Goal: Communication & Community: Answer question/provide support

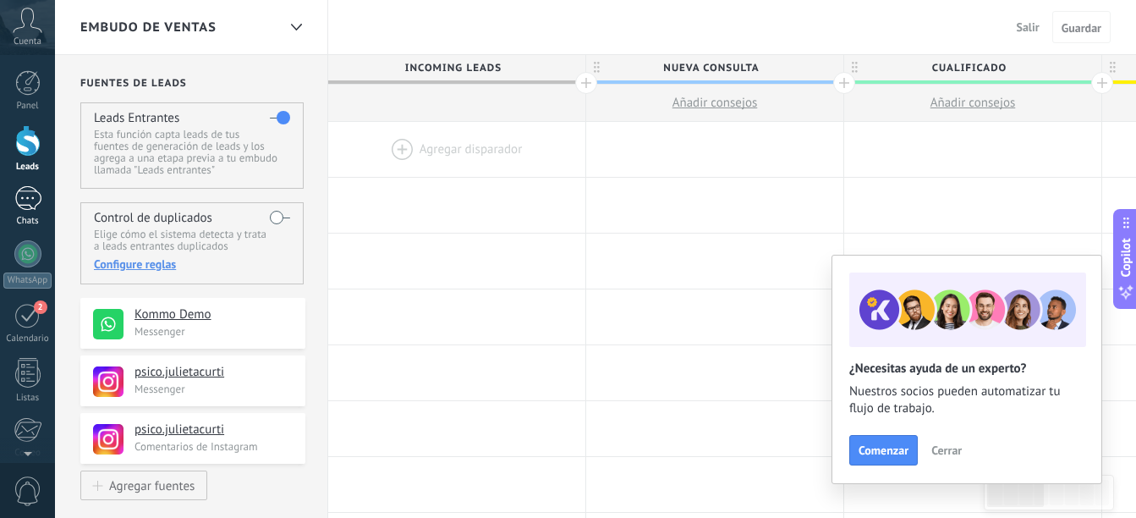
click at [29, 209] on div at bounding box center [27, 198] width 27 height 25
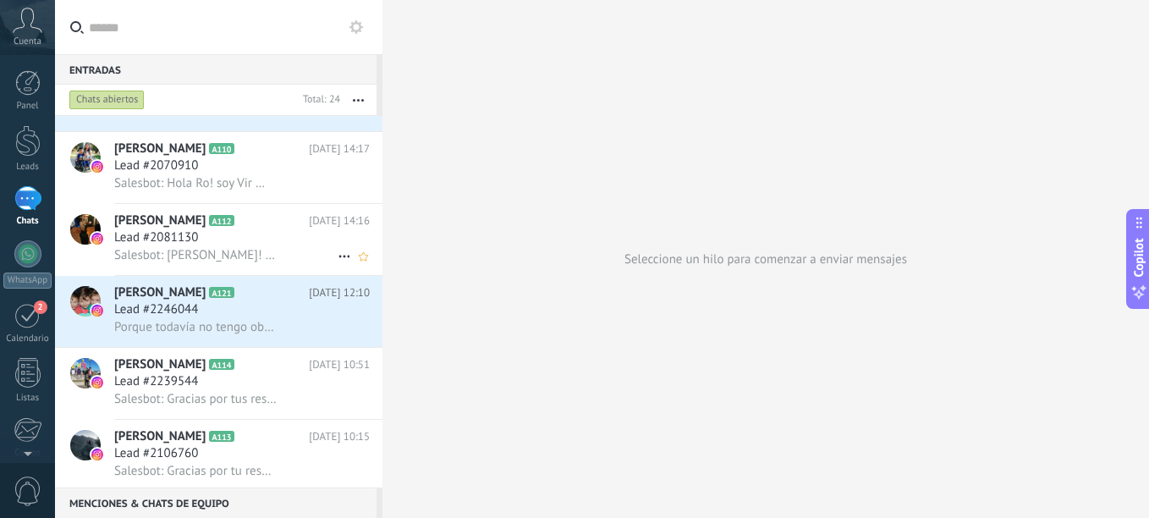
scroll to position [932, 0]
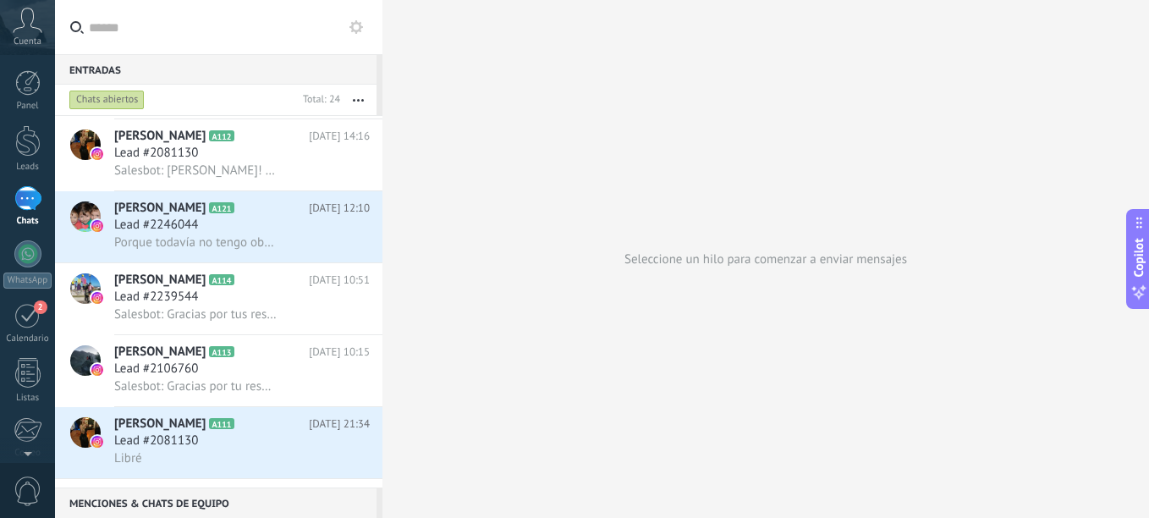
click at [365, 96] on button "button" at bounding box center [358, 100] width 36 height 30
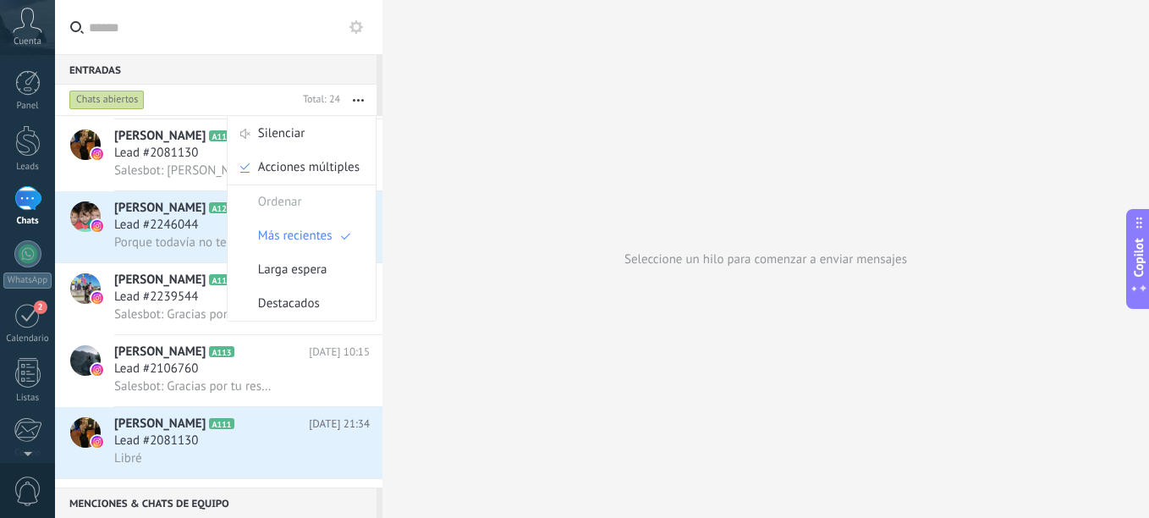
scroll to position [0, 0]
click at [157, 461] on div "Libré" at bounding box center [242, 458] width 256 height 18
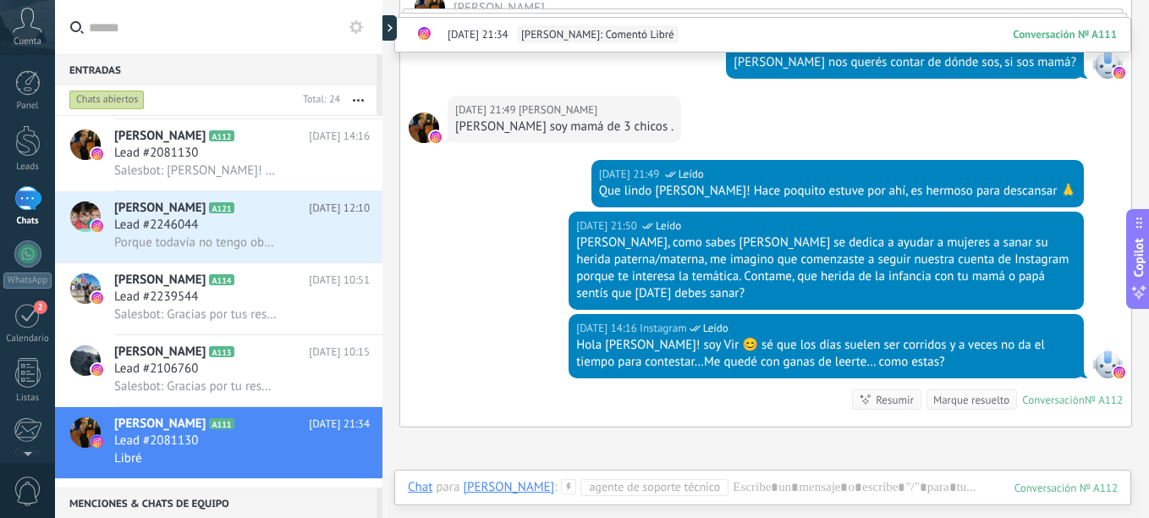
scroll to position [1015, 0]
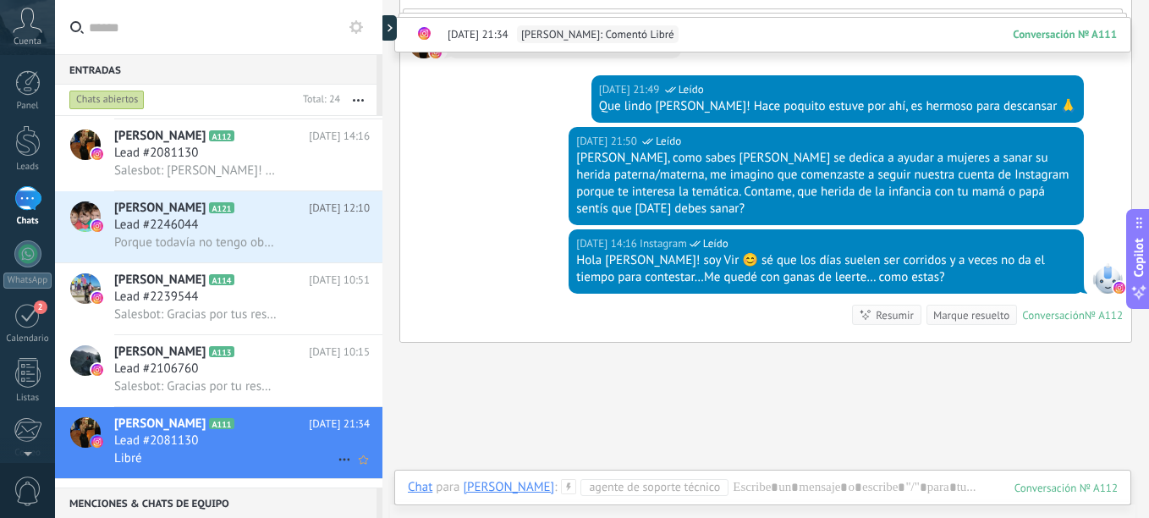
click at [335, 458] on icon at bounding box center [344, 459] width 20 height 20
click at [283, 454] on div at bounding box center [574, 259] width 1149 height 518
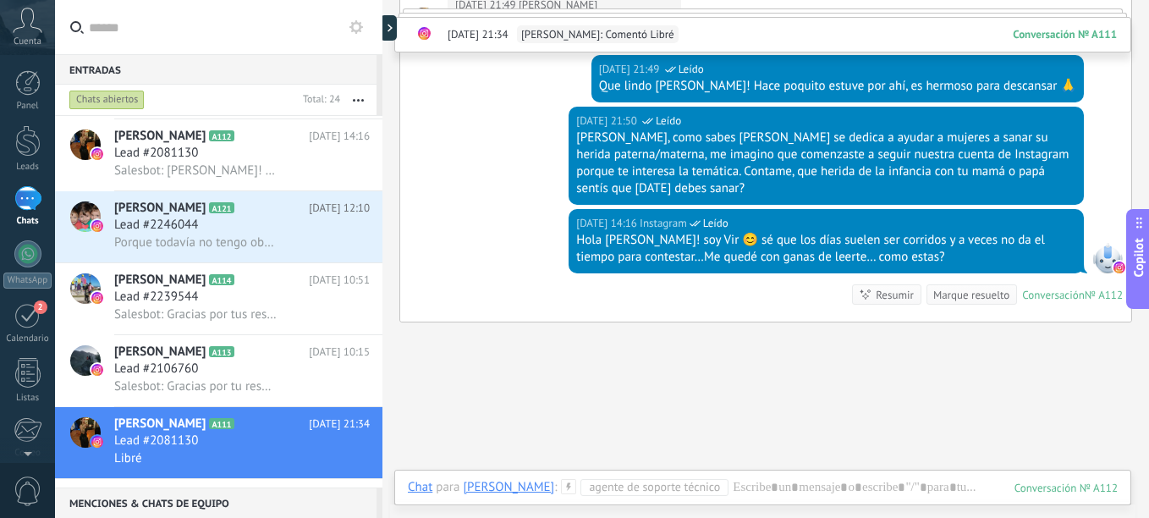
scroll to position [1135, 0]
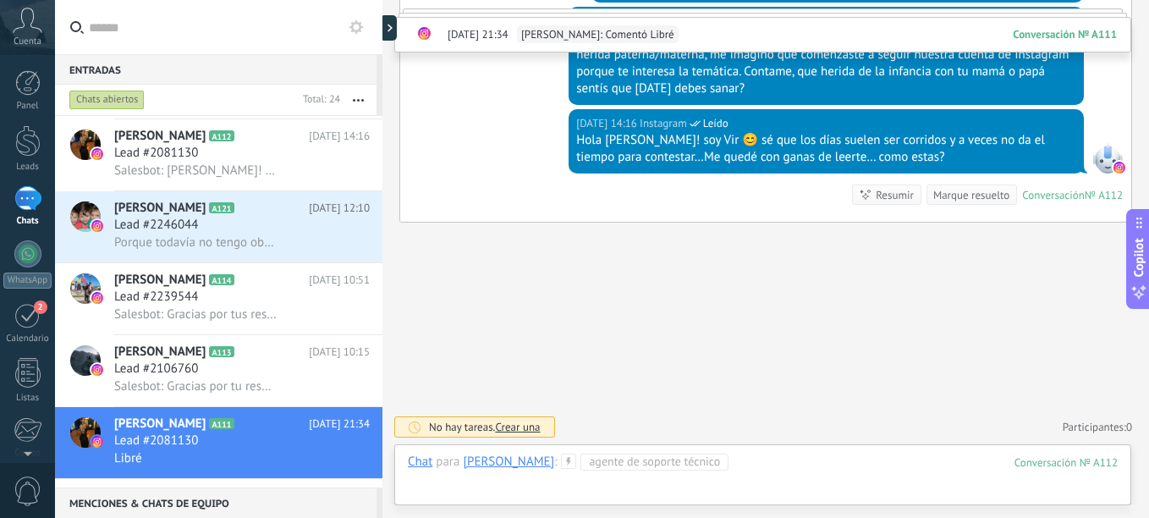
click at [783, 480] on div at bounding box center [763, 478] width 710 height 51
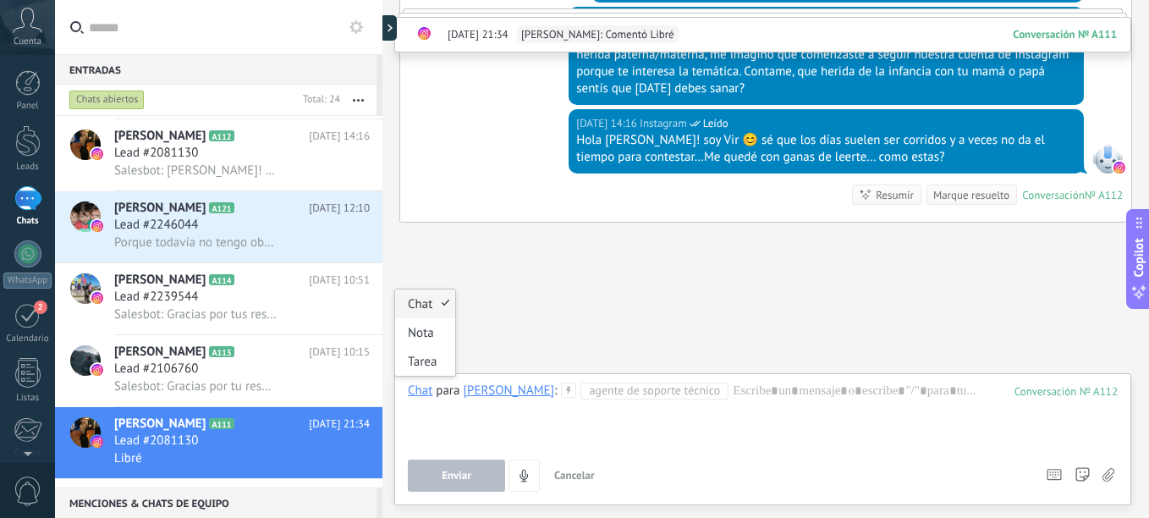
click at [419, 396] on div "Chat" at bounding box center [420, 389] width 25 height 15
click at [418, 359] on div "Tarea" at bounding box center [425, 361] width 60 height 29
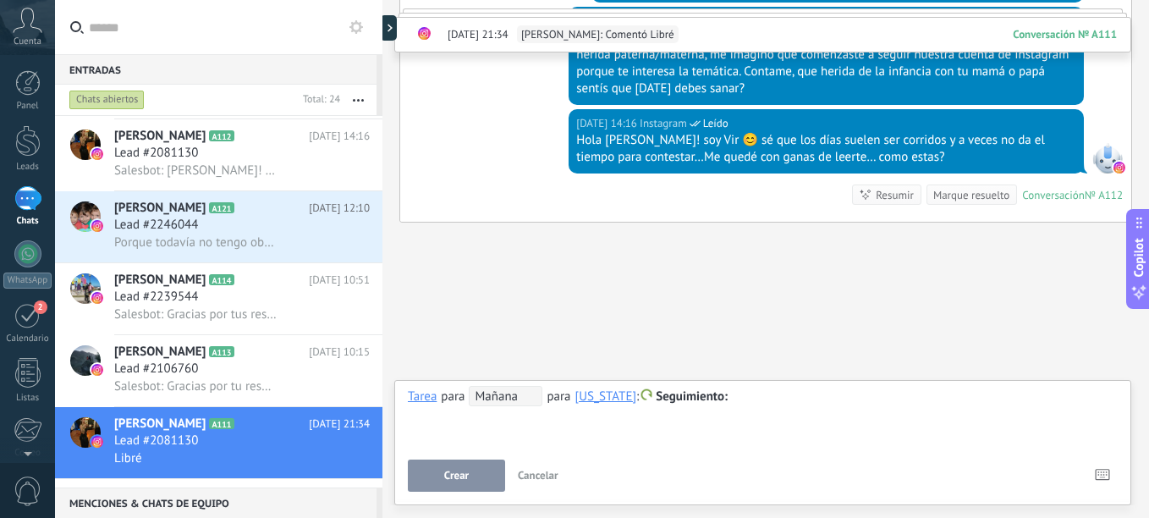
click at [816, 411] on div "**********" at bounding box center [763, 416] width 710 height 61
click at [806, 395] on div at bounding box center [763, 397] width 710 height 20
click at [494, 400] on span "Mañana" at bounding box center [506, 396] width 74 height 20
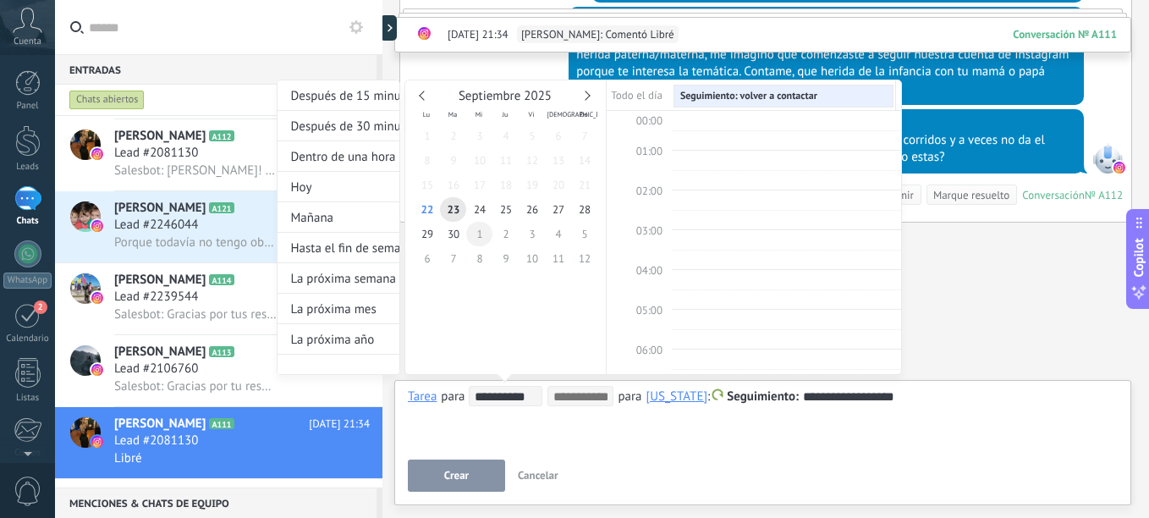
scroll to position [319, 0]
click at [497, 211] on span "25" at bounding box center [505, 209] width 26 height 25
type input "**********"
click at [446, 468] on div at bounding box center [574, 259] width 1149 height 518
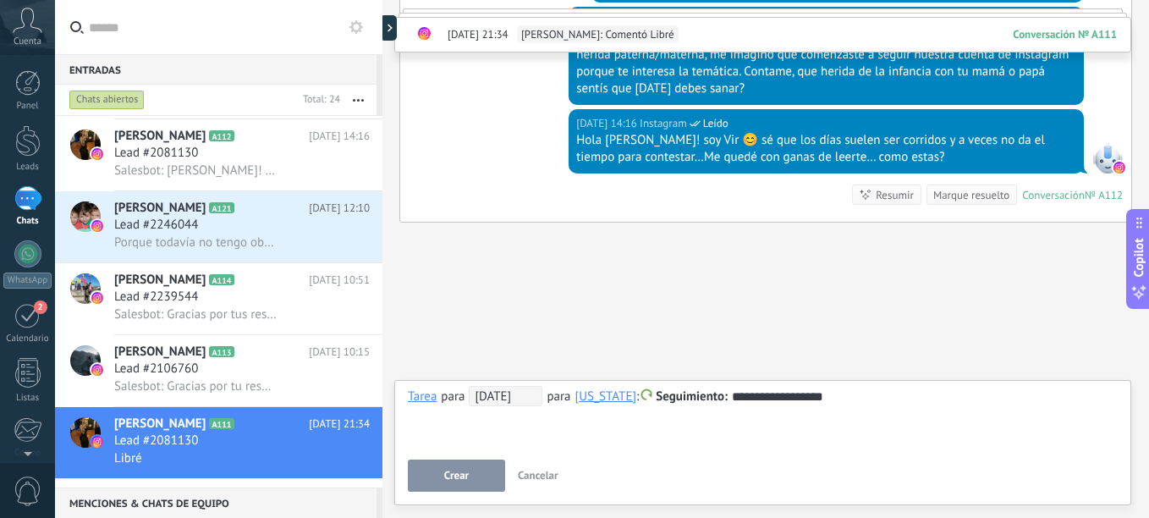
click at [489, 480] on button "Crear" at bounding box center [456, 475] width 97 height 32
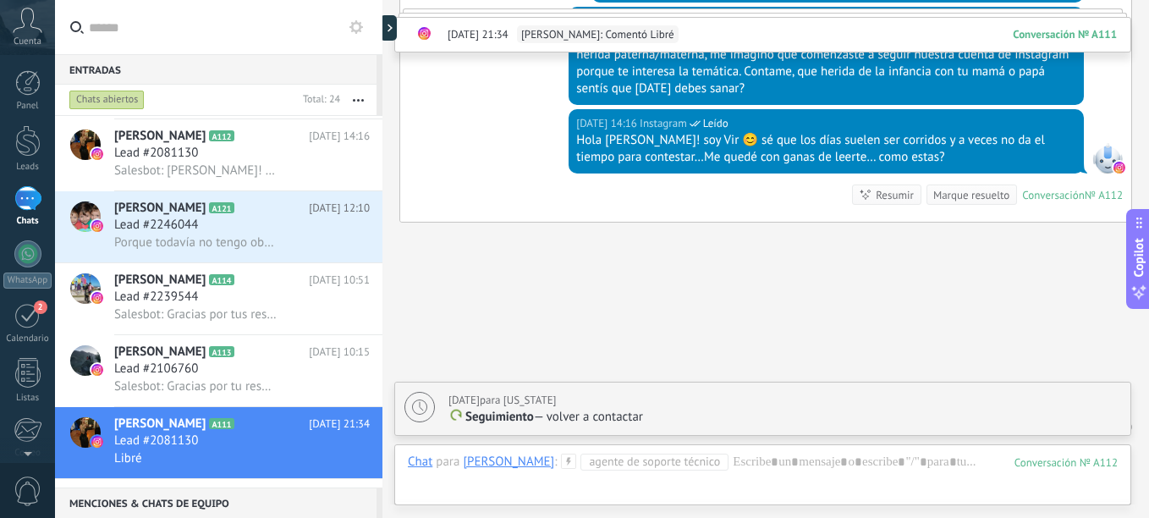
scroll to position [1195, 0]
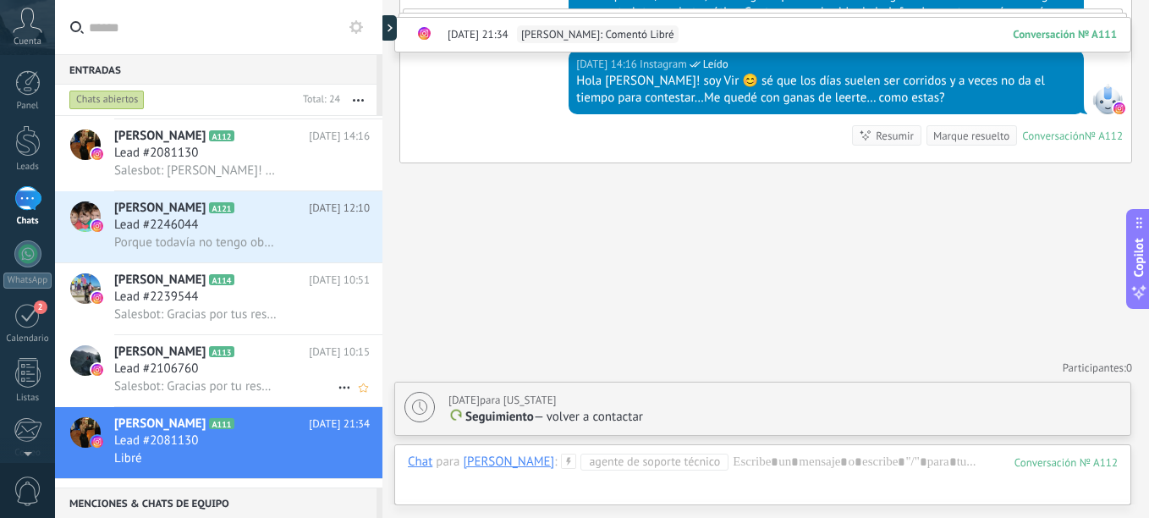
drag, startPoint x: 245, startPoint y: 387, endPoint x: 237, endPoint y: 393, distance: 9.2
click at [245, 387] on span "Salesbot: Gracias por tu respuesta! Me gustaria preguntarte que fue lo que te r…" at bounding box center [195, 386] width 162 height 16
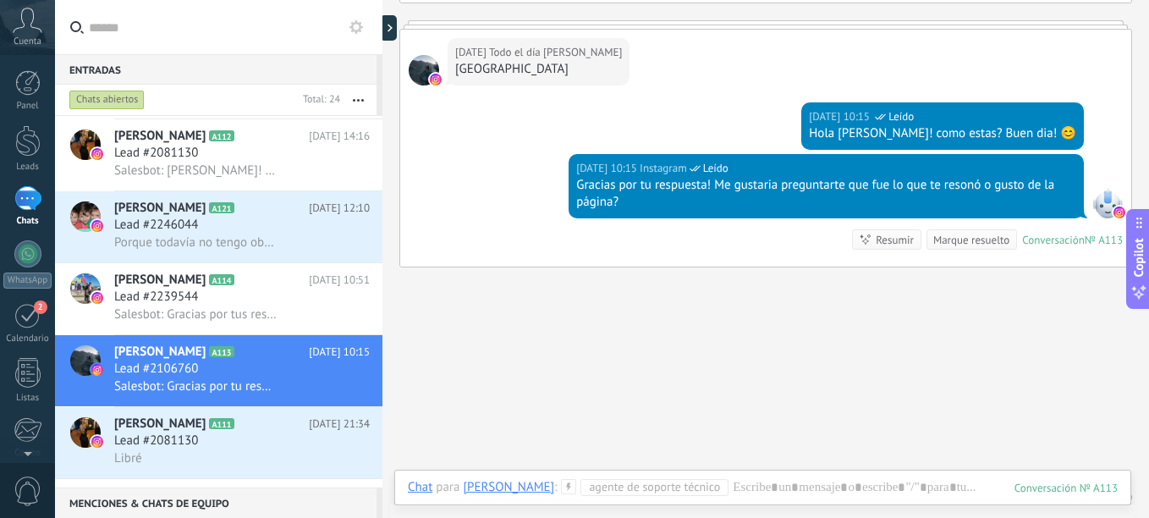
scroll to position [662, 0]
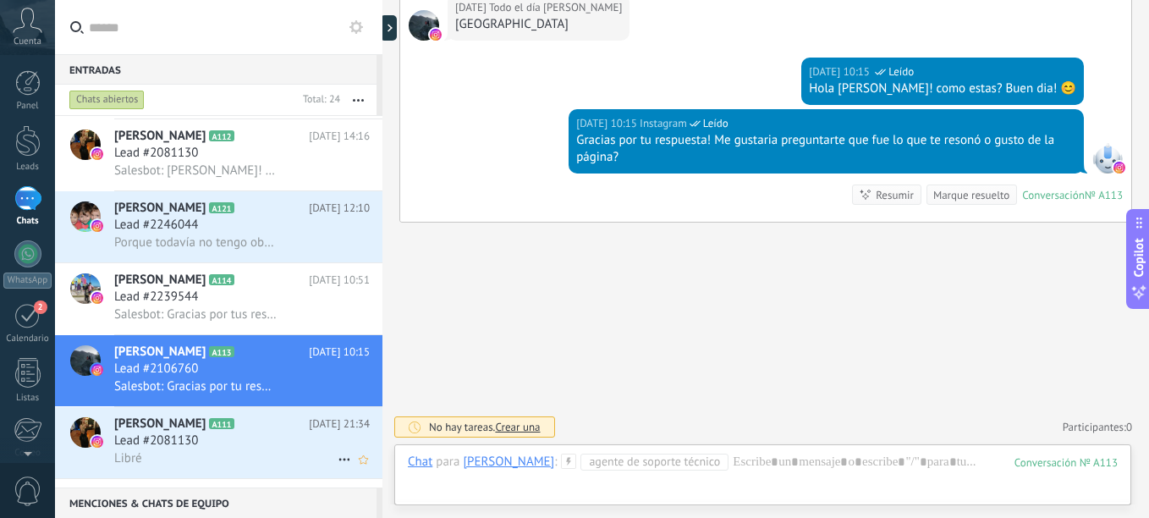
drag, startPoint x: 185, startPoint y: 433, endPoint x: 284, endPoint y: 427, distance: 99.2
click at [185, 433] on span "Lead #2081130" at bounding box center [156, 440] width 84 height 17
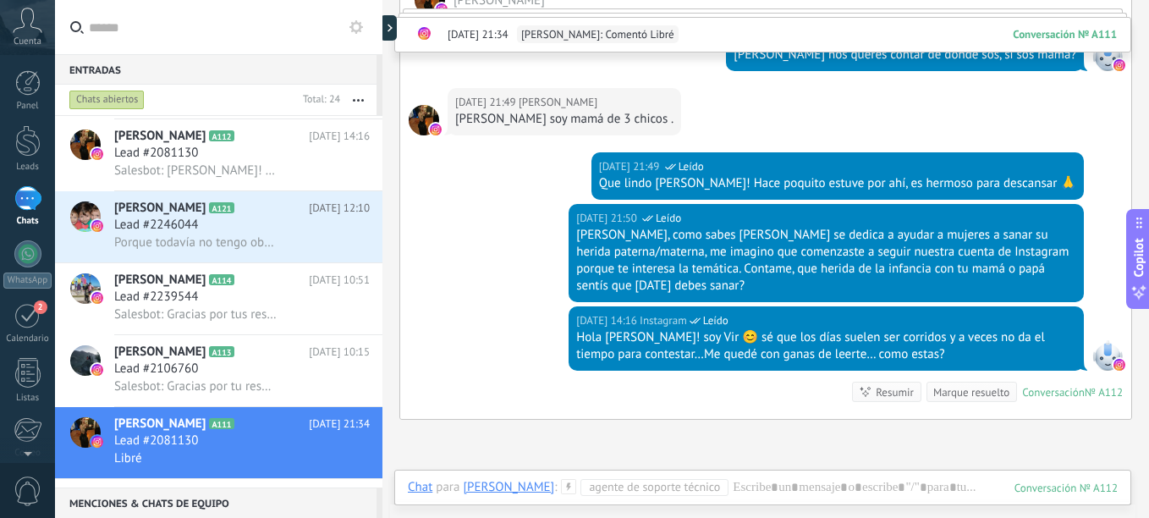
scroll to position [969, 0]
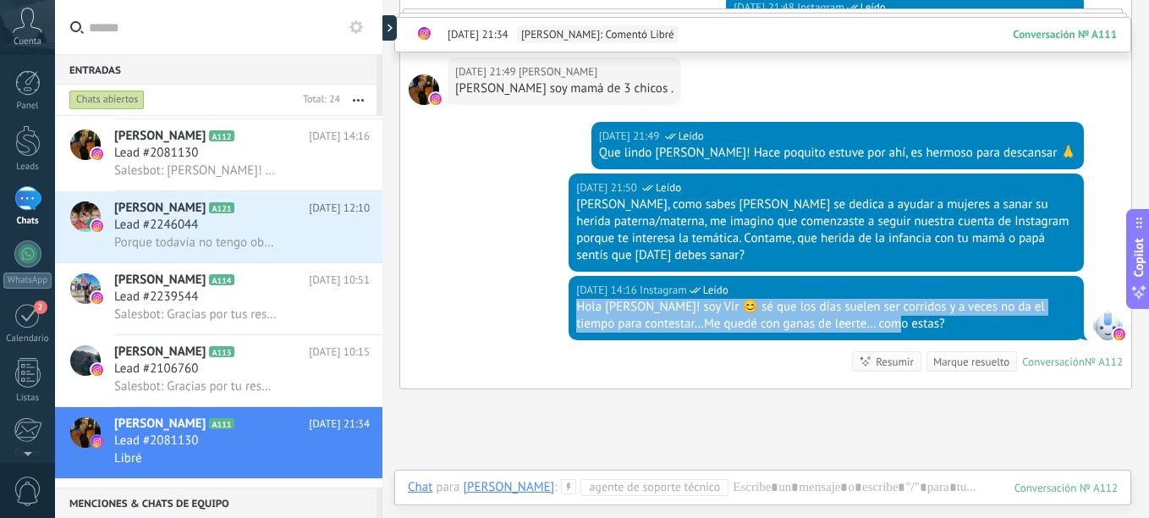
drag, startPoint x: 884, startPoint y: 322, endPoint x: 570, endPoint y: 305, distance: 314.3
click at [570, 305] on div "[DATE] 14:16 Instagram Leído Hola [PERSON_NAME]! soy Vir 😊 sé que los días suel…" at bounding box center [826, 308] width 515 height 64
copy div "Hola [PERSON_NAME]! soy Vir 😊 sé que los días suelen ser corridos y a veces no …"
click at [239, 355] on icon at bounding box center [247, 352] width 17 height 17
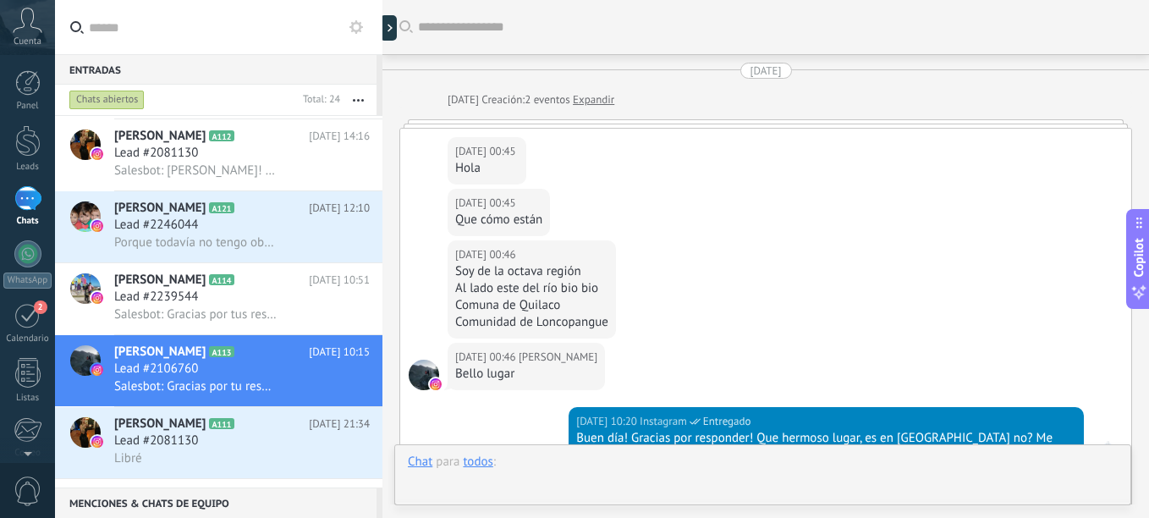
click at [733, 466] on div at bounding box center [763, 478] width 710 height 51
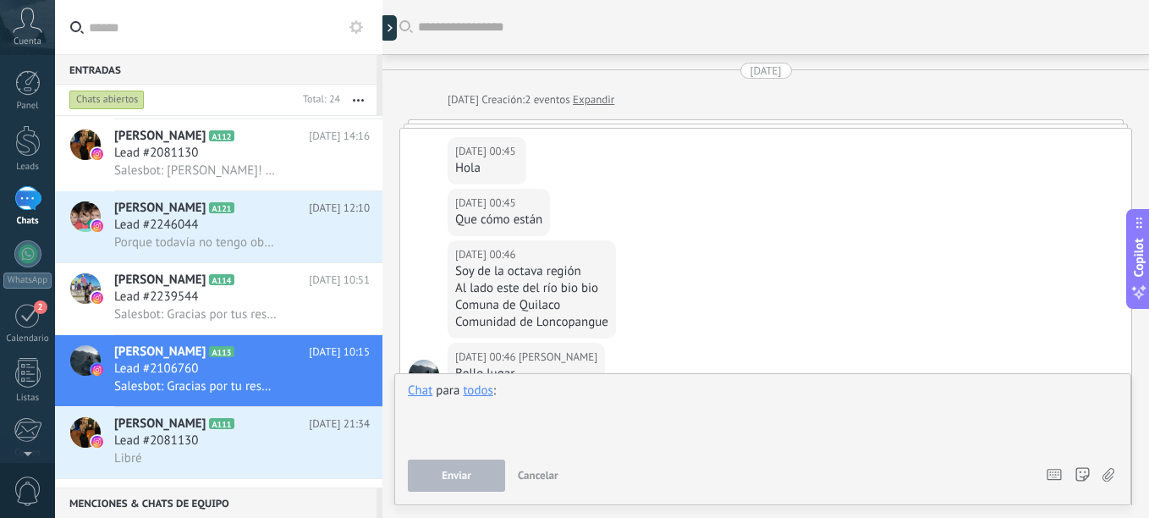
scroll to position [662, 0]
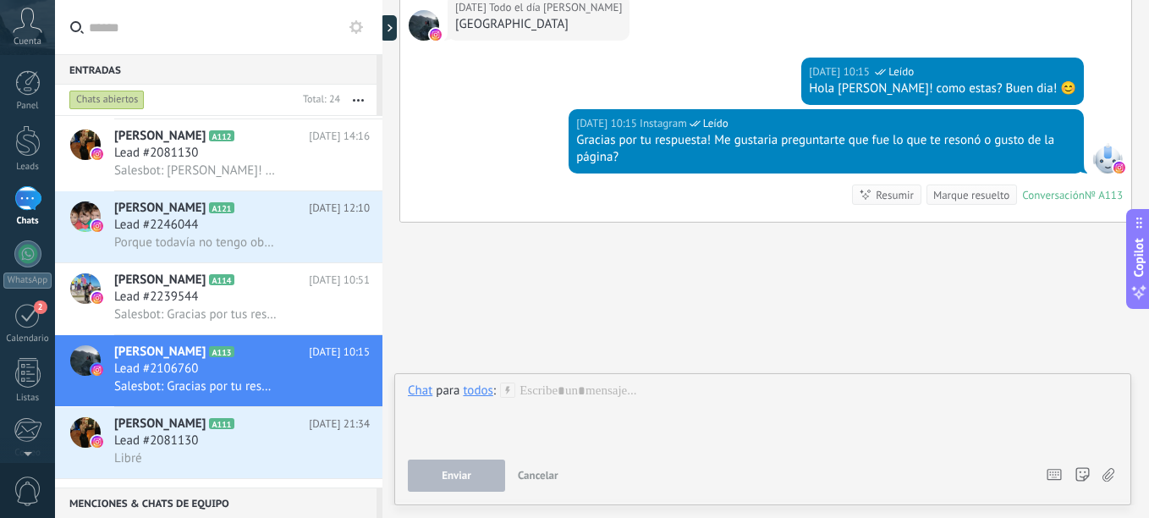
click at [733, 466] on div "Enviar Cancelar Rastrear clics en links ? Reducir links largos y rastrear clics…" at bounding box center [719, 475] width 623 height 32
click at [709, 395] on div at bounding box center [763, 414] width 710 height 64
paste div
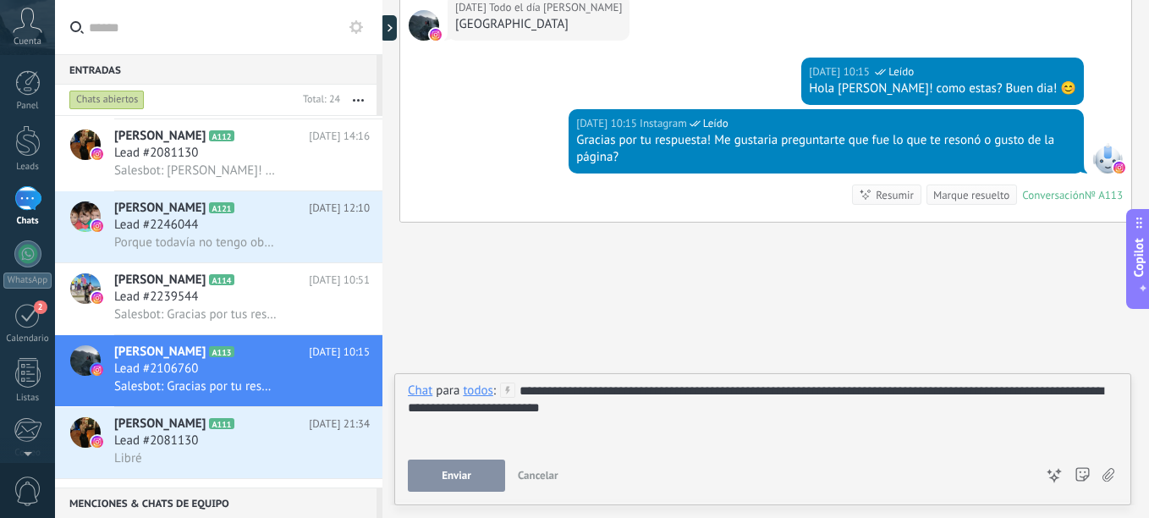
click at [578, 386] on div "**********" at bounding box center [763, 414] width 710 height 64
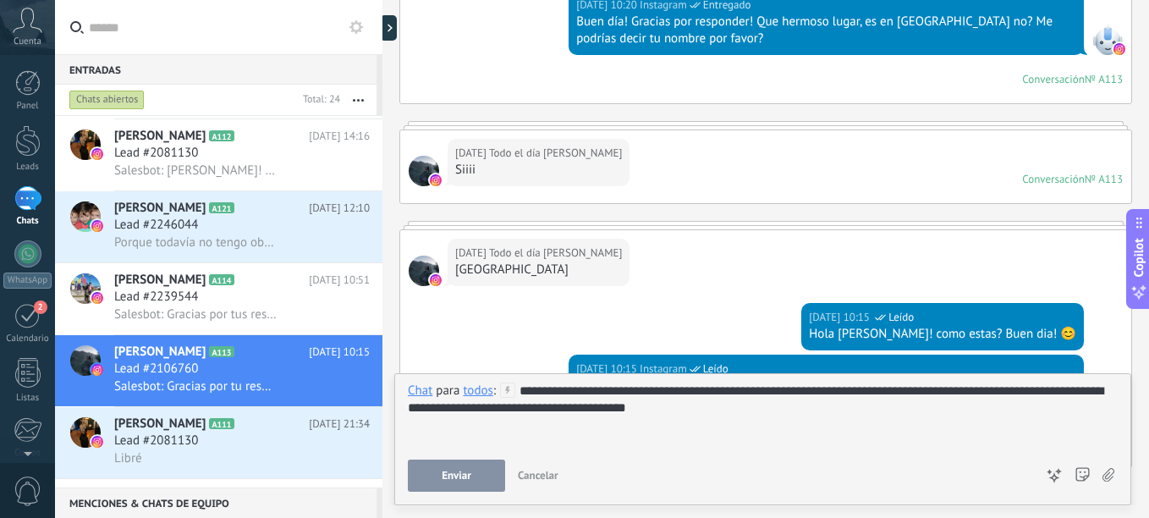
scroll to position [408, 0]
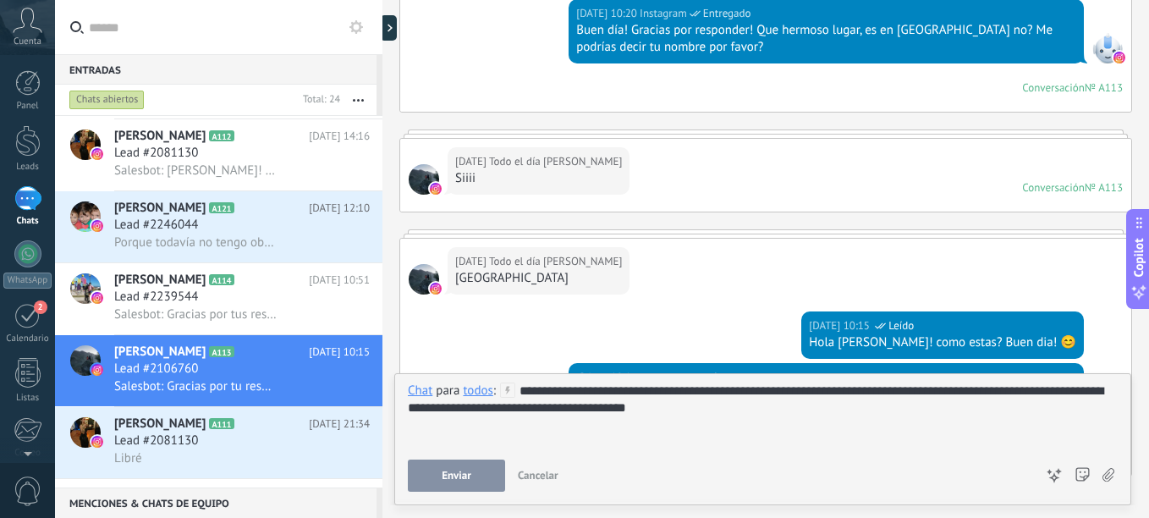
click at [682, 386] on div "**********" at bounding box center [763, 414] width 710 height 64
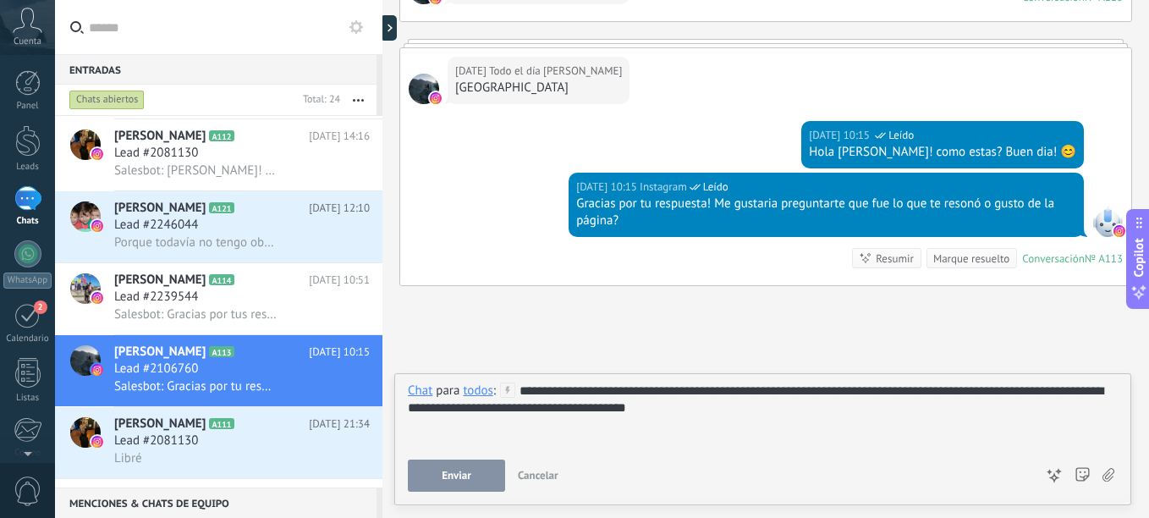
scroll to position [577, 0]
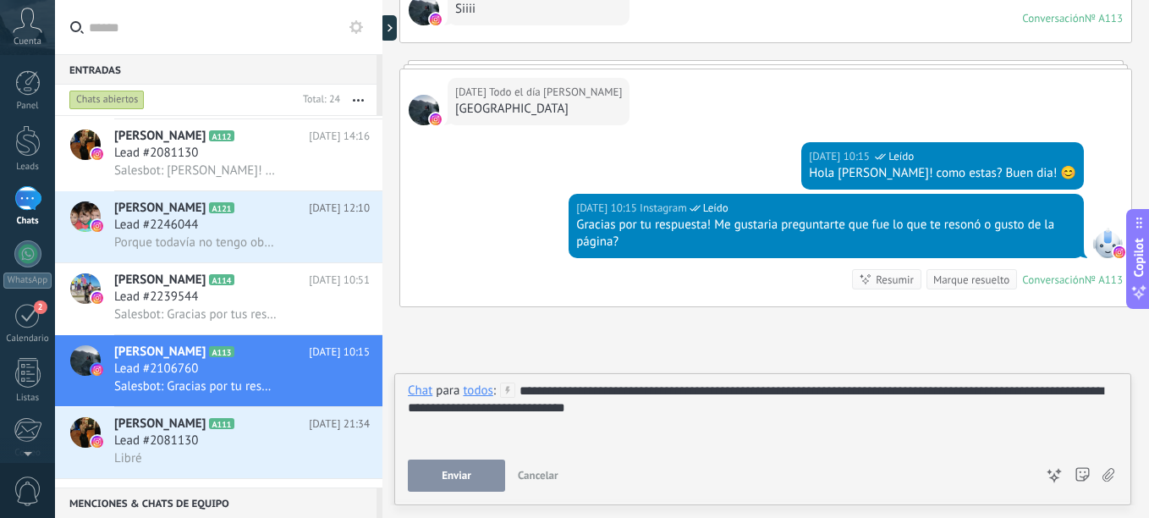
click at [690, 404] on div "**********" at bounding box center [763, 414] width 710 height 64
click at [440, 479] on button "Enviar" at bounding box center [456, 475] width 97 height 32
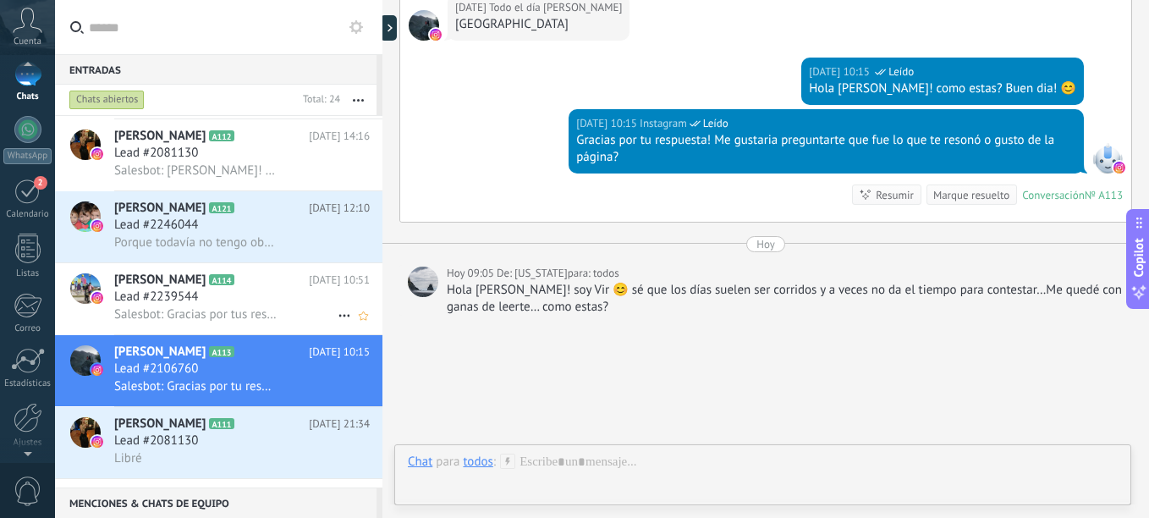
scroll to position [0, 0]
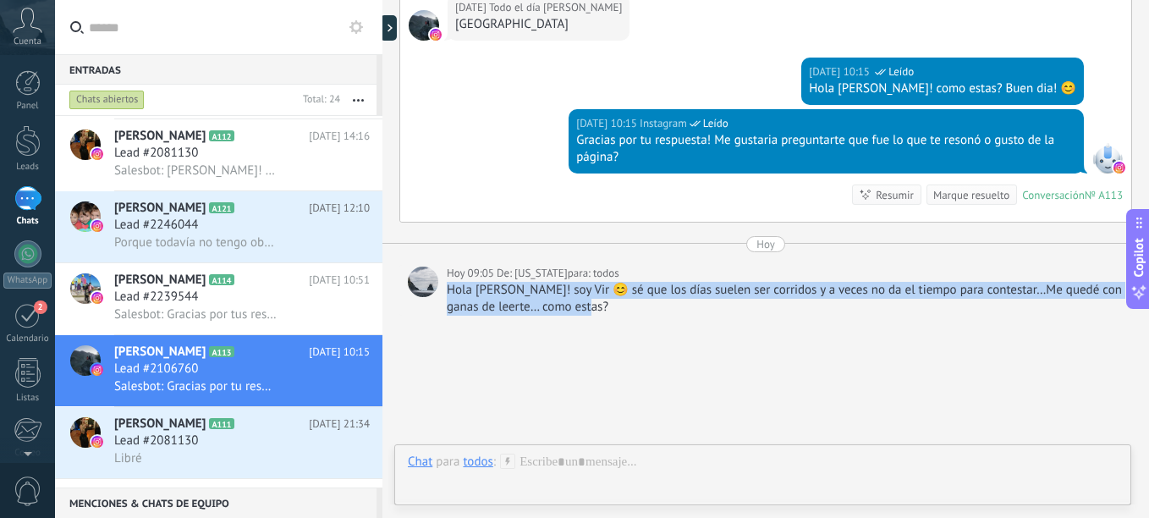
drag, startPoint x: 624, startPoint y: 307, endPoint x: 448, endPoint y: 291, distance: 175.9
click at [448, 291] on div "Hola [PERSON_NAME]! soy Vir 😊 sé que los días suelen ser corridos y a veces no …" at bounding box center [785, 299] width 677 height 34
copy div "Hola [PERSON_NAME]! soy Vir 😊 sé que los días suelen ser corridos y a veces no …"
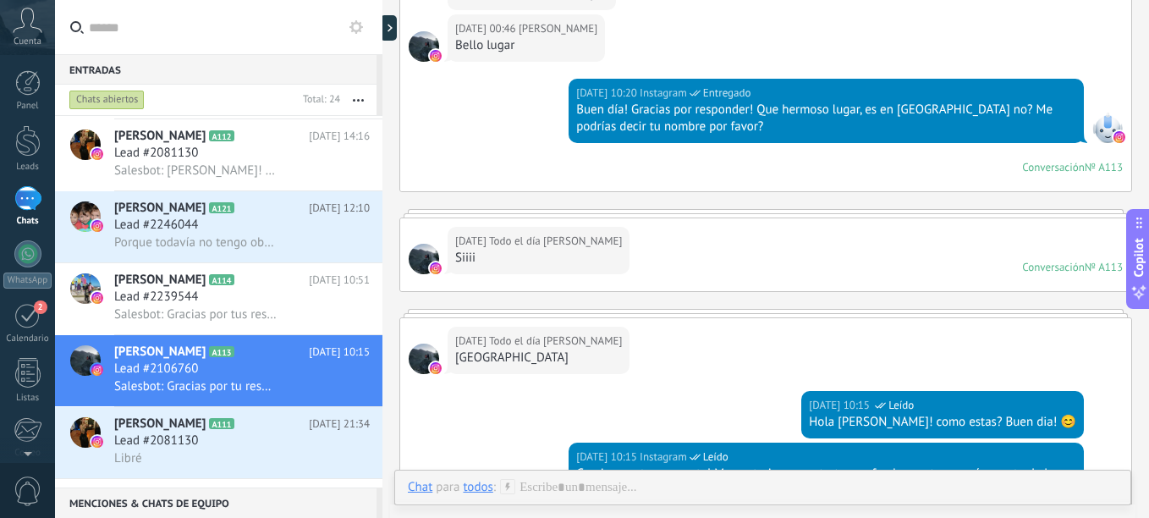
scroll to position [415, 0]
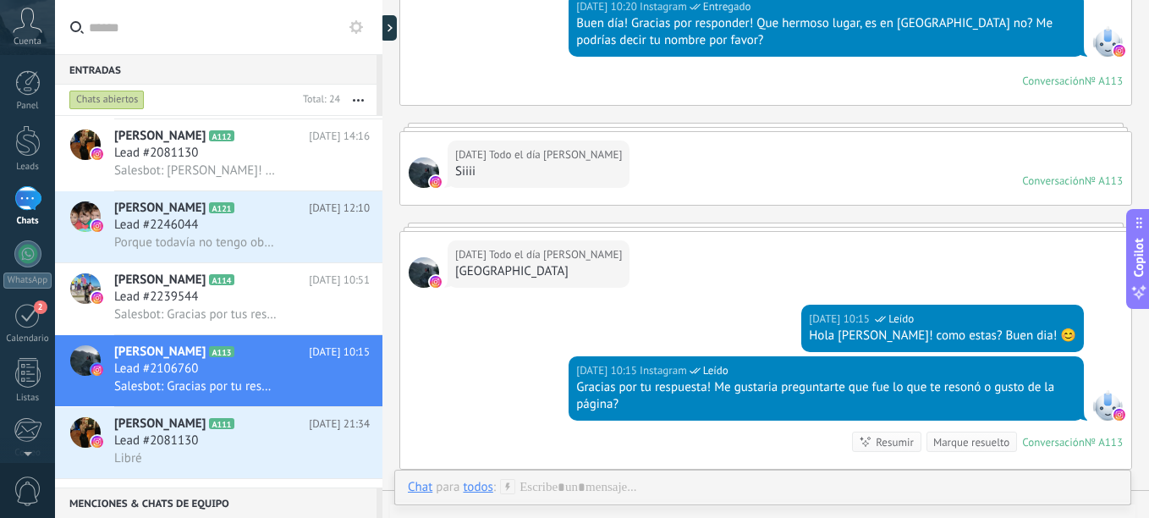
click at [943, 241] on div "[DATE] Todo el día [PERSON_NAME] Chile" at bounding box center [765, 268] width 731 height 73
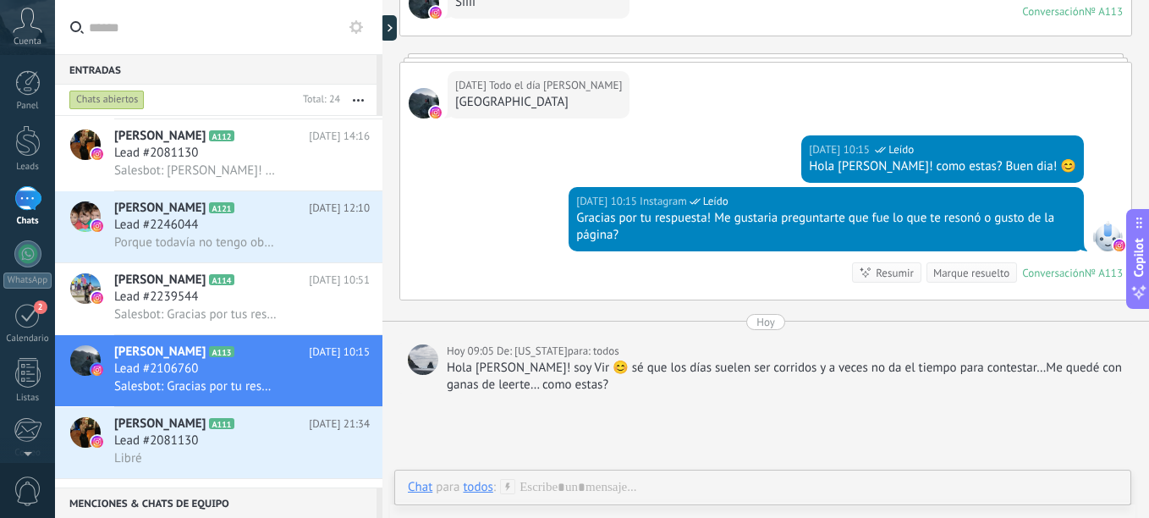
click at [1068, 217] on div "Gracias por tu respuesta! Me gustaria preguntarte que fue lo que te resonó o gu…" at bounding box center [826, 227] width 500 height 34
click at [1063, 198] on div "[DATE] 10:15 Instagram Leído" at bounding box center [826, 201] width 500 height 17
click at [470, 490] on div "todos" at bounding box center [478, 486] width 30 height 15
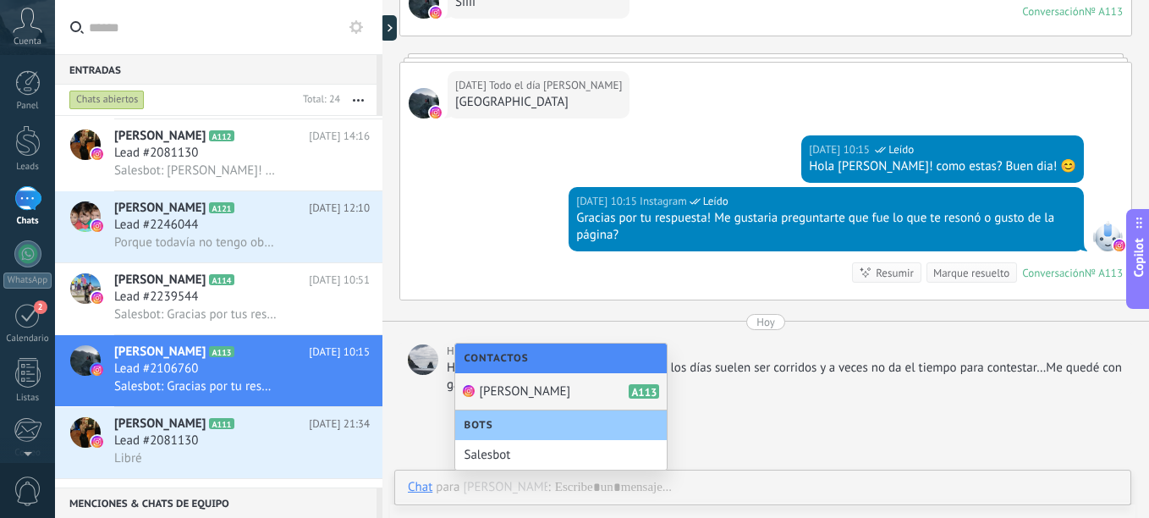
click at [553, 384] on span "[PERSON_NAME]" at bounding box center [524, 391] width 91 height 16
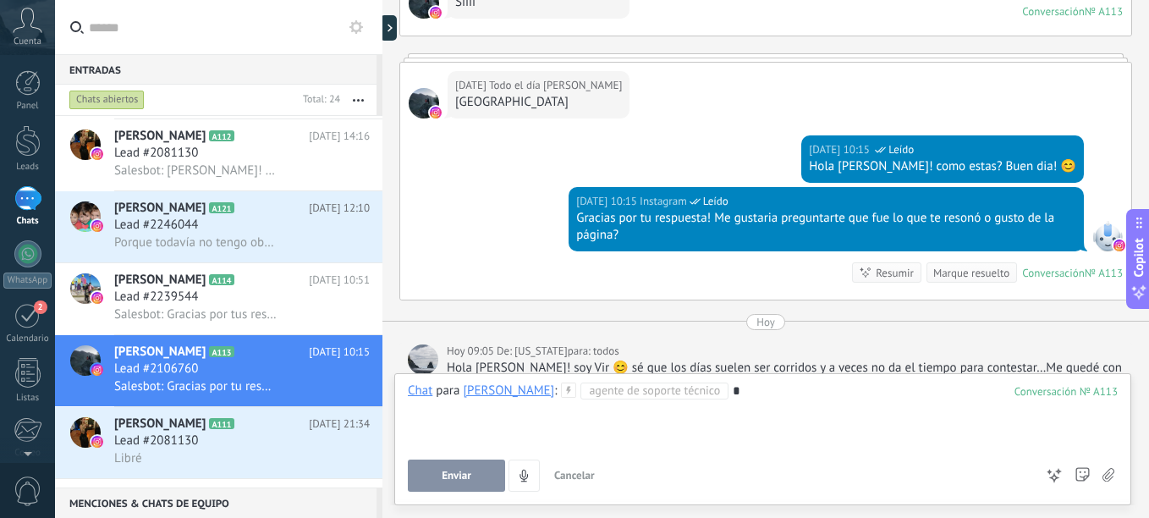
click at [833, 397] on div "*" at bounding box center [763, 414] width 710 height 64
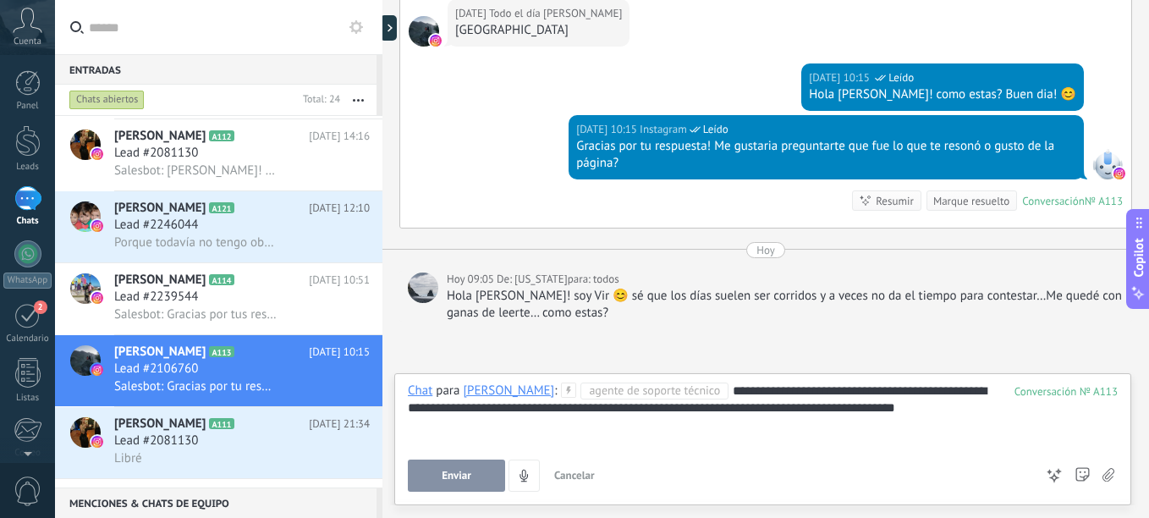
scroll to position [753, 0]
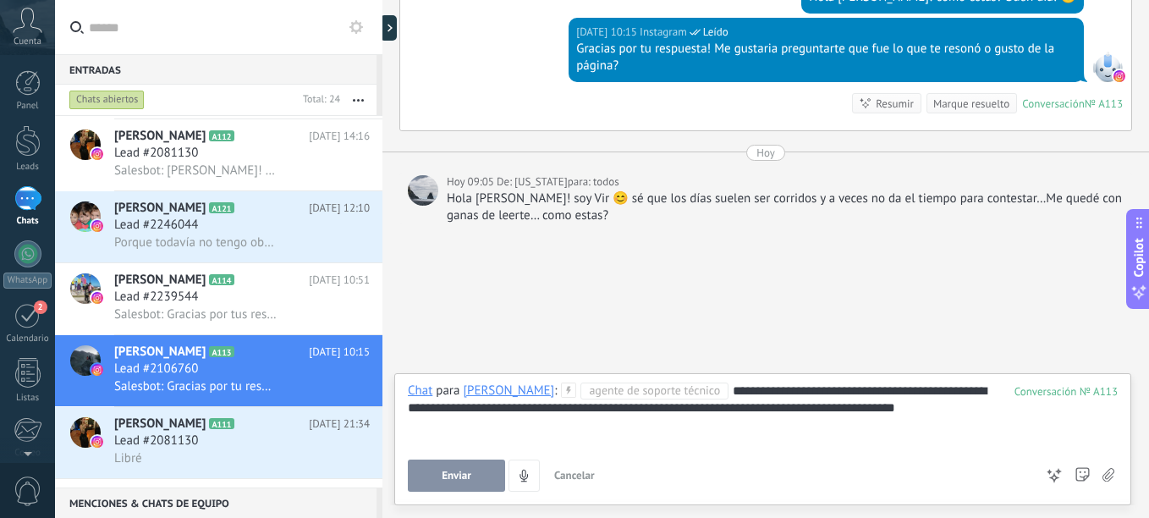
click at [471, 473] on button "Enviar" at bounding box center [456, 475] width 97 height 32
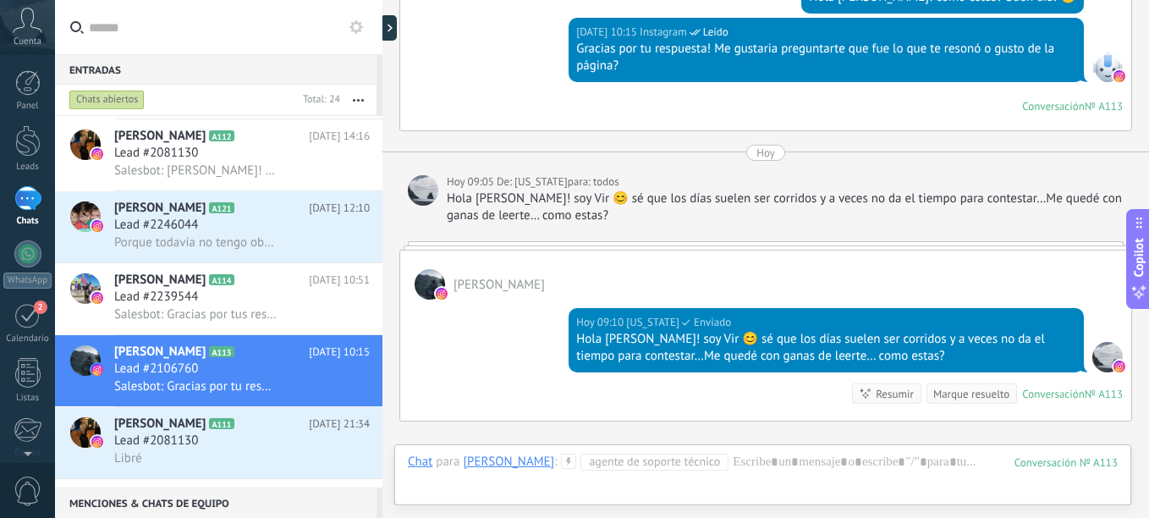
scroll to position [755, 0]
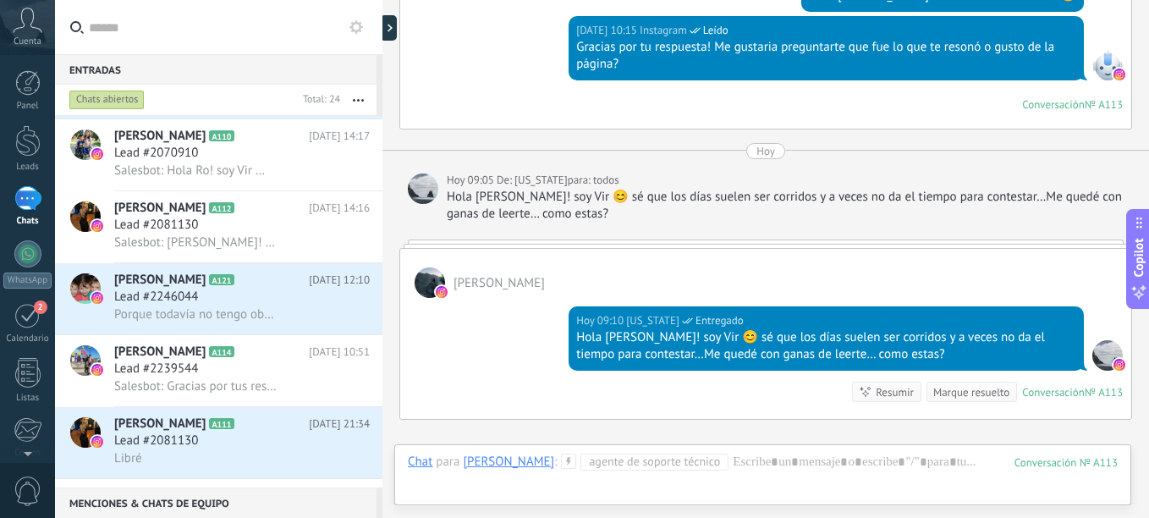
click at [965, 199] on div "Hola [PERSON_NAME]! soy Vir 😊 sé que los días suelen ser corridos y a veces no …" at bounding box center [785, 206] width 677 height 34
click at [634, 210] on div "Hola [PERSON_NAME]! soy Vir 😊 sé que los días suelen ser corridos y a veces no …" at bounding box center [785, 206] width 677 height 34
click at [437, 184] on div at bounding box center [423, 188] width 30 height 30
drag, startPoint x: 1033, startPoint y: 193, endPoint x: 1044, endPoint y: 193, distance: 11.0
click at [1035, 193] on div "Hola [PERSON_NAME]! soy Vir 😊 sé que los días suelen ser corridos y a veces no …" at bounding box center [785, 206] width 677 height 34
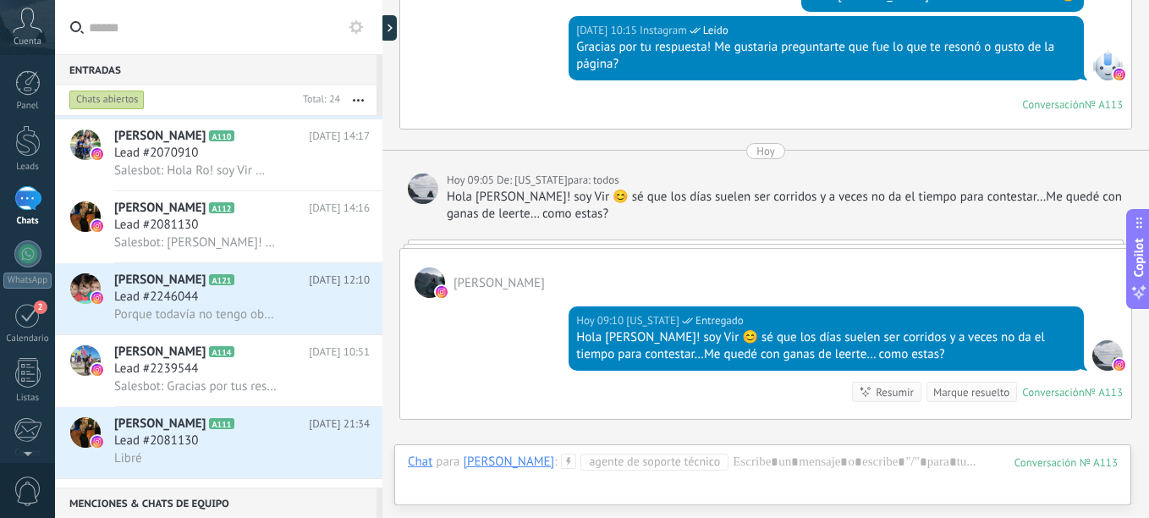
click at [1110, 202] on div "Hola [PERSON_NAME]! soy Vir 😊 sé que los días suelen ser corridos y a veces no …" at bounding box center [785, 206] width 677 height 34
click at [165, 372] on span "Lead #2239544" at bounding box center [156, 368] width 84 height 17
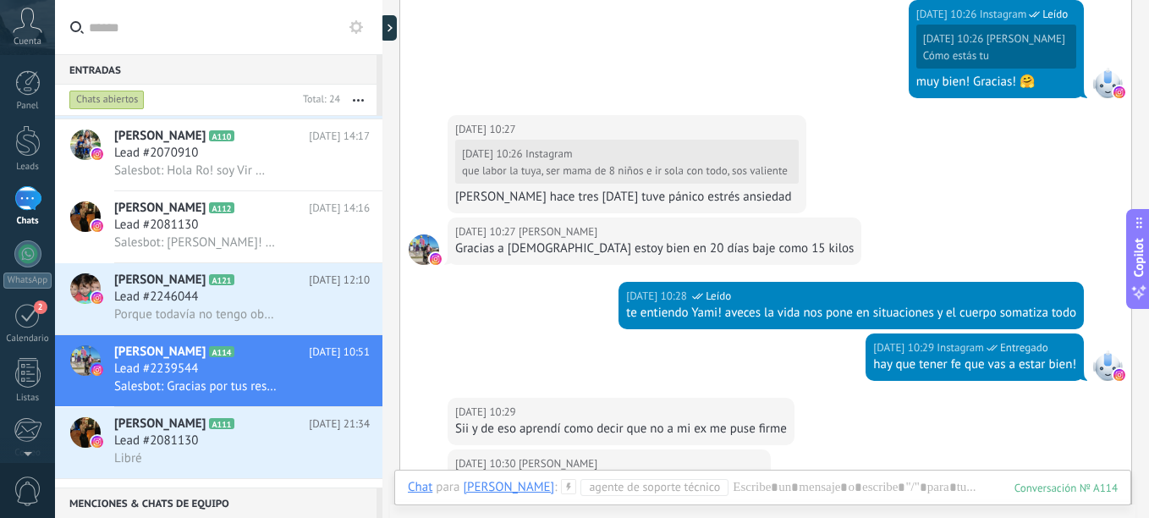
scroll to position [508, 0]
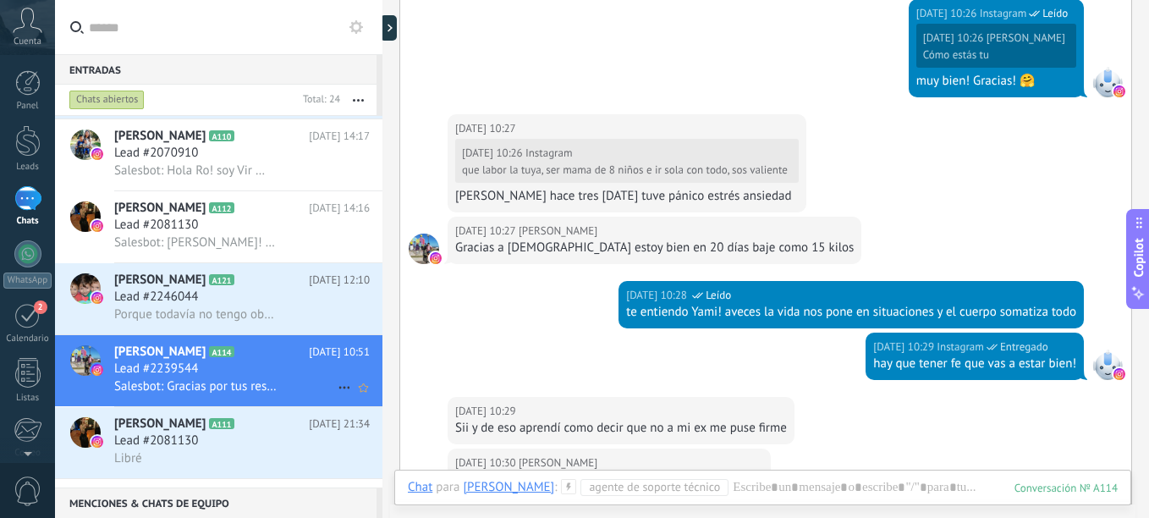
click at [338, 389] on icon at bounding box center [344, 387] width 20 height 20
click at [455, 356] on div at bounding box center [574, 259] width 1149 height 518
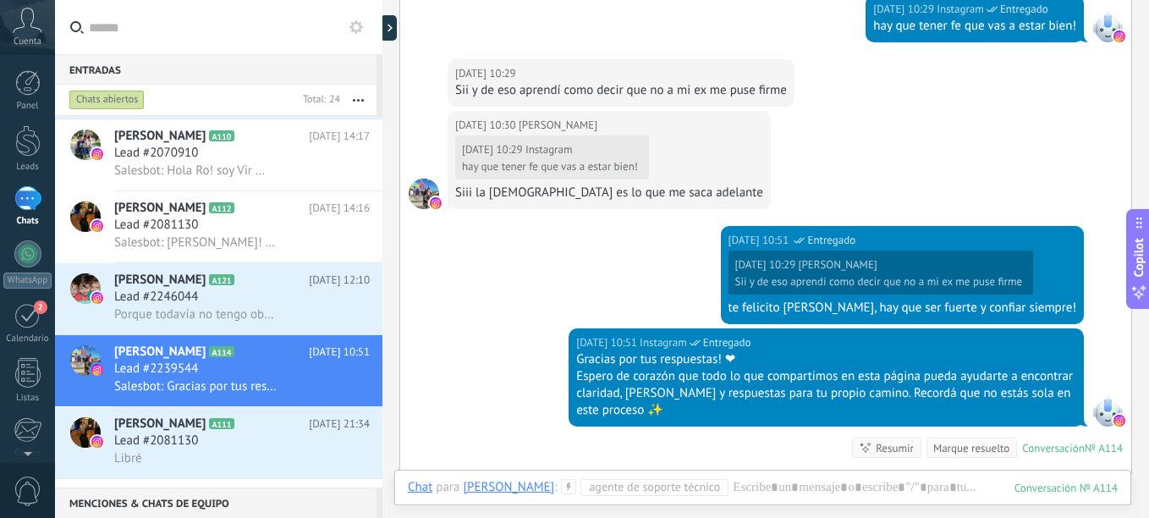
scroll to position [1015, 0]
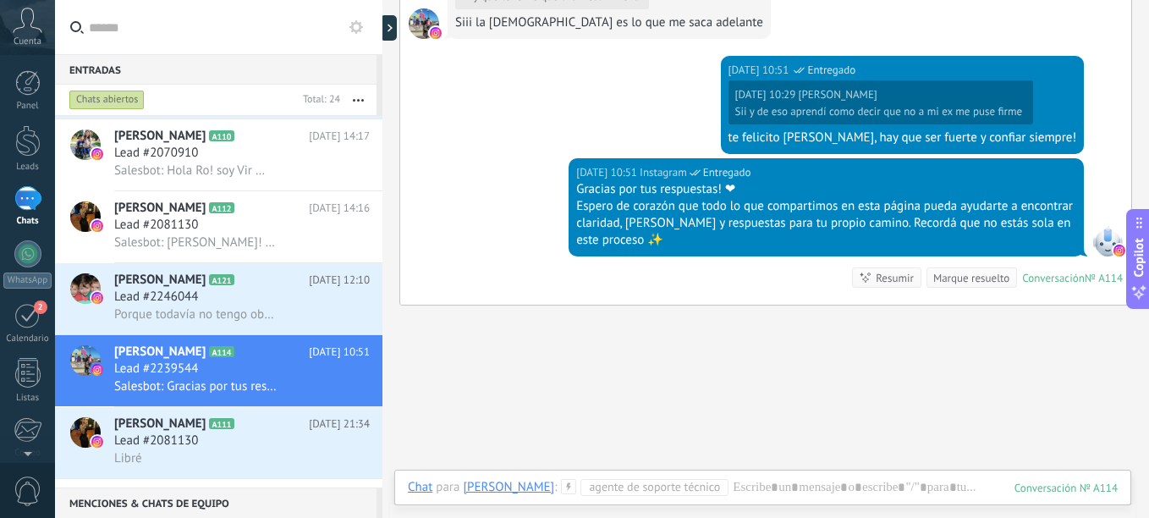
click at [503, 486] on div "[PERSON_NAME]" at bounding box center [508, 486] width 91 height 15
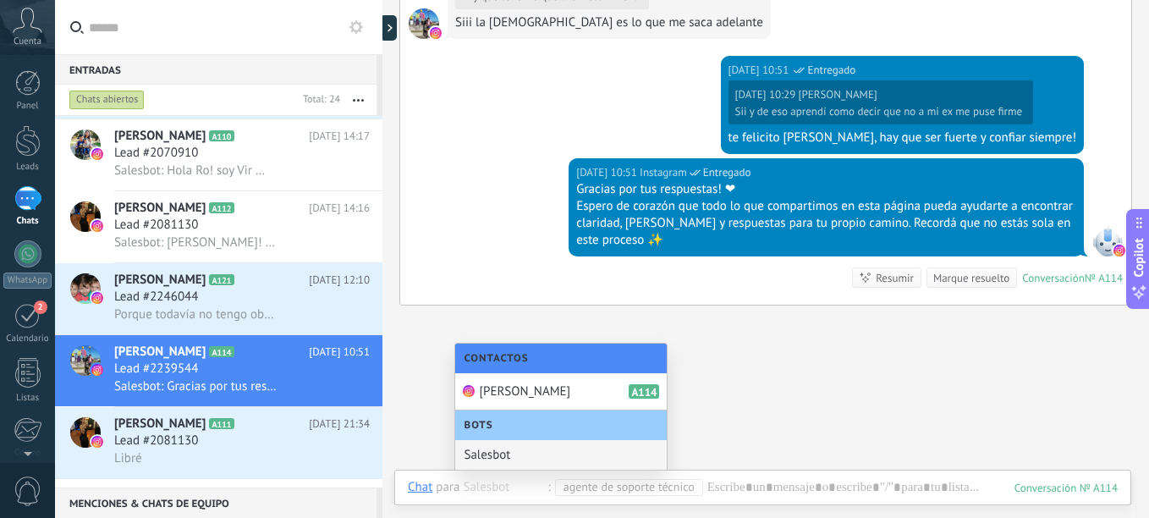
click at [569, 453] on div "Salesbot" at bounding box center [561, 455] width 212 height 30
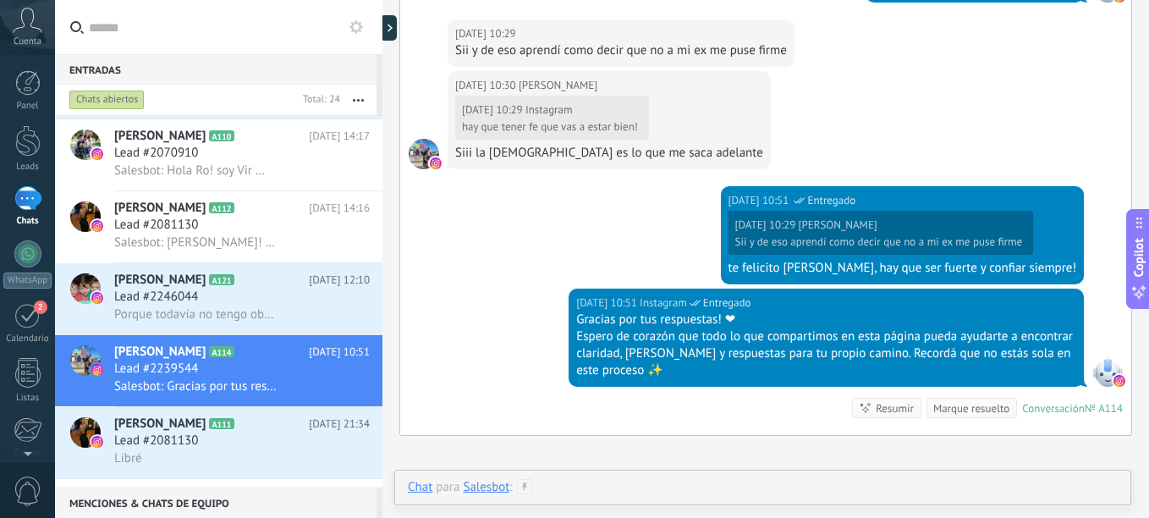
scroll to position [846, 0]
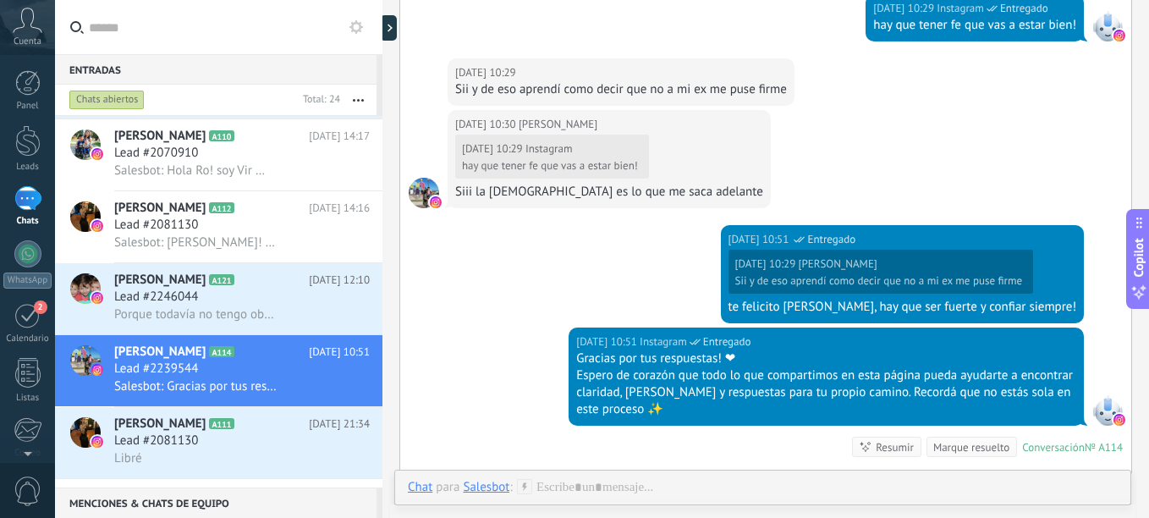
click at [421, 479] on div "Chat" at bounding box center [420, 486] width 25 height 15
click at [425, 421] on div "Nota" at bounding box center [425, 429] width 60 height 29
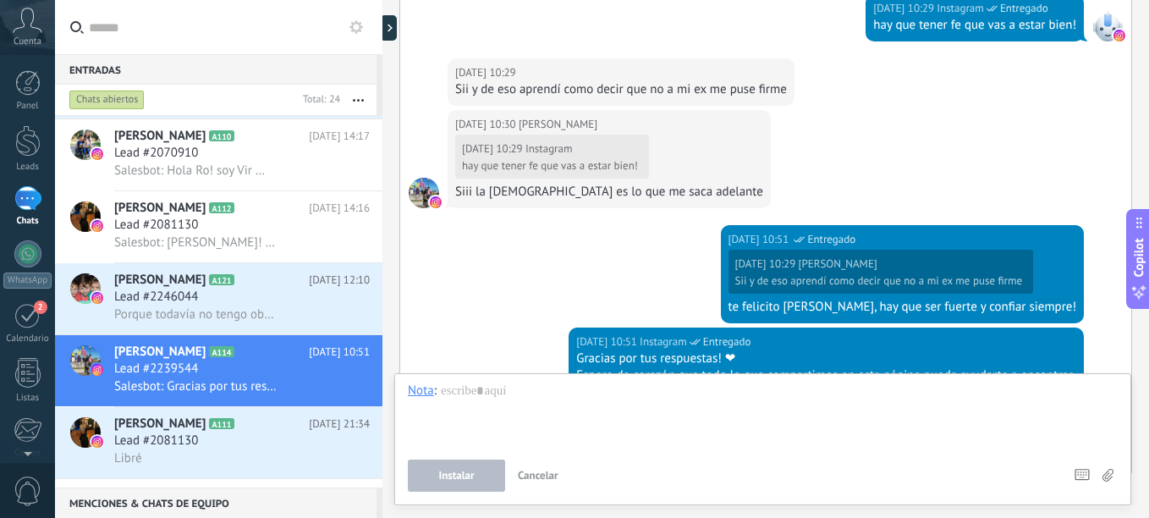
click at [581, 408] on div at bounding box center [763, 414] width 710 height 64
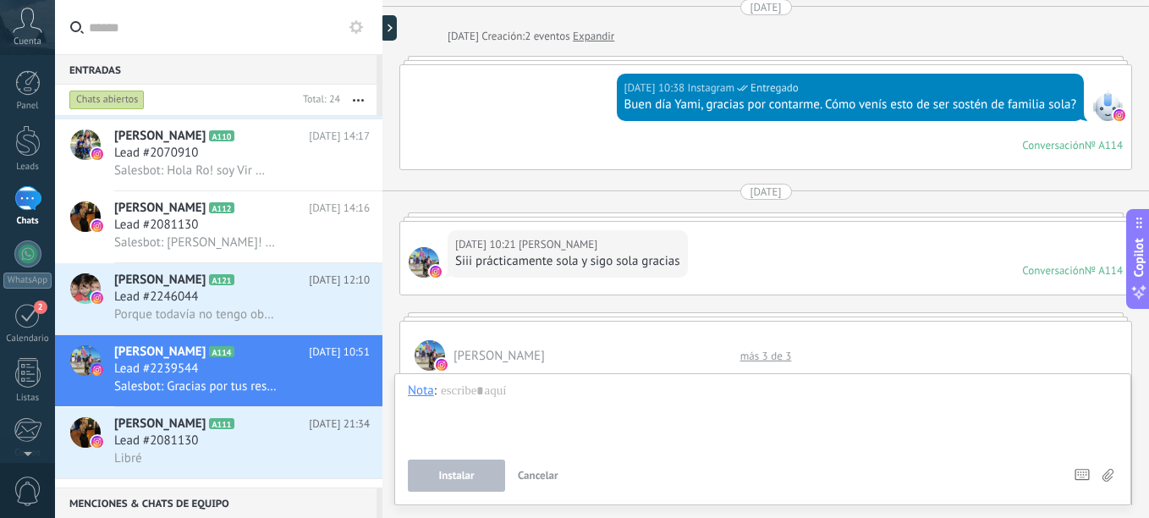
scroll to position [0, 0]
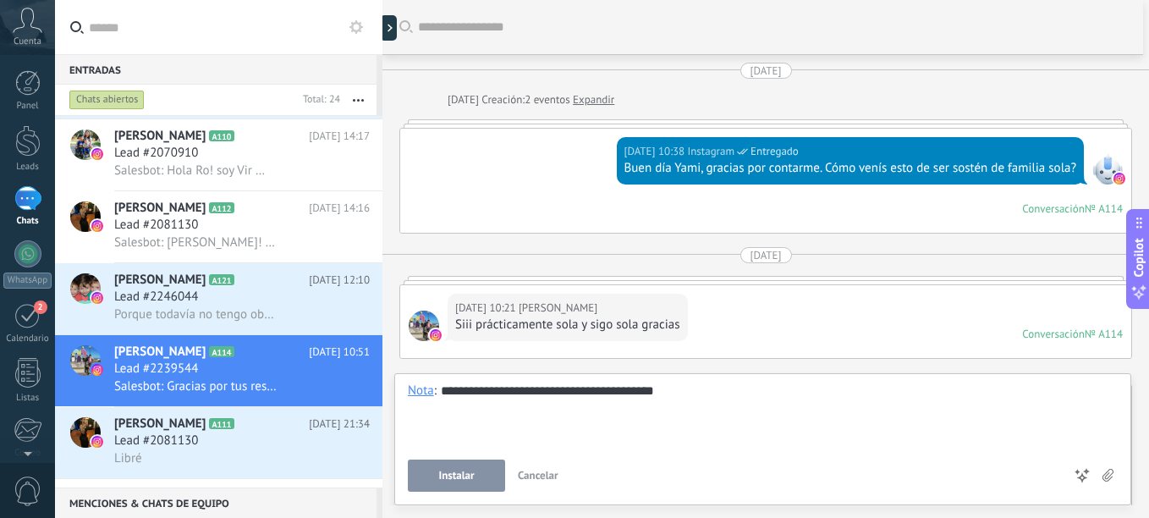
click at [811, 433] on div "**********" at bounding box center [763, 414] width 710 height 64
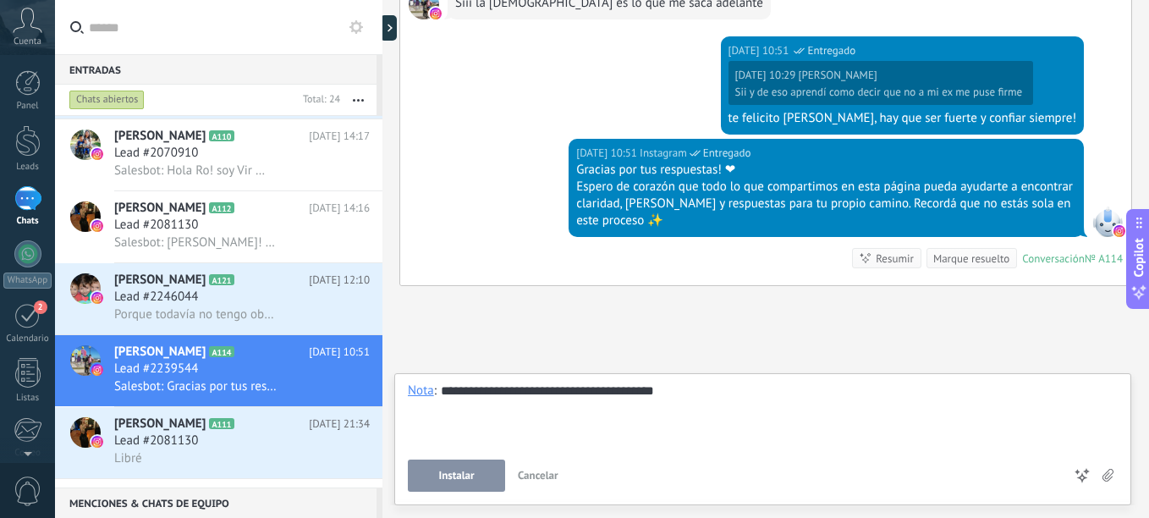
scroll to position [1098, 0]
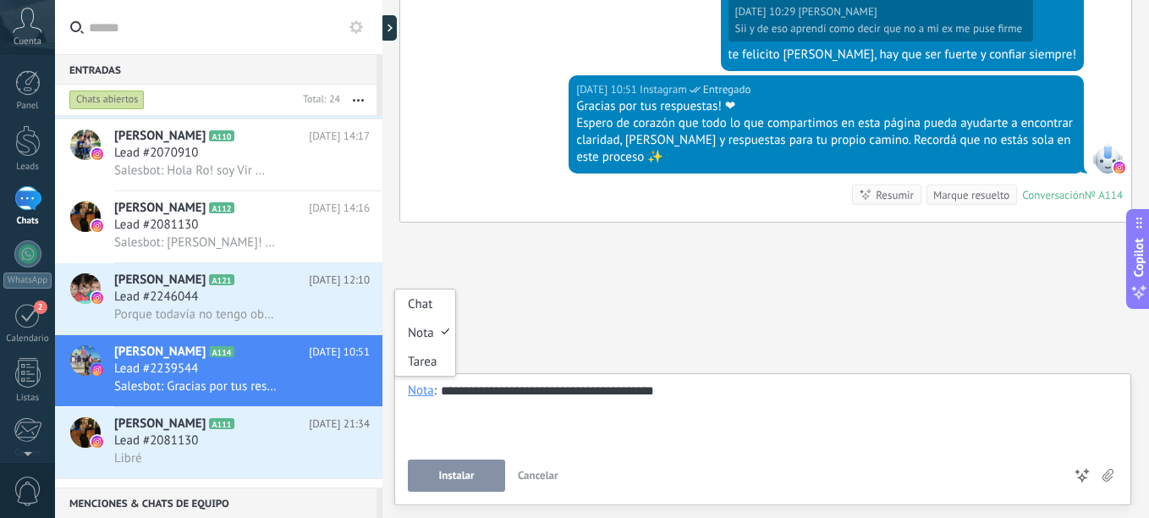
click at [421, 387] on div "Nota" at bounding box center [421, 389] width 26 height 15
click at [421, 357] on div "Tarea" at bounding box center [425, 361] width 60 height 29
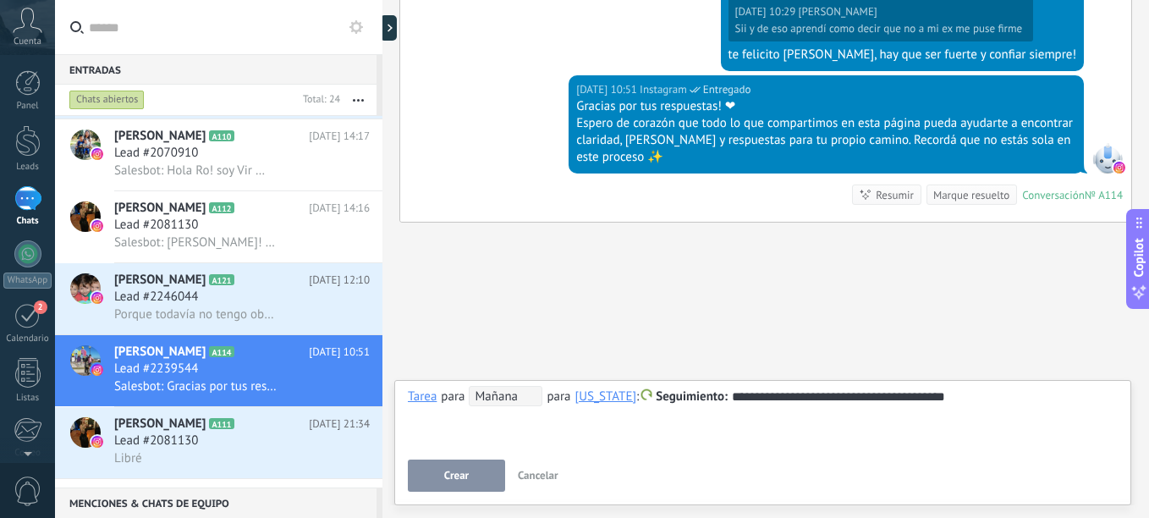
click at [523, 395] on span "Mañana" at bounding box center [506, 396] width 74 height 20
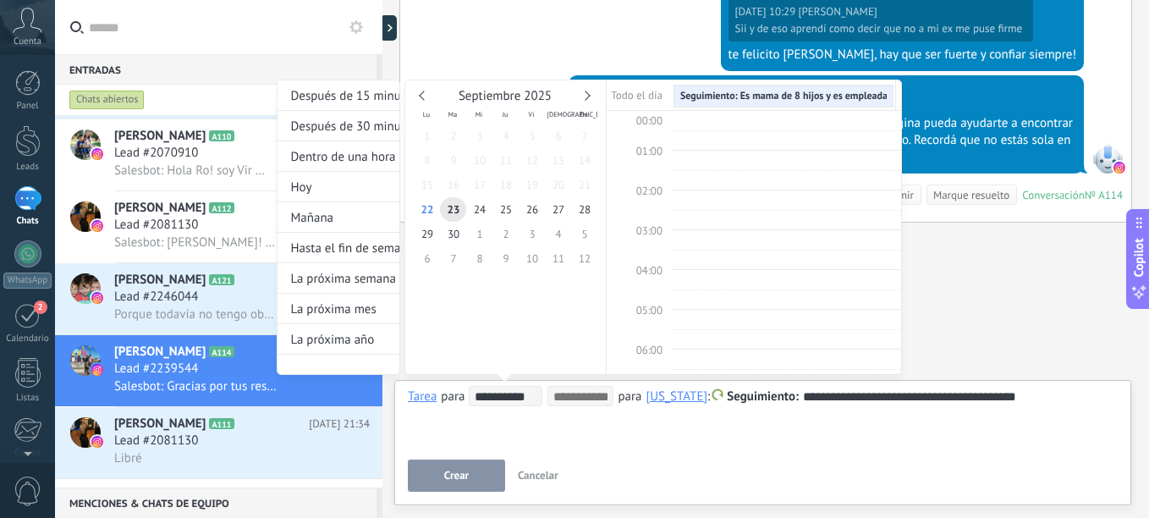
scroll to position [319, 0]
click at [523, 395] on input "**********" at bounding box center [508, 397] width 67 height 14
click at [407, 396] on div "**********" at bounding box center [589, 243] width 625 height 327
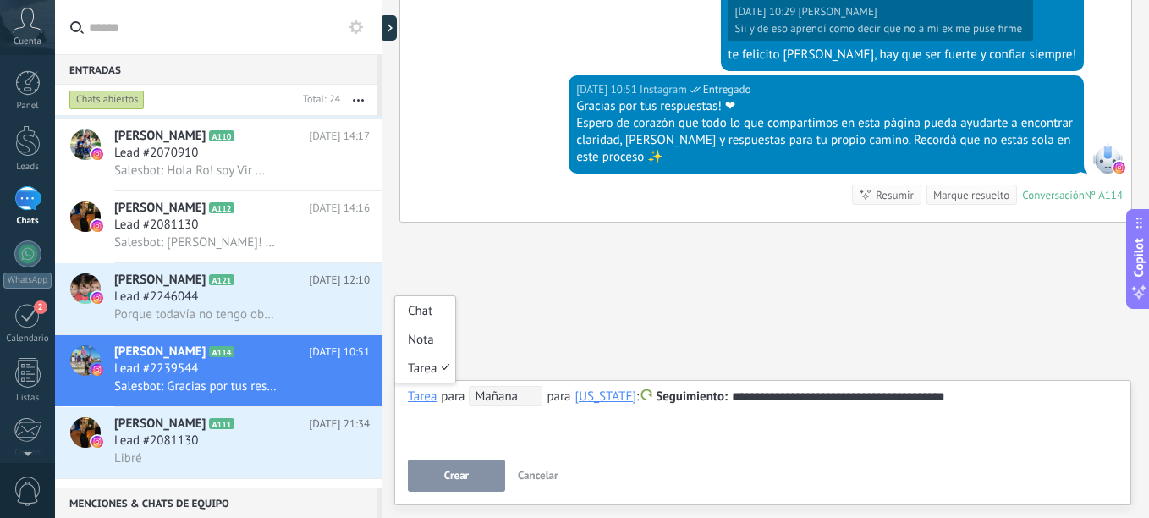
click at [426, 394] on div "Tarea" at bounding box center [422, 395] width 29 height 15
click at [420, 341] on div "Nota" at bounding box center [425, 339] width 60 height 29
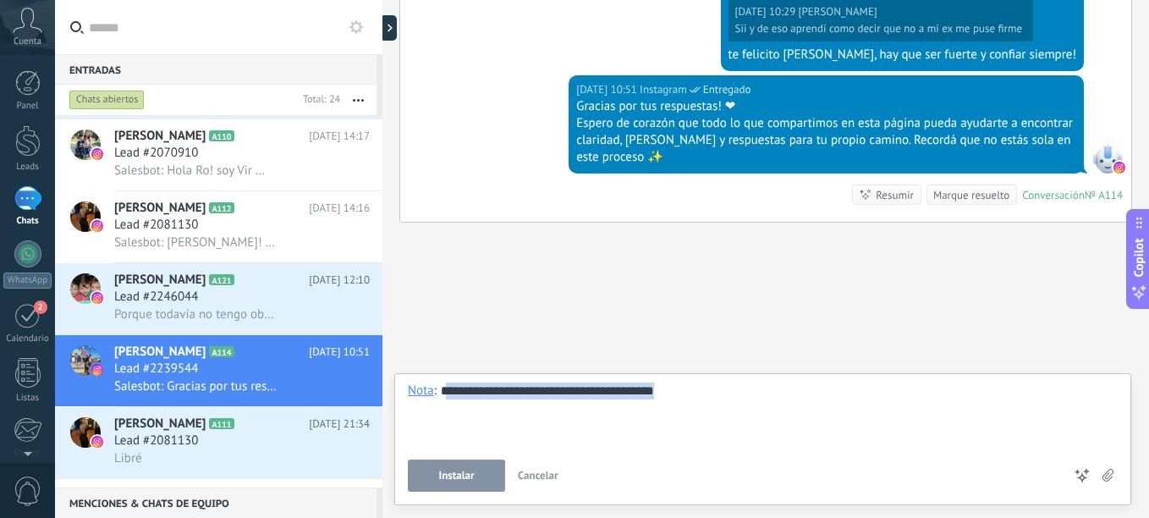
drag, startPoint x: 444, startPoint y: 397, endPoint x: 740, endPoint y: 393, distance: 296.2
click at [740, 393] on div "**********" at bounding box center [763, 414] width 710 height 64
copy div "**********"
click at [431, 471] on button "Instalar" at bounding box center [456, 475] width 97 height 32
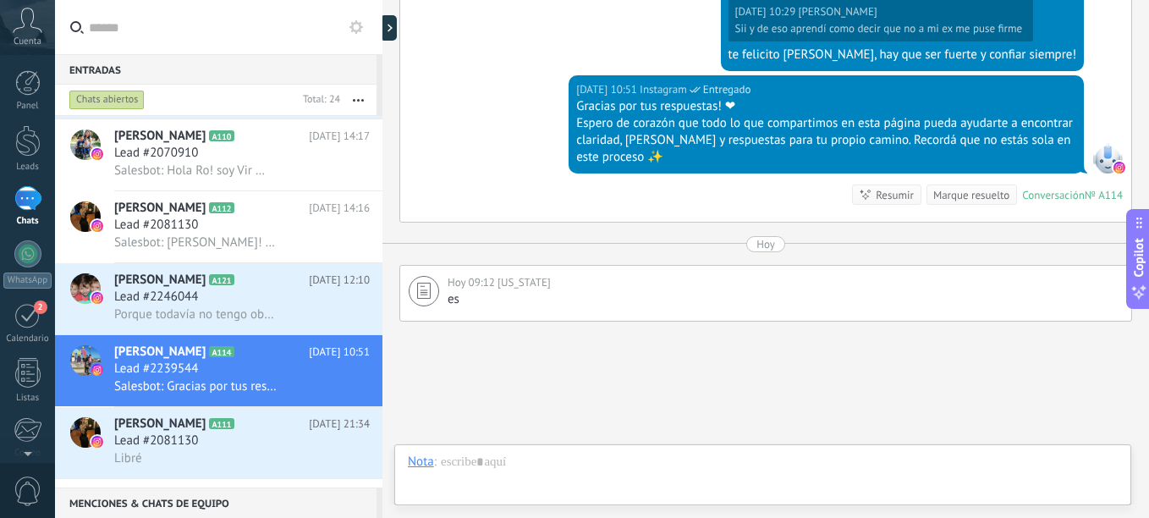
scroll to position [1197, 0]
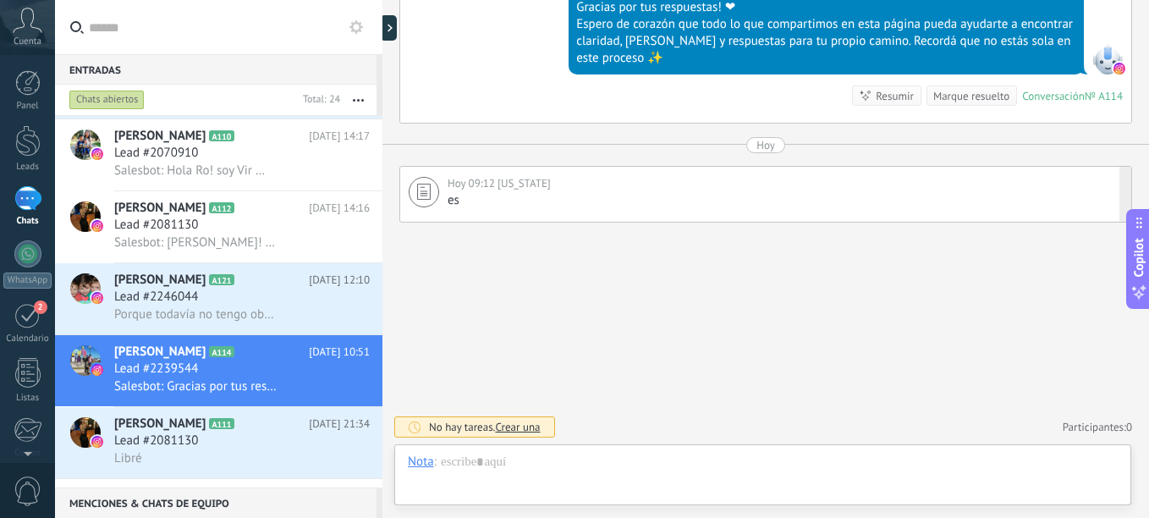
click at [420, 195] on icon at bounding box center [424, 192] width 14 height 16
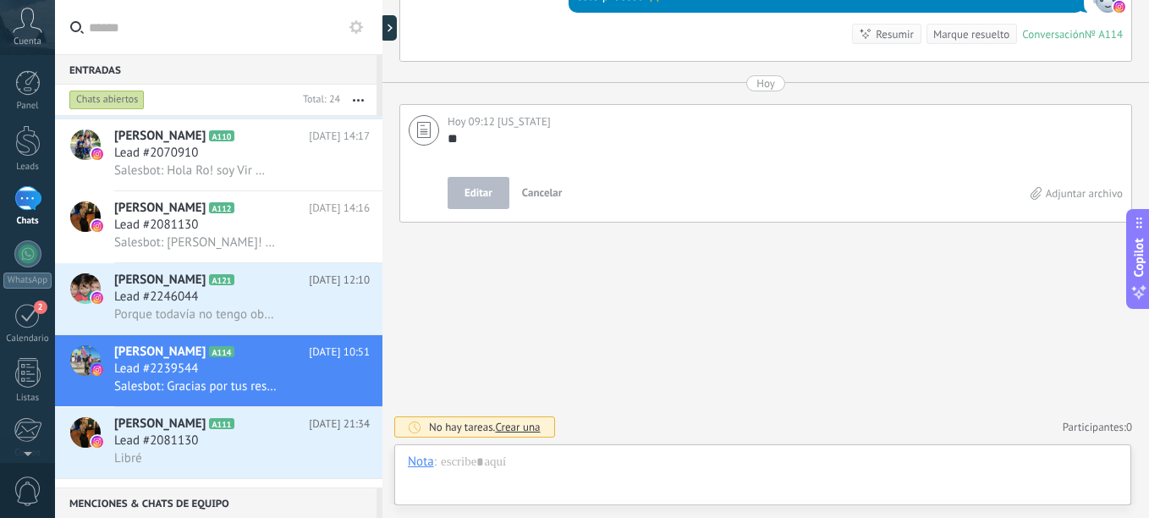
scroll to position [17, 0]
type textarea "*"
type textarea "****"
type textarea "**********"
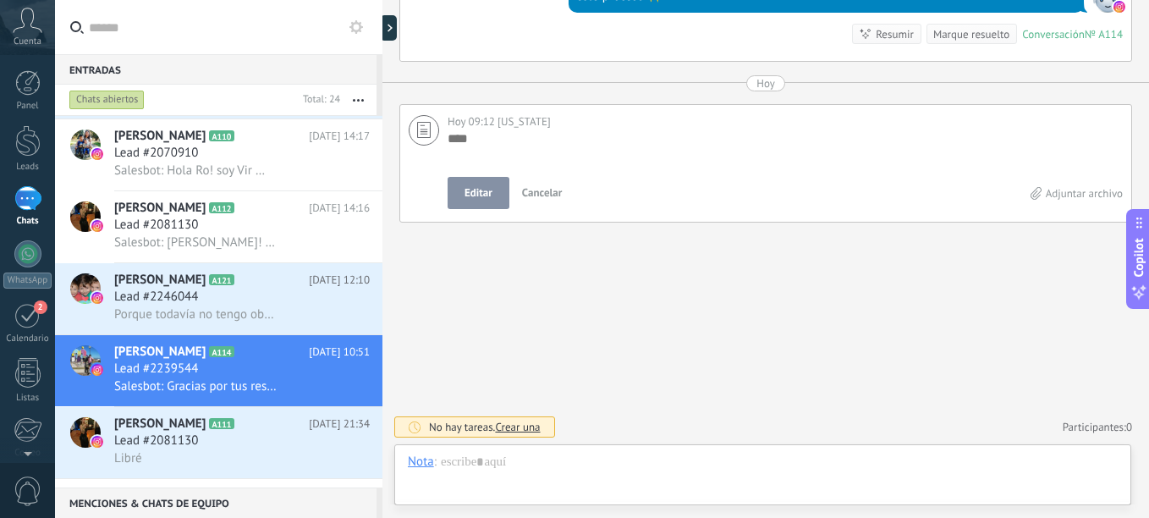
type textarea "**********"
click at [449, 141] on textarea "**" at bounding box center [782, 147] width 669 height 34
type textarea "**********"
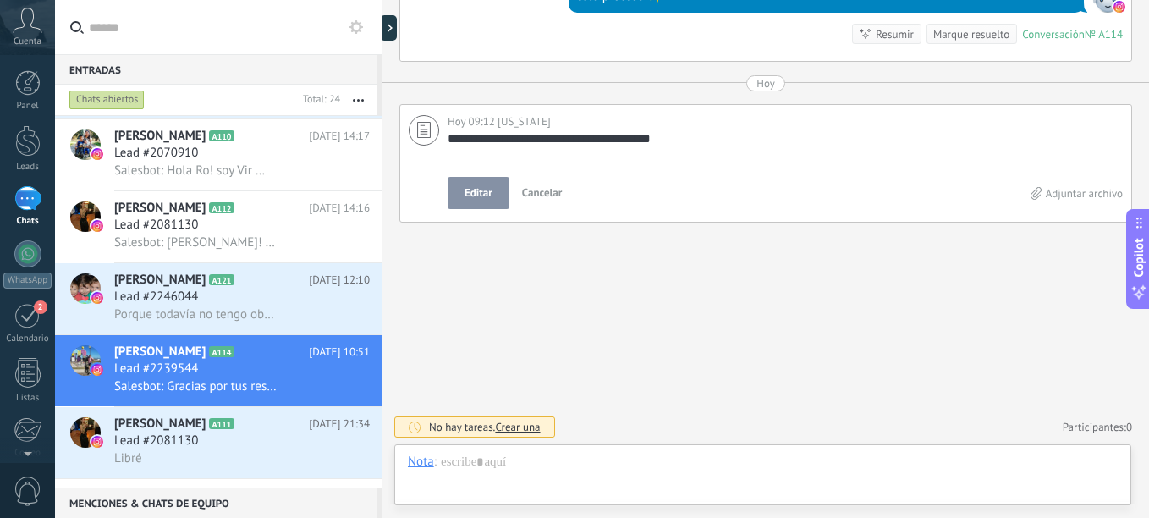
type textarea "**********"
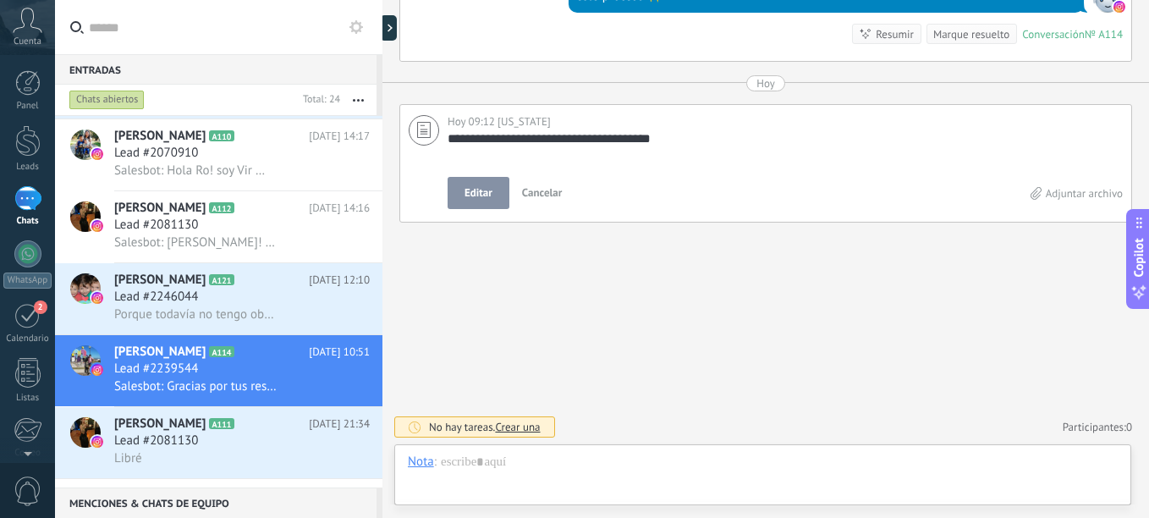
type textarea "**********"
click at [491, 193] on span "Editar" at bounding box center [478, 192] width 28 height 17
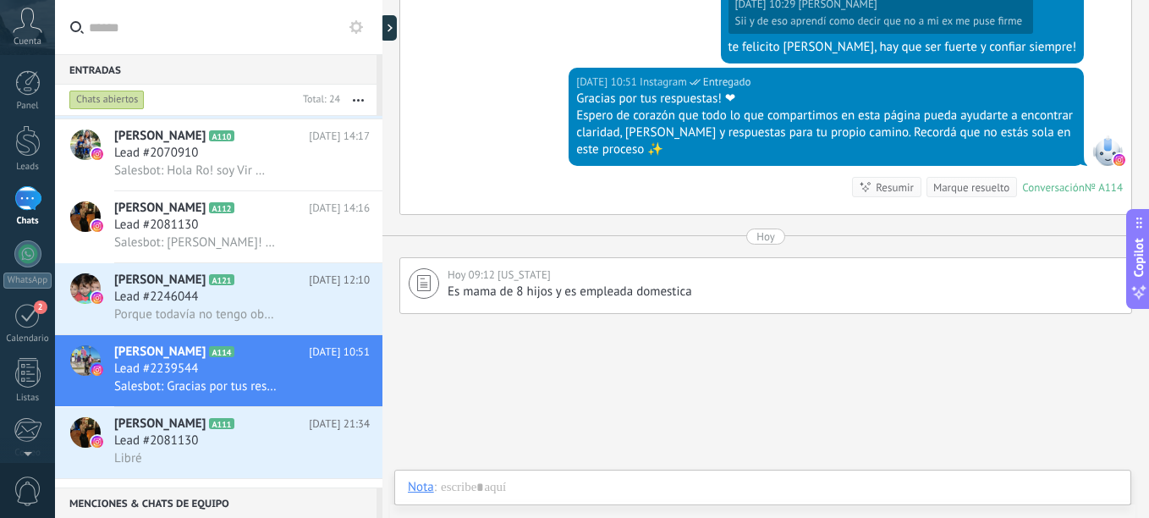
scroll to position [1113, 0]
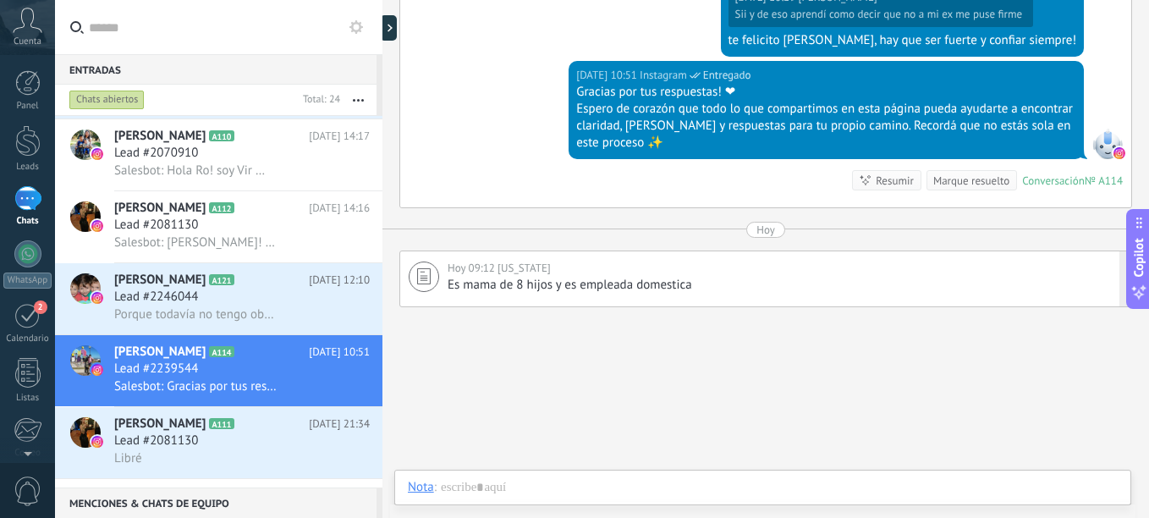
click at [508, 284] on span "Es mama de 8 hijos y es empleada domestica" at bounding box center [570, 285] width 245 height 16
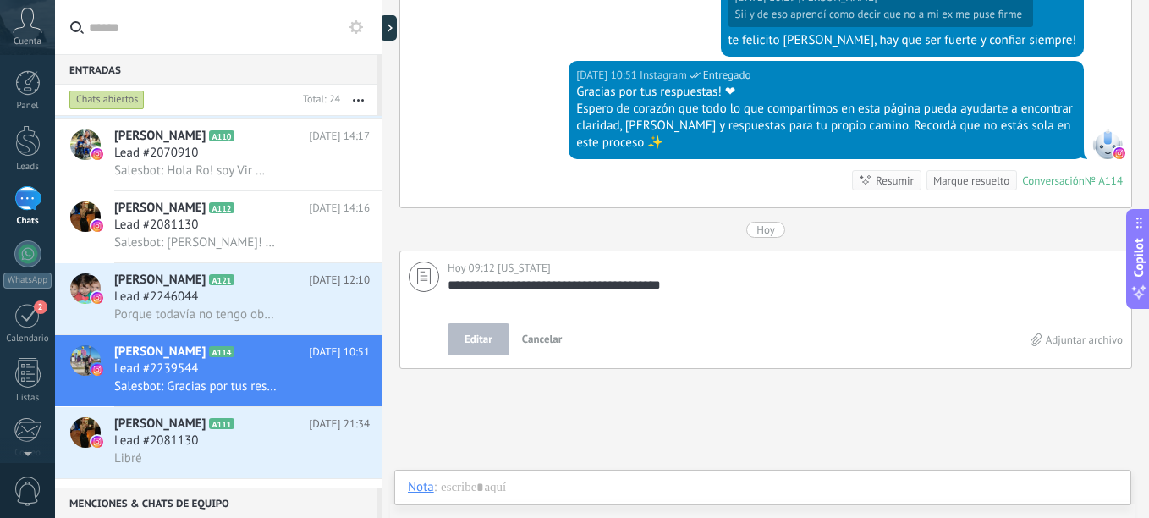
scroll to position [1174, 0]
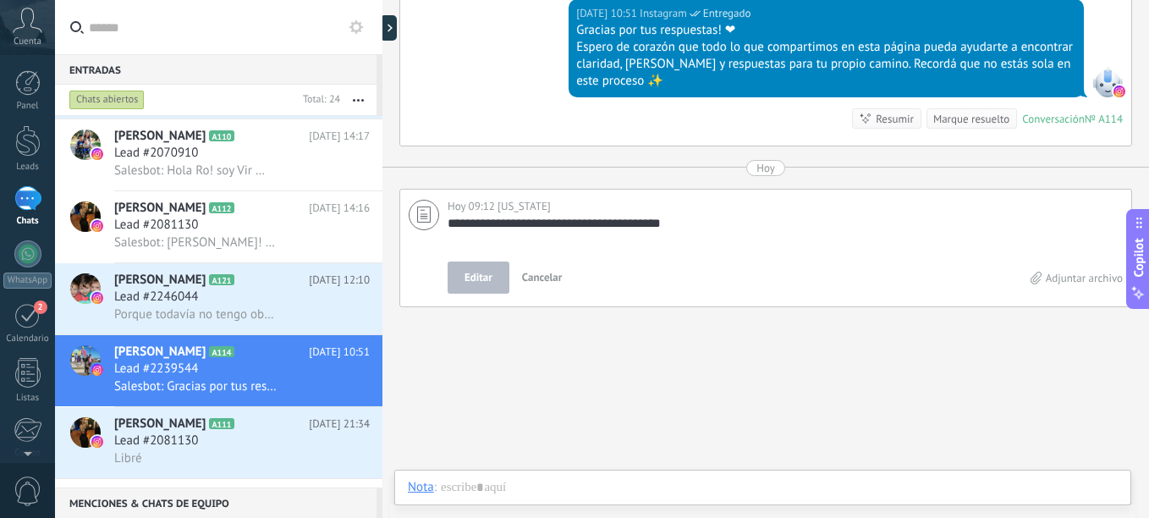
click at [581, 231] on textarea "**********" at bounding box center [782, 232] width 669 height 34
type textarea "**********"
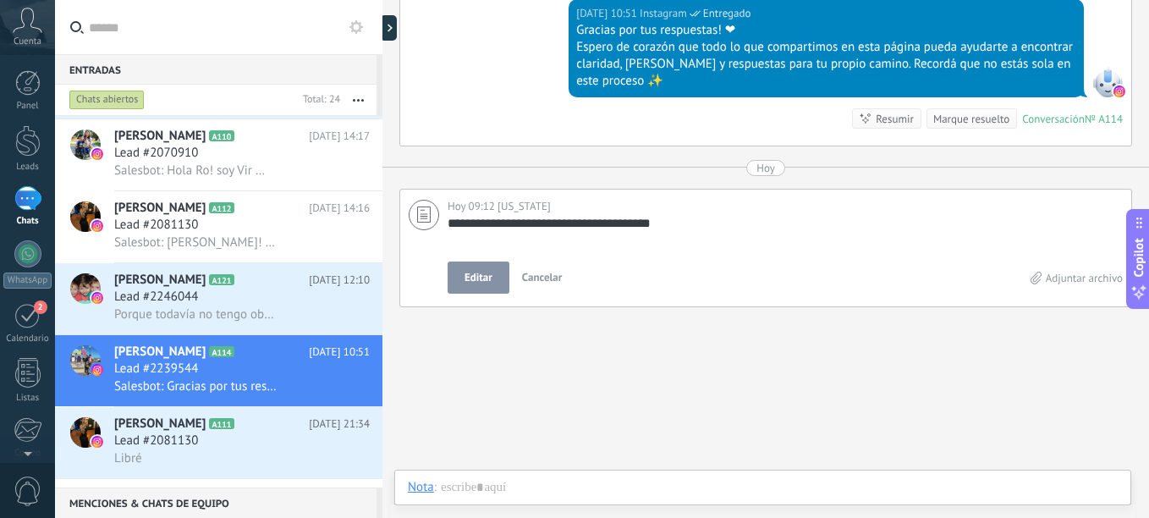
type textarea "**********"
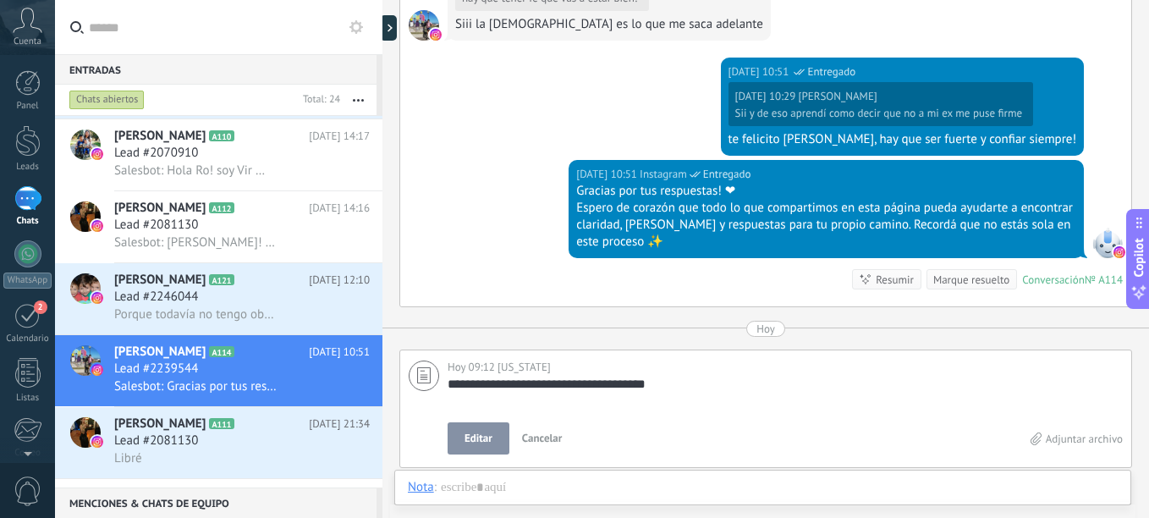
scroll to position [1005, 0]
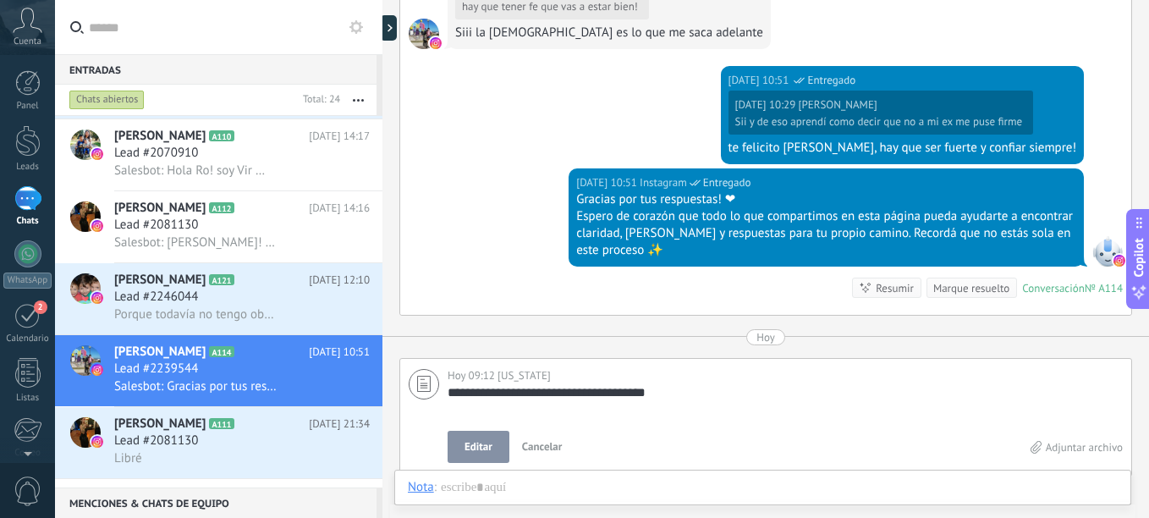
type textarea "**********"
click at [492, 446] on span "Editar" at bounding box center [478, 446] width 28 height 17
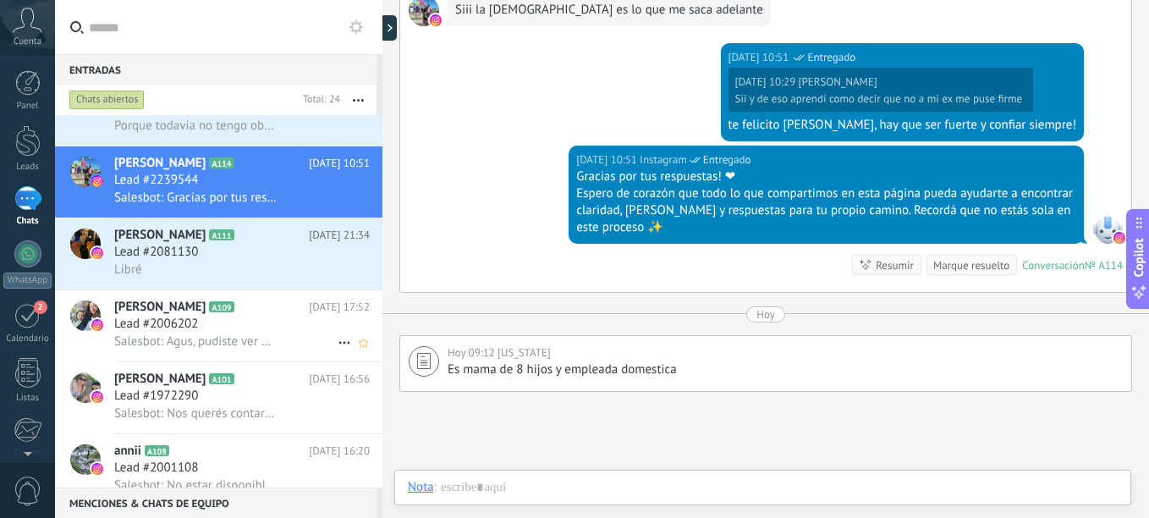
scroll to position [1101, 0]
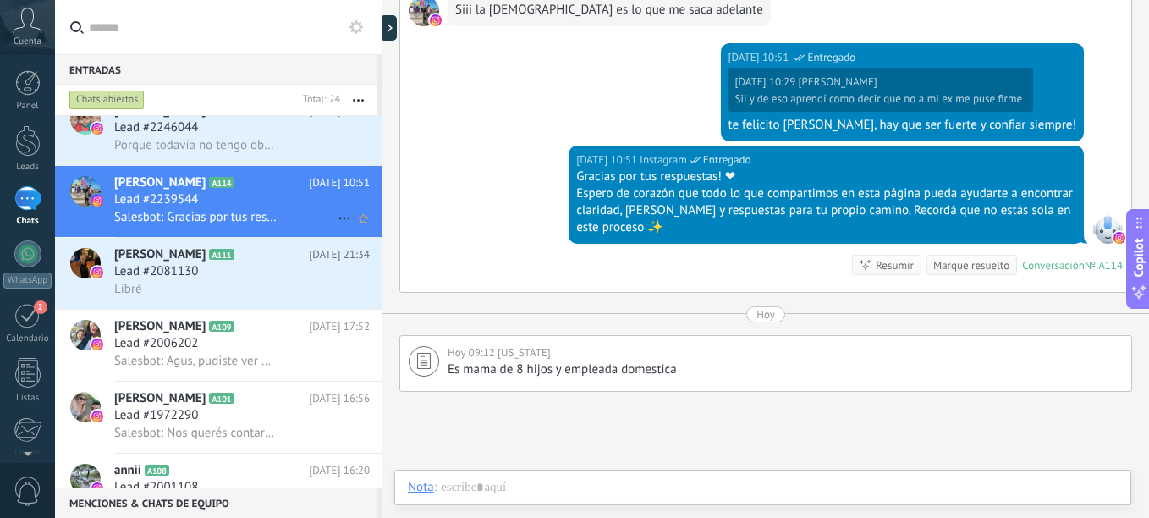
click at [337, 211] on icon at bounding box center [344, 218] width 20 height 20
click at [977, 323] on div at bounding box center [574, 259] width 1149 height 518
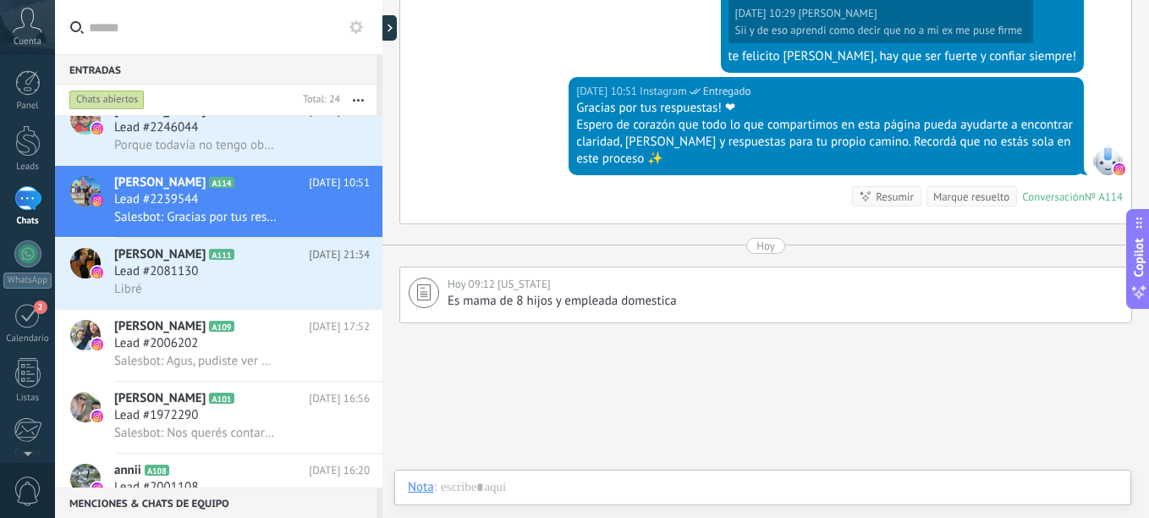
scroll to position [1197, 0]
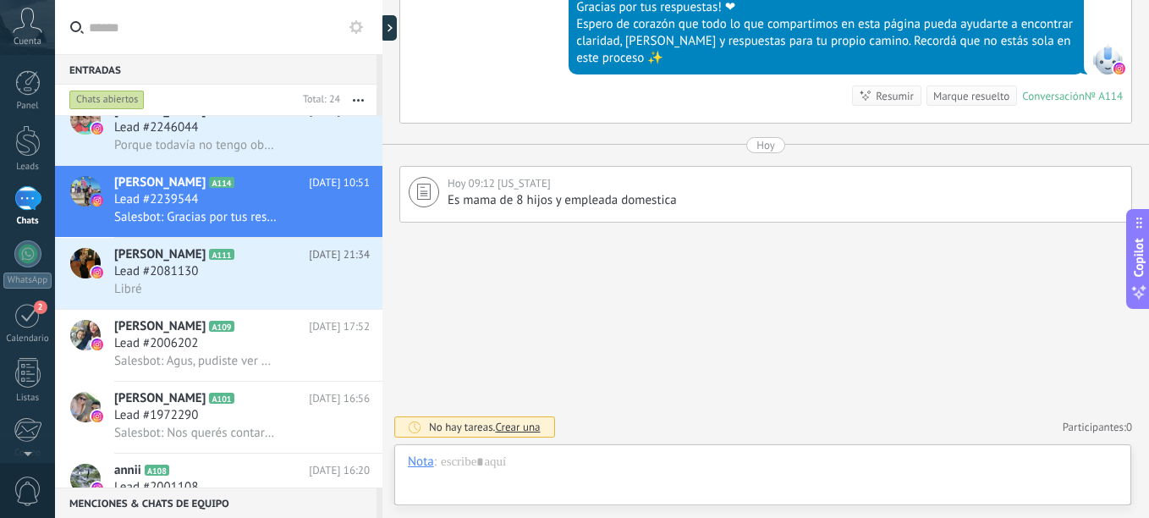
click at [879, 97] on div "Resumir" at bounding box center [895, 96] width 38 height 16
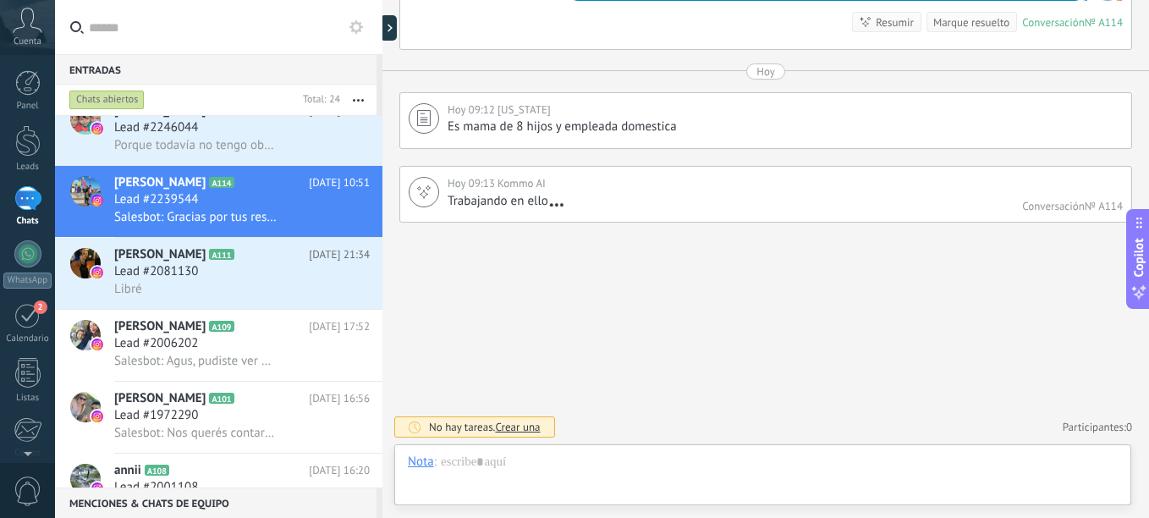
scroll to position [1274, 0]
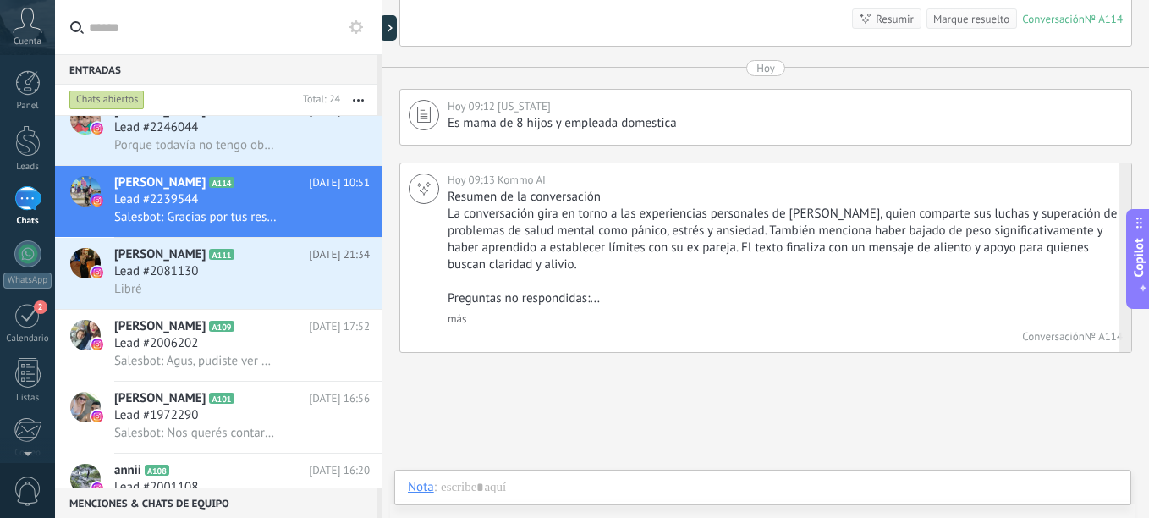
click at [464, 327] on div "Resumen de la conversación La conversación gira en torno a las experiencias per…" at bounding box center [783, 270] width 671 height 163
click at [462, 321] on link "más" at bounding box center [457, 318] width 19 height 14
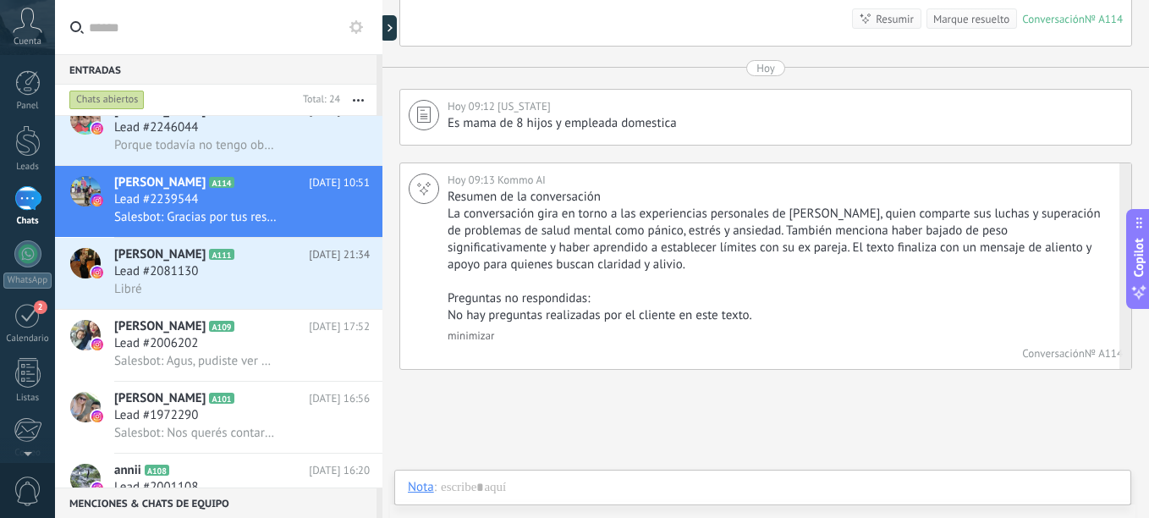
click at [438, 194] on div at bounding box center [424, 264] width 30 height 183
click at [425, 195] on icon at bounding box center [423, 188] width 17 height 17
click at [470, 336] on link "minimizar" at bounding box center [471, 335] width 47 height 14
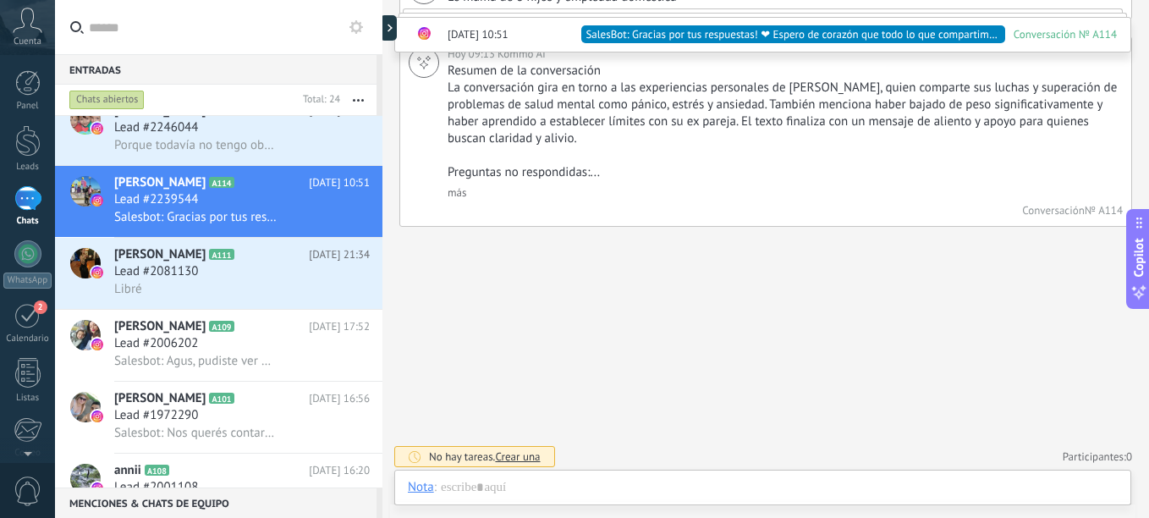
scroll to position [1404, 0]
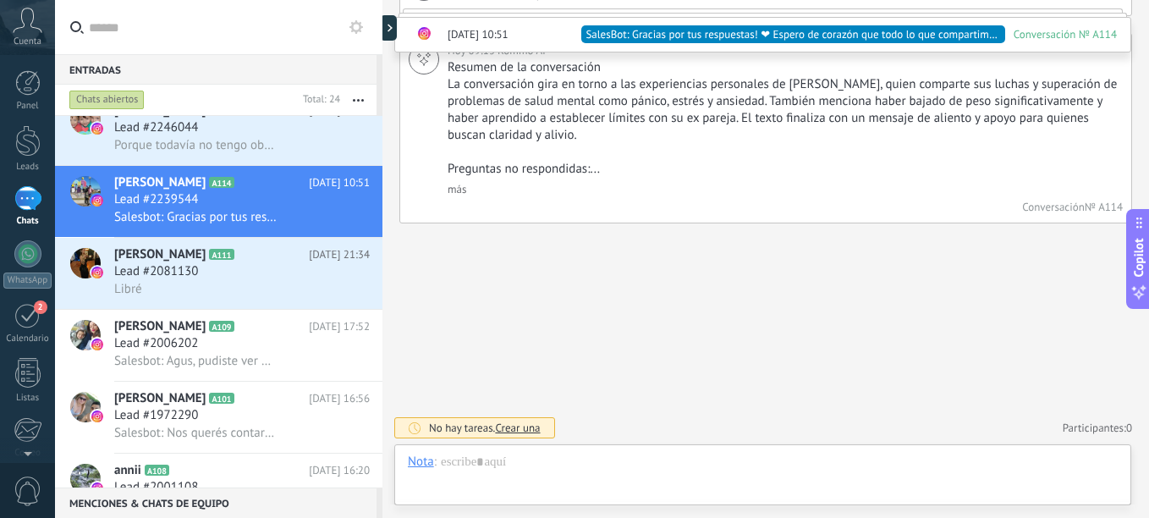
drag, startPoint x: 179, startPoint y: 223, endPoint x: 789, endPoint y: 283, distance: 612.2
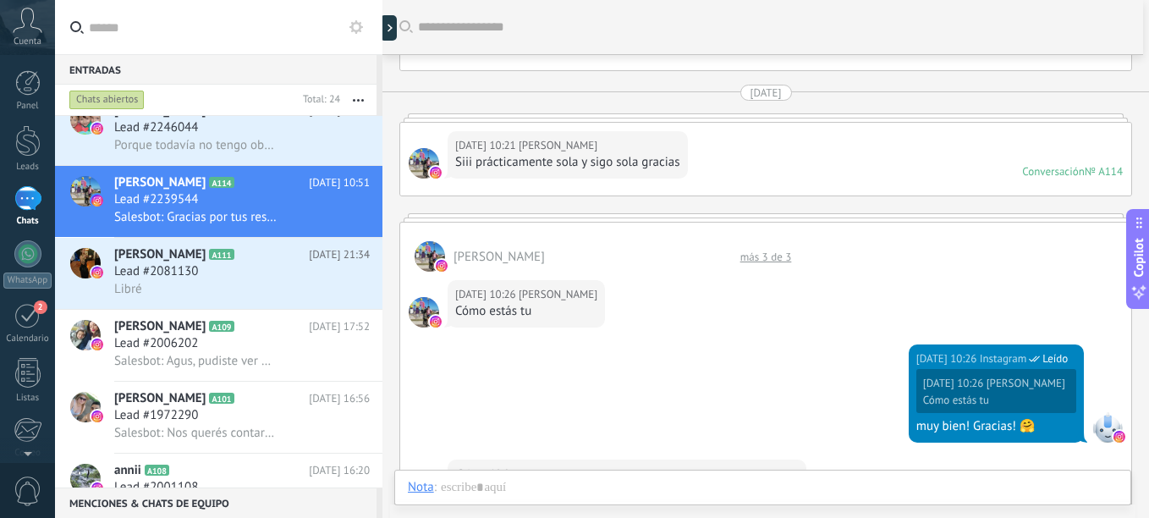
scroll to position [0, 0]
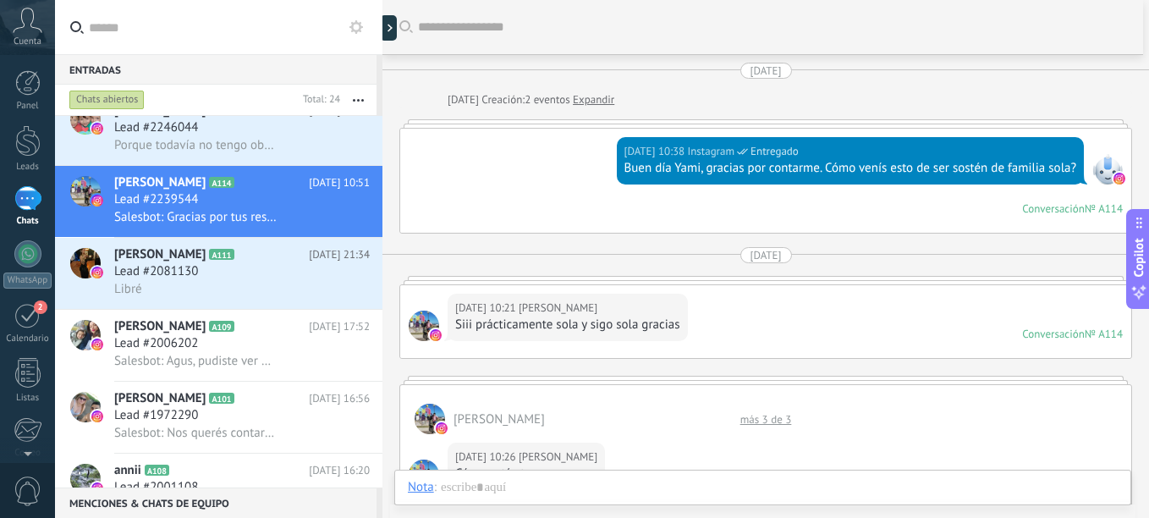
click at [614, 105] on link "Expandir" at bounding box center [593, 99] width 41 height 17
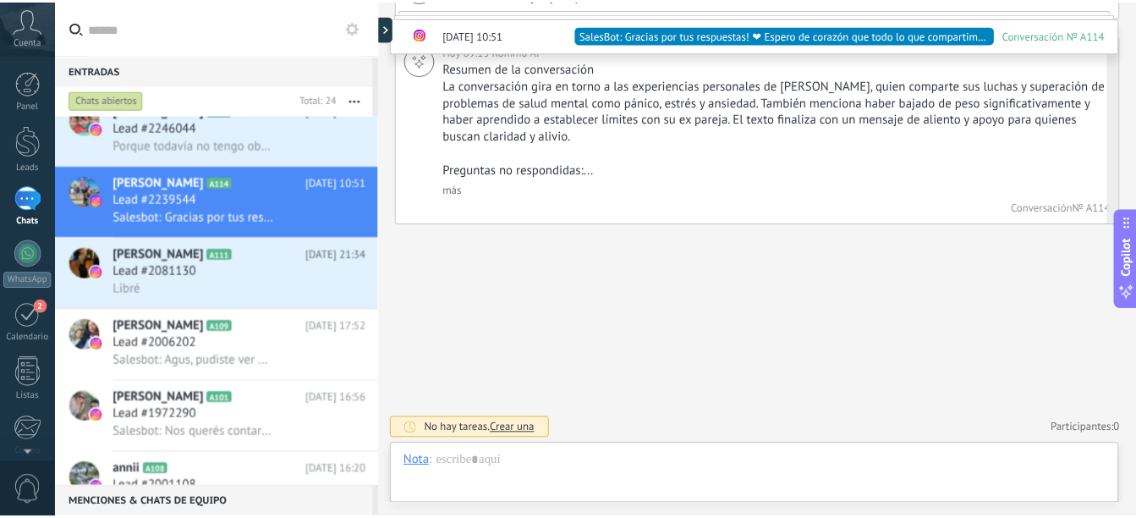
scroll to position [1457, 0]
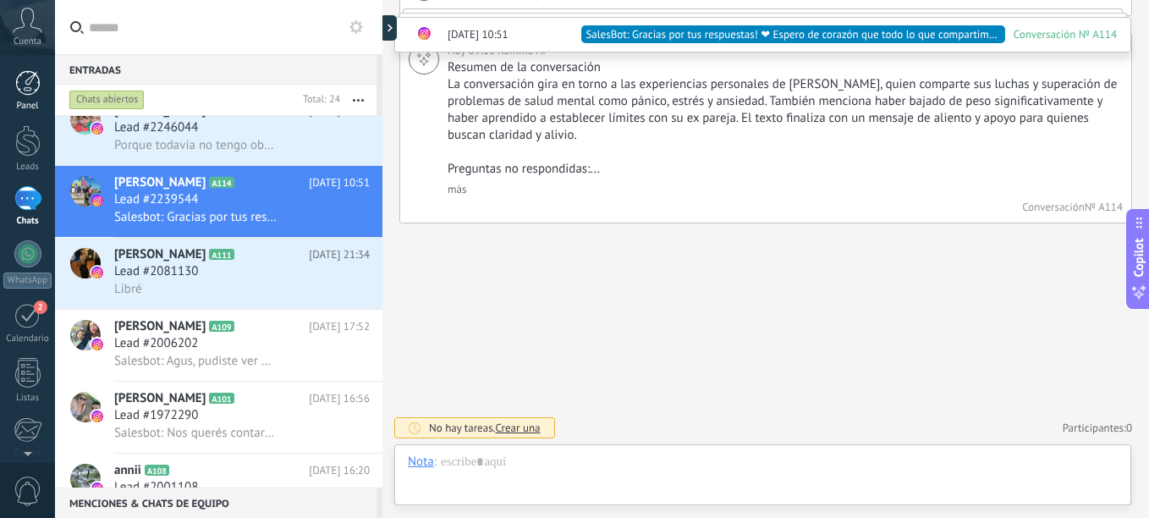
click at [18, 80] on div at bounding box center [27, 82] width 25 height 25
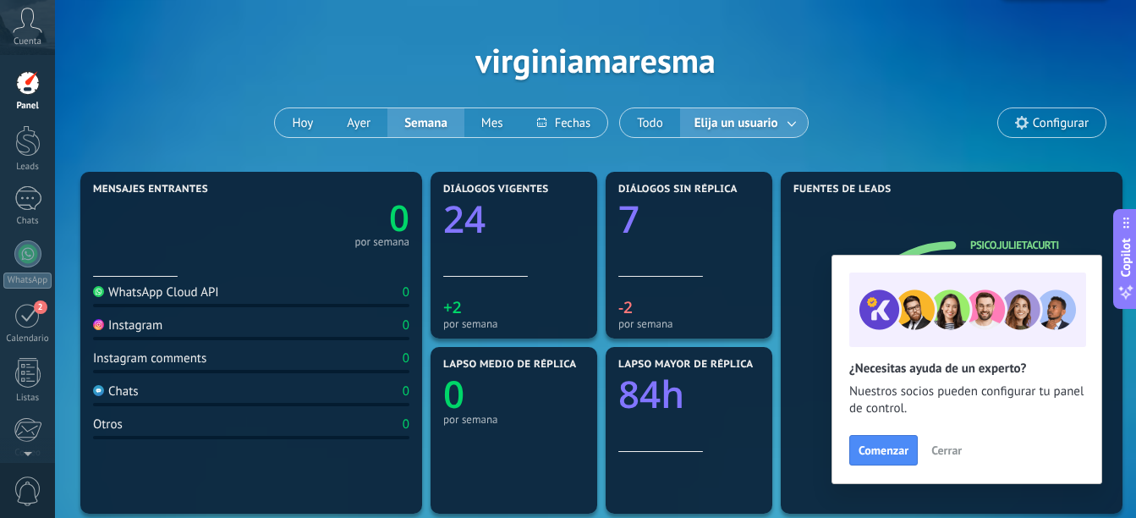
scroll to position [85, 0]
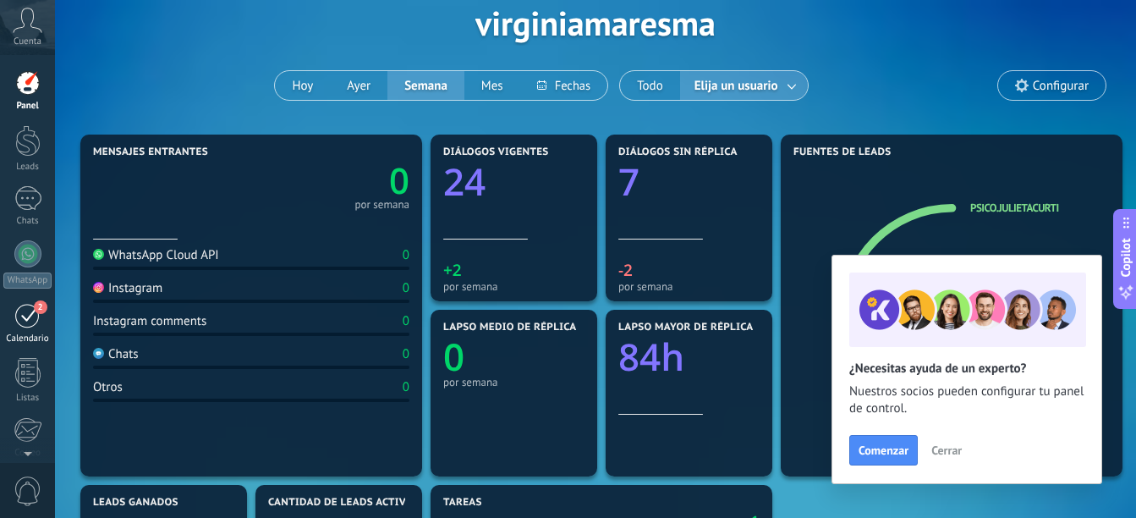
click at [20, 327] on div "2" at bounding box center [27, 315] width 27 height 26
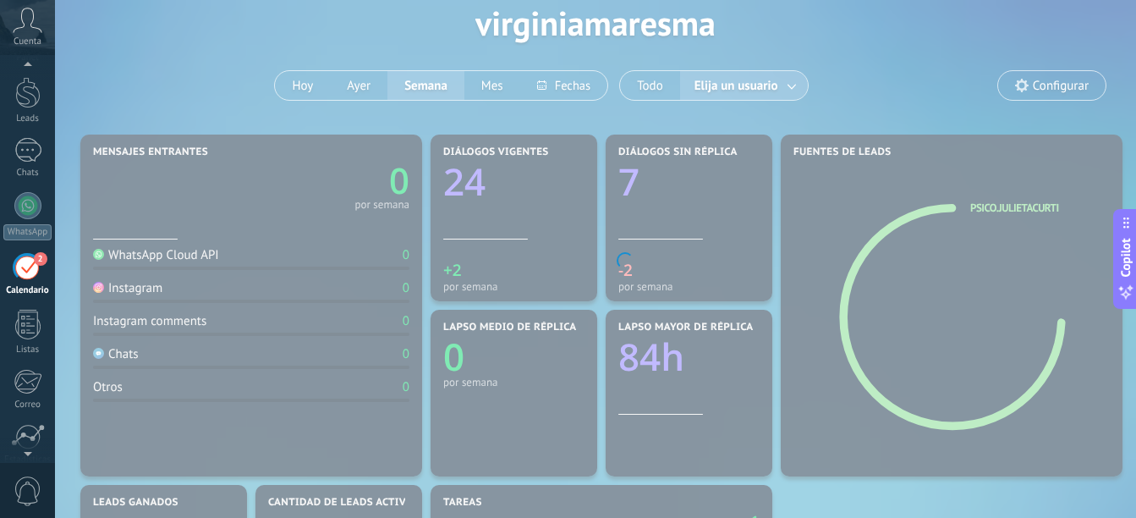
scroll to position [49, 0]
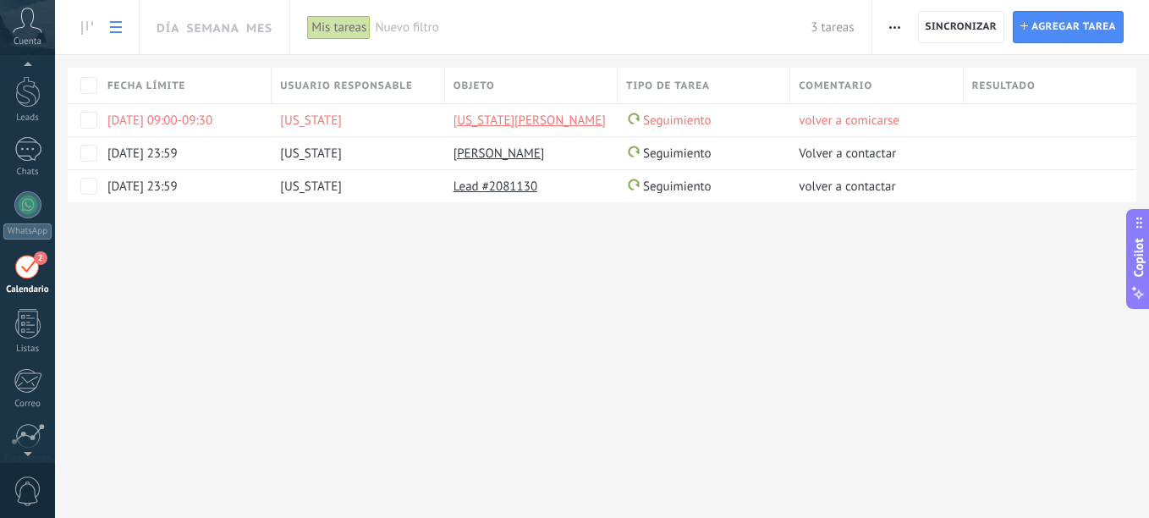
click at [552, 334] on div "Día Semana Mes Imprimir Exportación Administrar los tipos de tareas Sincronizar…" at bounding box center [602, 259] width 1094 height 518
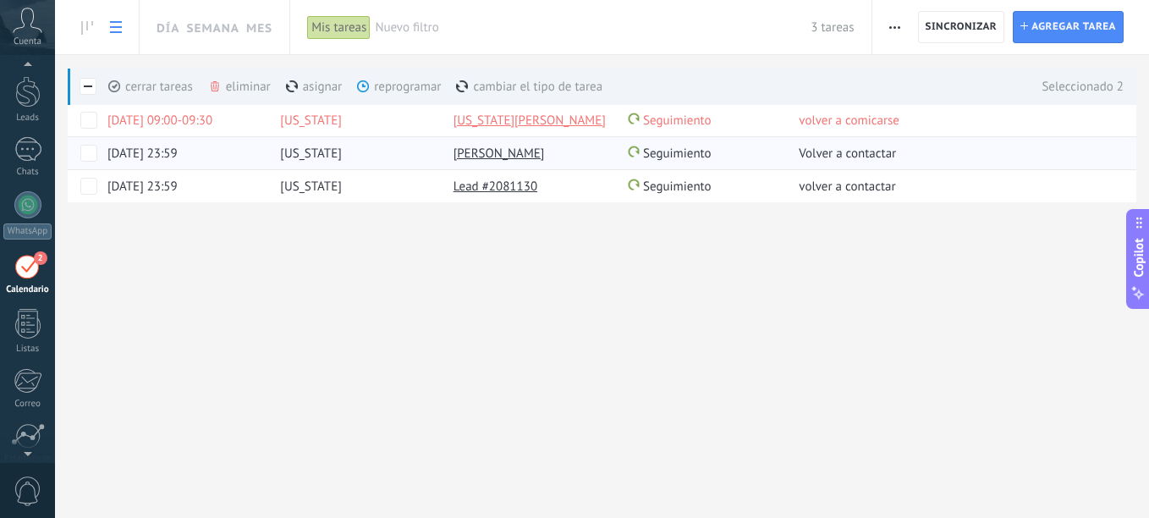
click at [255, 79] on div "eliminar màs" at bounding box center [268, 86] width 120 height 37
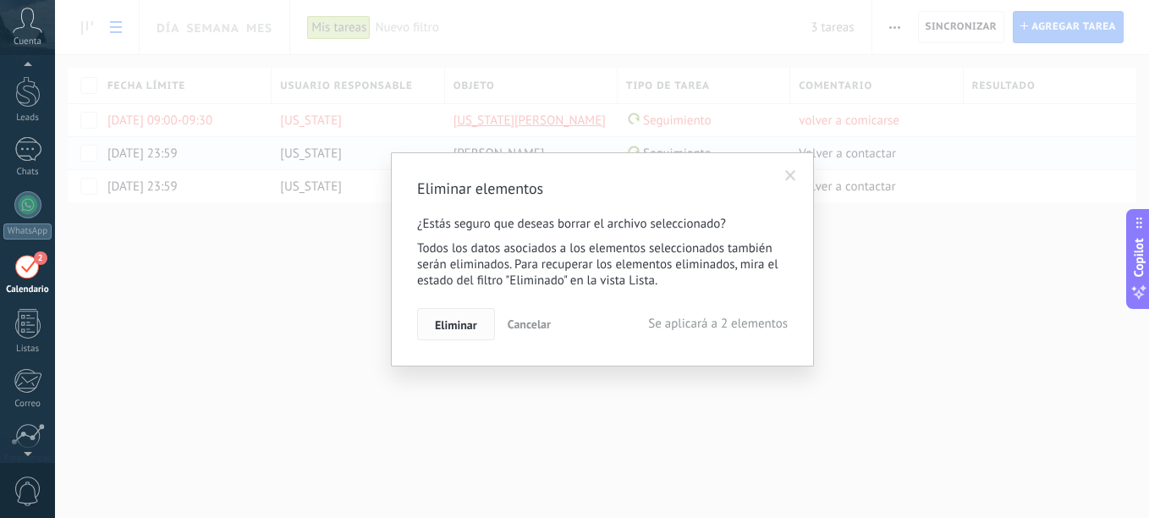
click at [464, 323] on span "Eliminar" at bounding box center [456, 325] width 42 height 12
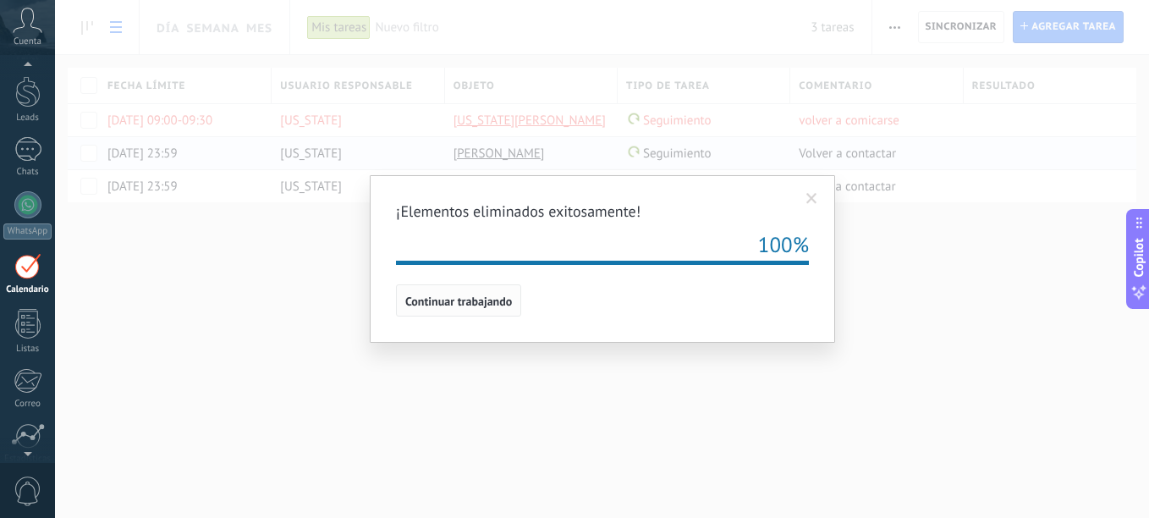
click at [460, 309] on button "Continuar trabajando" at bounding box center [458, 300] width 125 height 32
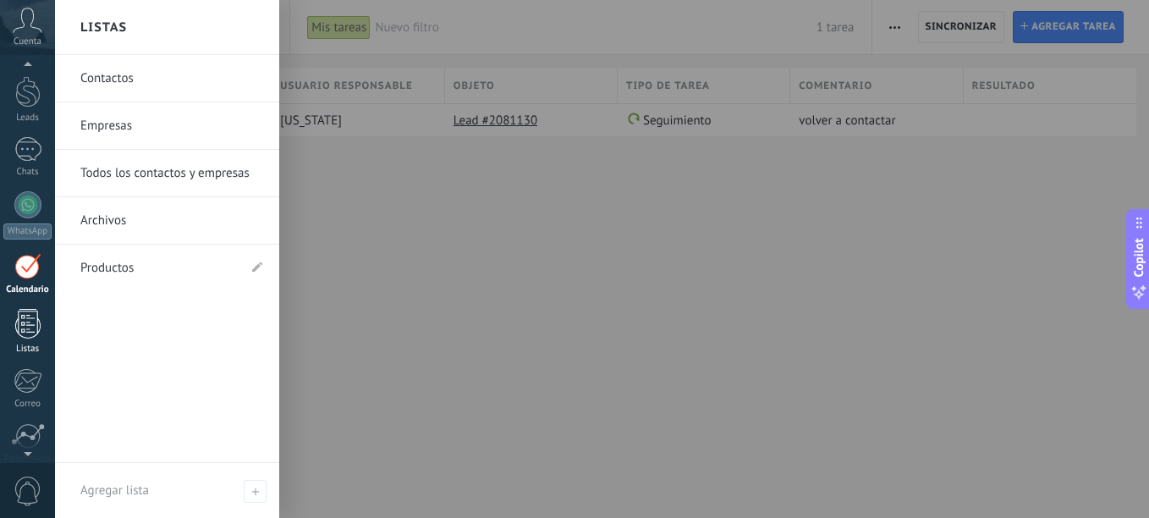
click at [41, 348] on div "Listas" at bounding box center [27, 349] width 49 height 11
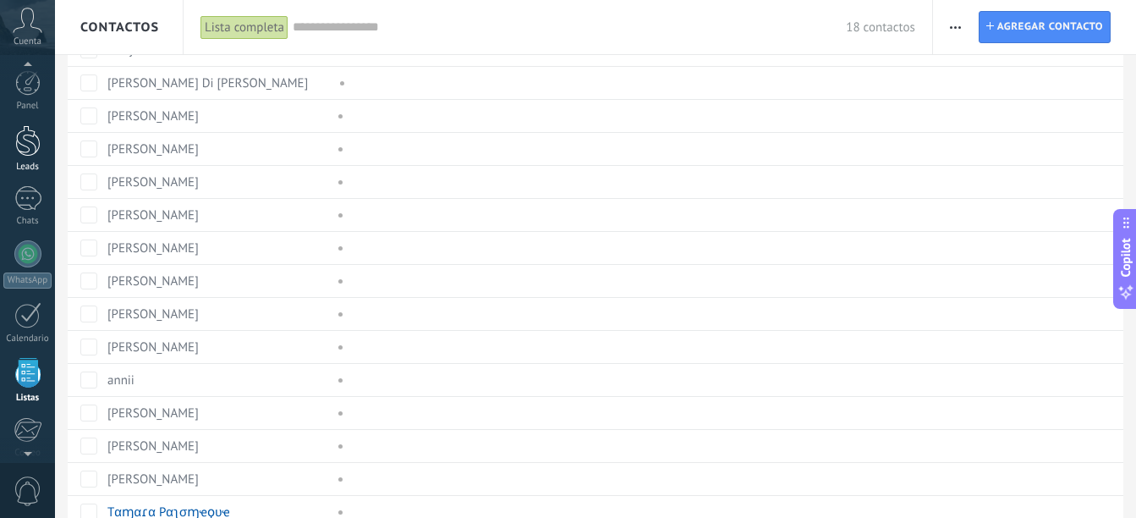
click at [25, 154] on div at bounding box center [27, 140] width 25 height 31
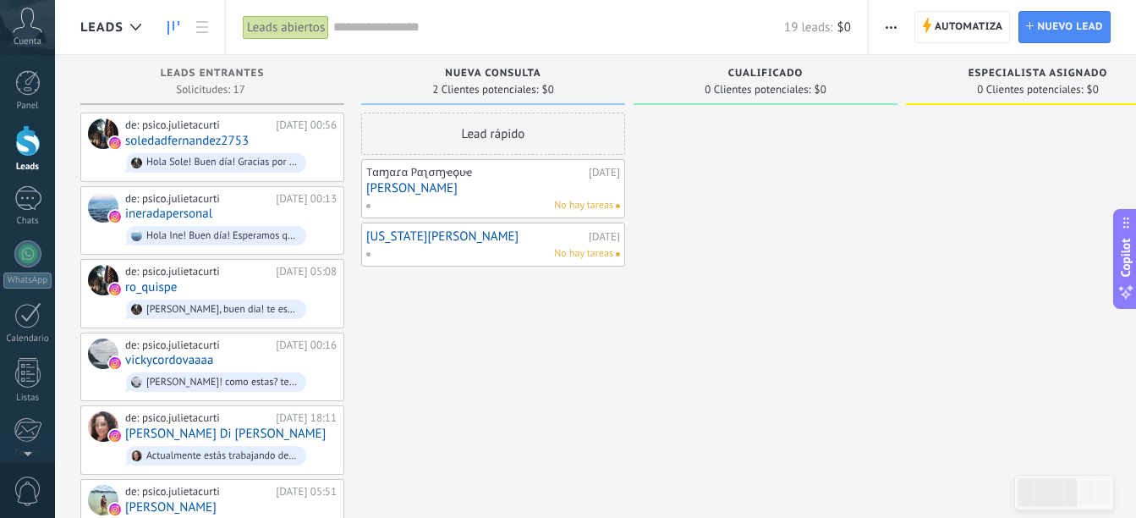
drag, startPoint x: 589, startPoint y: 243, endPoint x: 552, endPoint y: 243, distance: 37.2
click at [552, 243] on link "[US_STATE][PERSON_NAME]" at bounding box center [475, 236] width 218 height 14
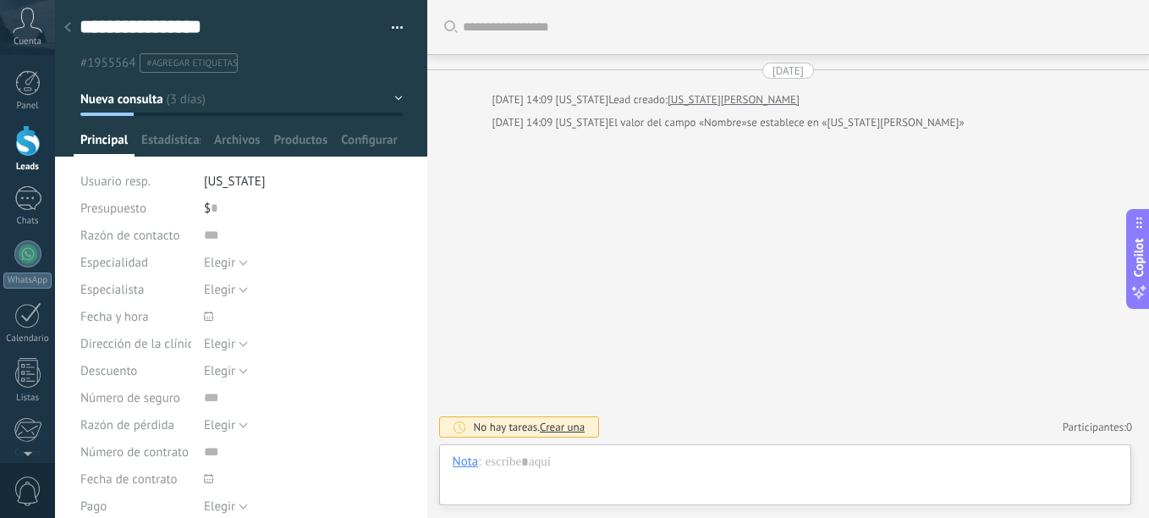
click at [396, 27] on button "button" at bounding box center [391, 27] width 25 height 25
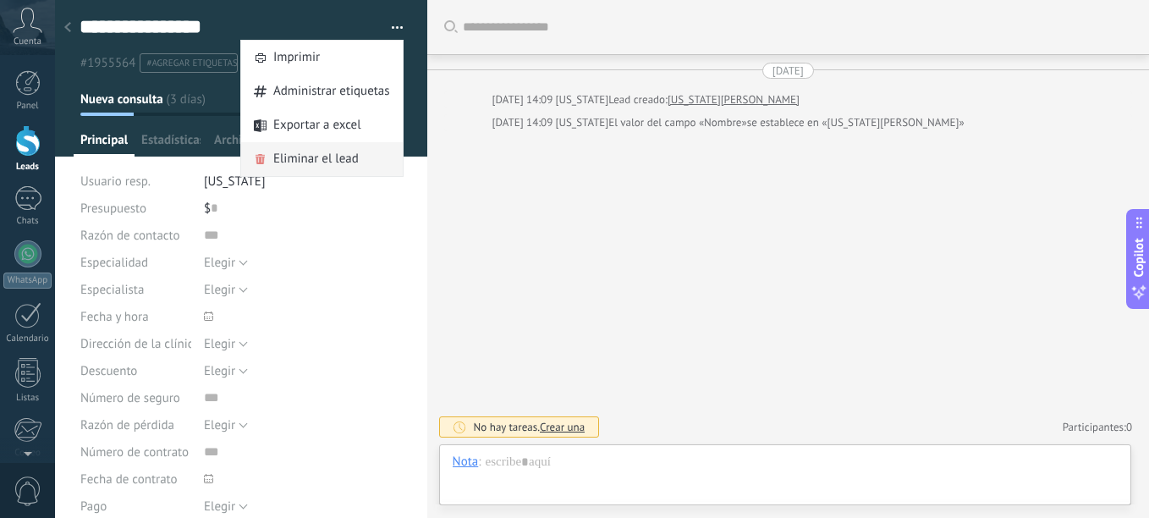
click at [346, 155] on span "Eliminar el lead" at bounding box center [315, 159] width 85 height 34
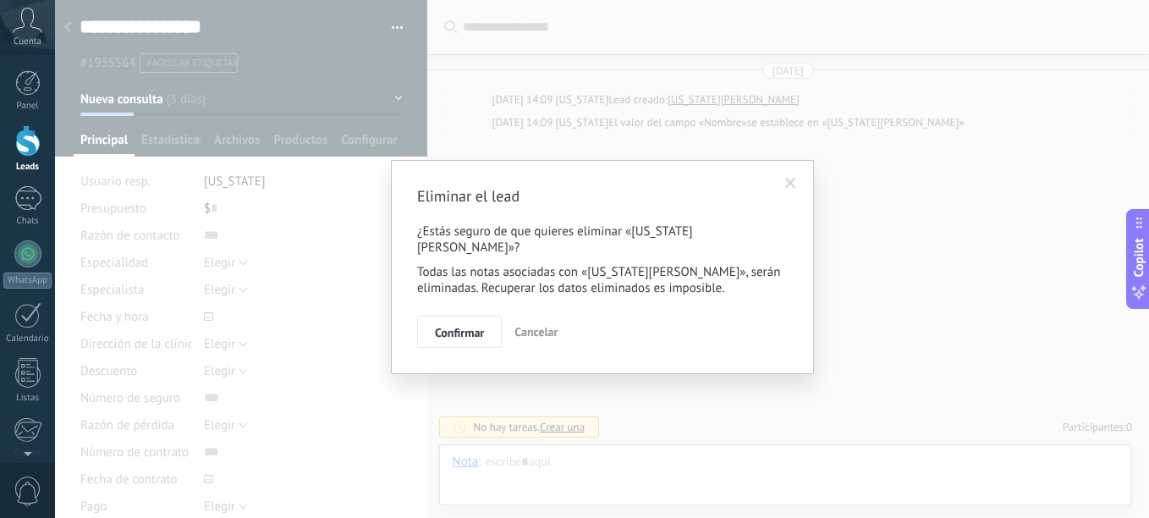
click at [412, 315] on div "Eliminar el lead ¿Estás seguro de que quieres eliminar «[US_STATE][PERSON_NAME]…" at bounding box center [602, 267] width 423 height 214
click at [437, 327] on span "Confirmar" at bounding box center [459, 333] width 49 height 12
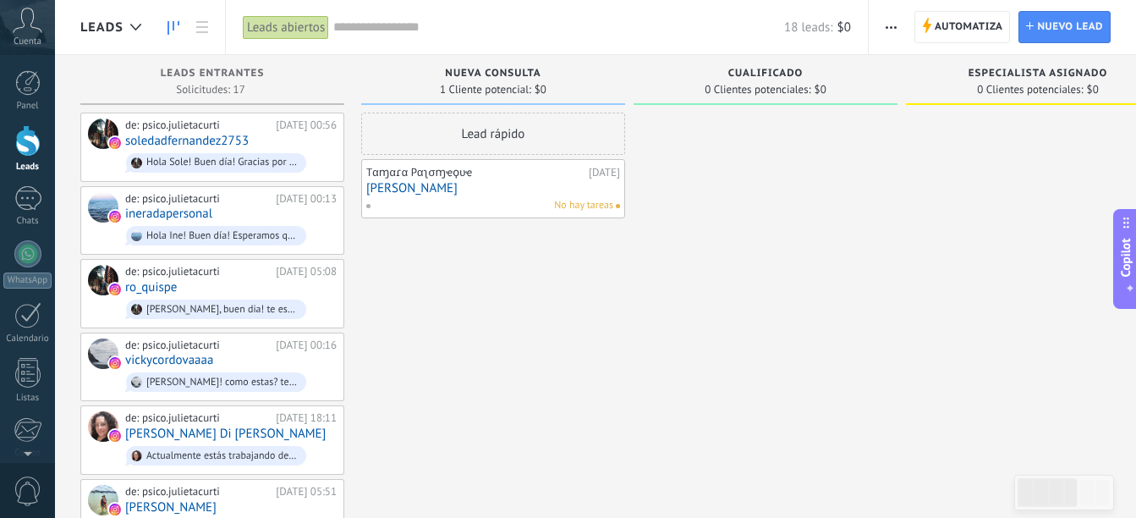
click at [507, 183] on link "[PERSON_NAME]" at bounding box center [493, 188] width 254 height 14
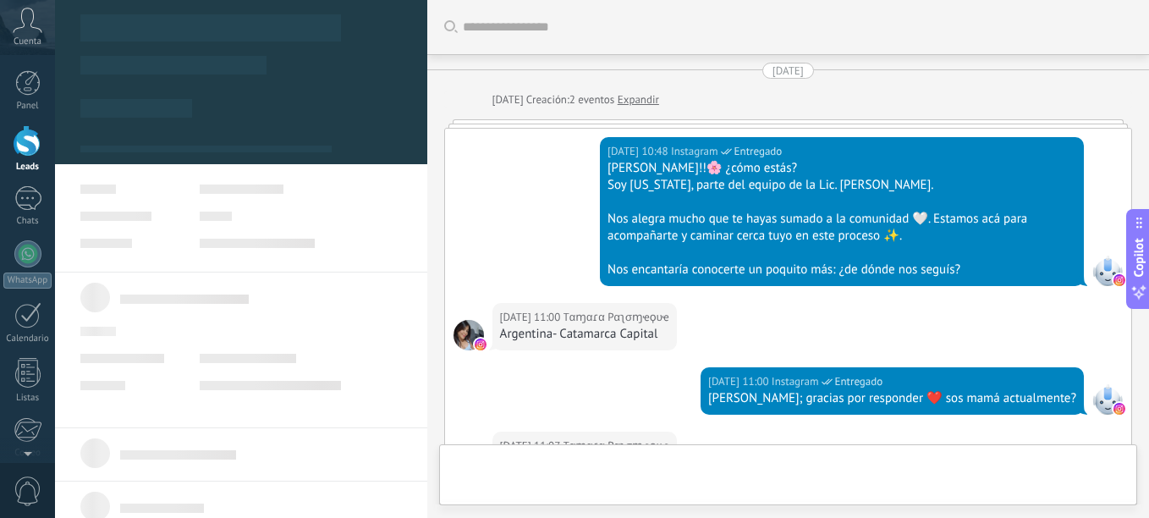
type textarea "******"
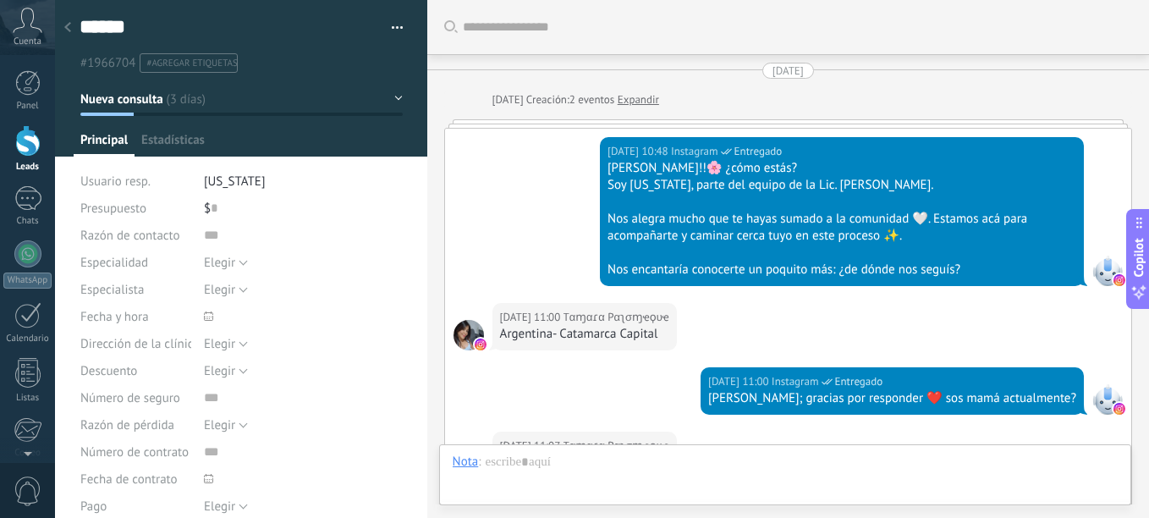
scroll to position [985, 0]
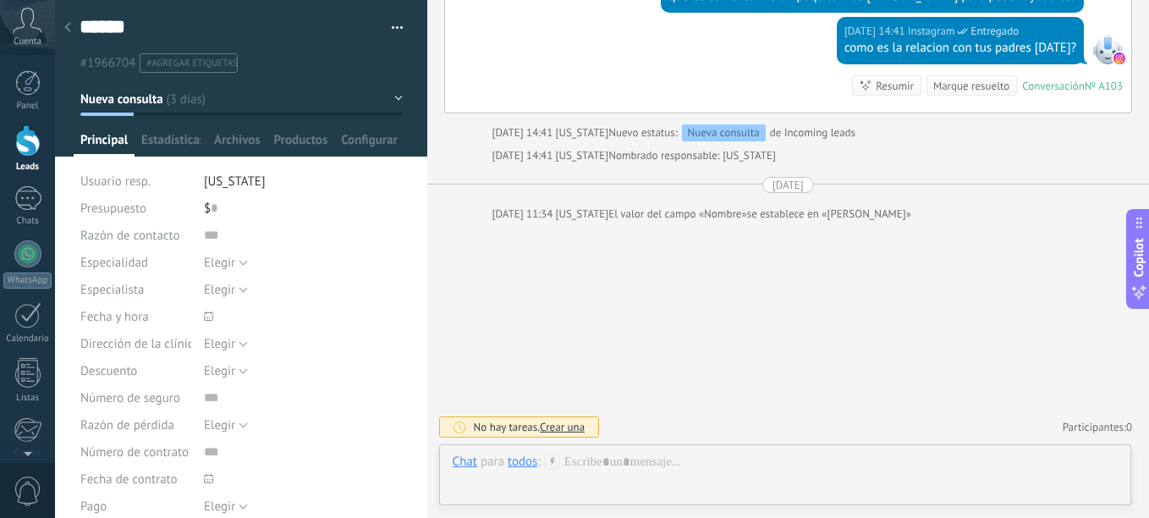
click at [508, 464] on div "todos" at bounding box center [523, 460] width 30 height 15
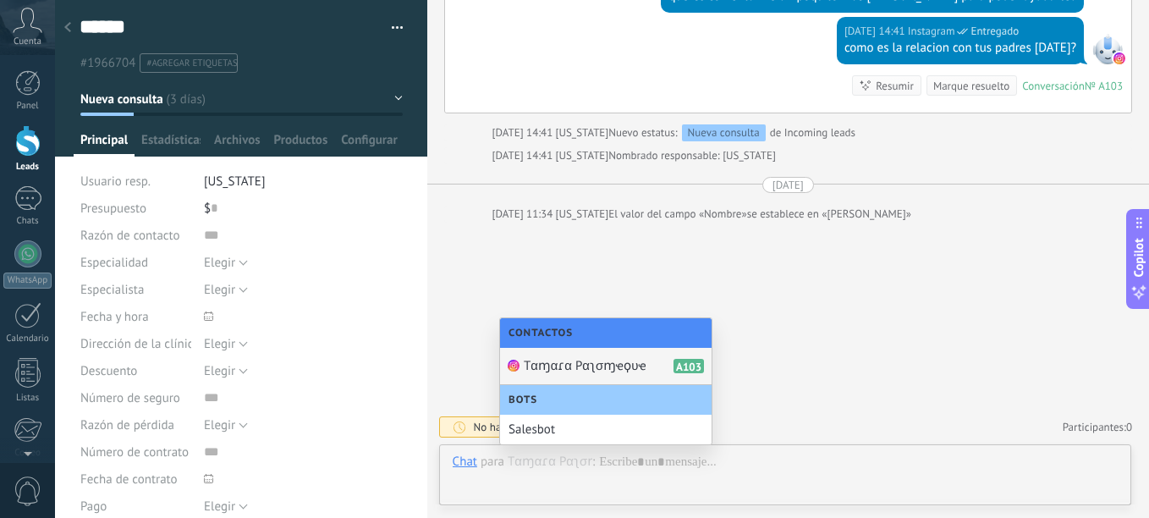
click at [572, 360] on span "Tαɱαɾα Pαʅσɱҽϙυҽ" at bounding box center [585, 366] width 123 height 16
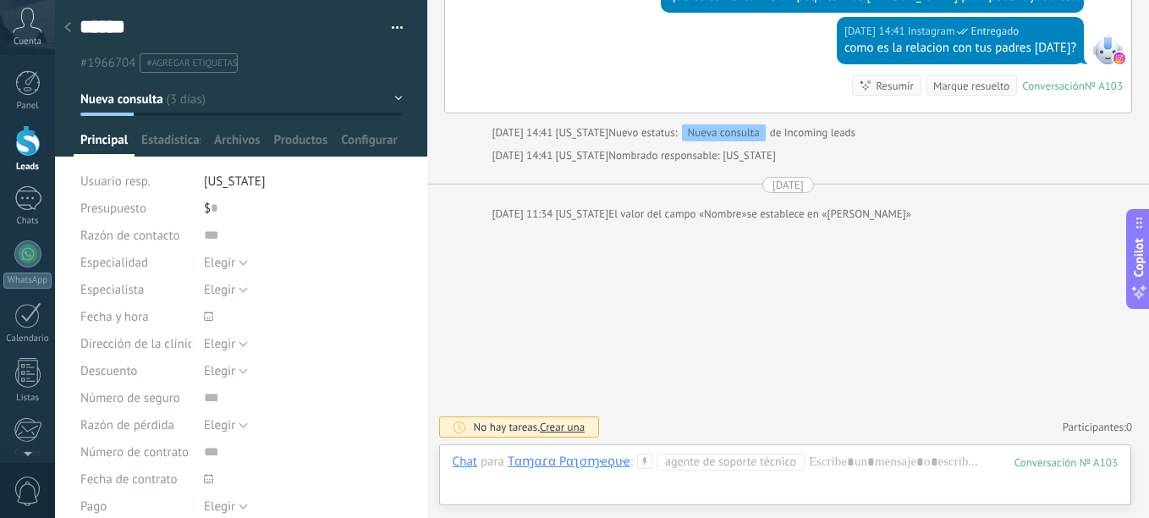
click at [789, 466] on span "Agente de soporte técnico" at bounding box center [731, 461] width 148 height 17
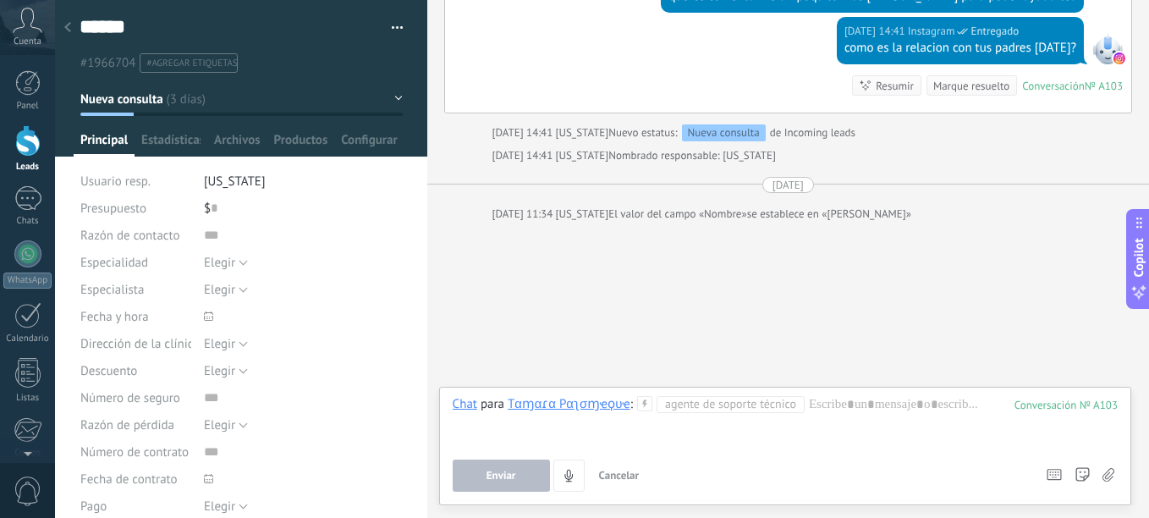
click at [789, 466] on div "Enviar Cancelar Rastrear clics en links ? Reducir links largos y rastrear clics…" at bounding box center [742, 475] width 578 height 32
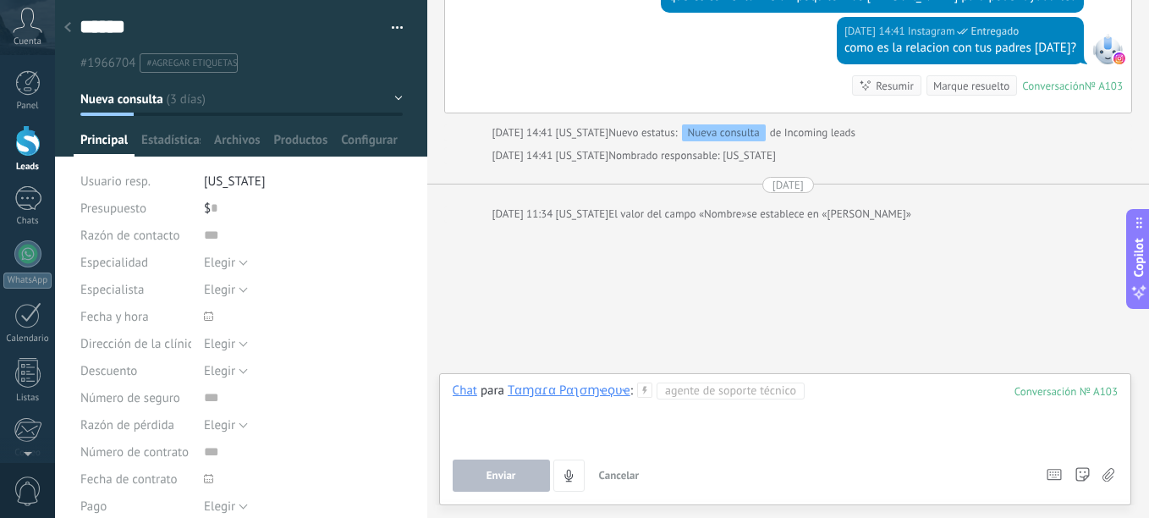
click at [836, 393] on div at bounding box center [785, 414] width 665 height 64
paste div
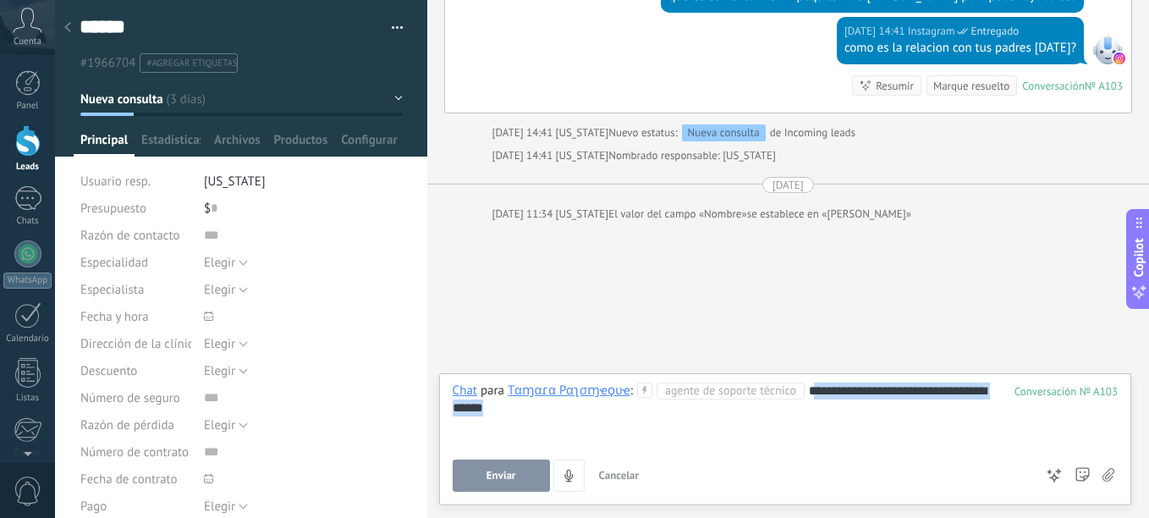
drag, startPoint x: 802, startPoint y: 391, endPoint x: 998, endPoint y: 436, distance: 201.3
click at [971, 419] on div "**********" at bounding box center [785, 414] width 665 height 64
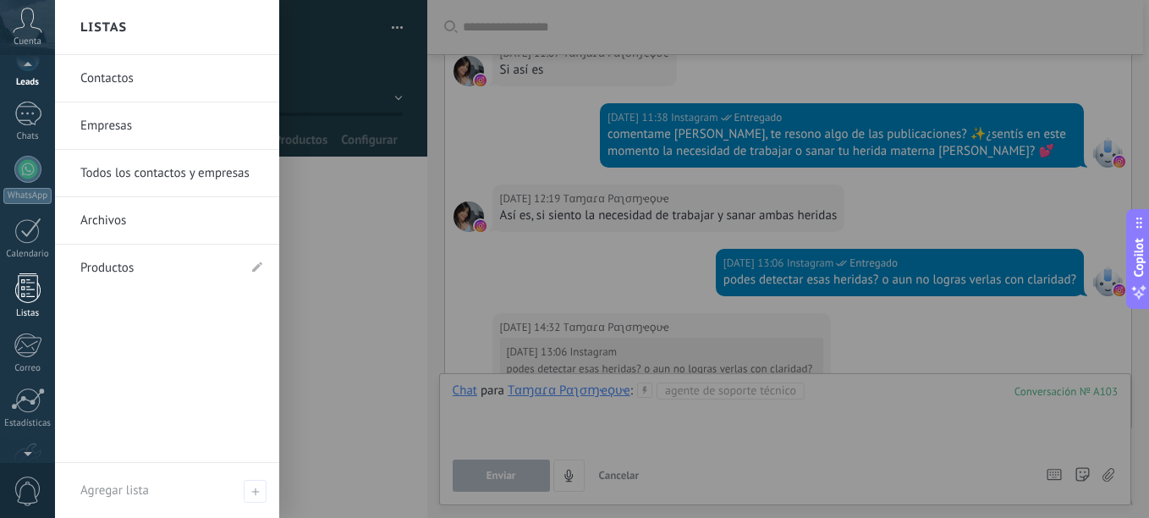
scroll to position [0, 0]
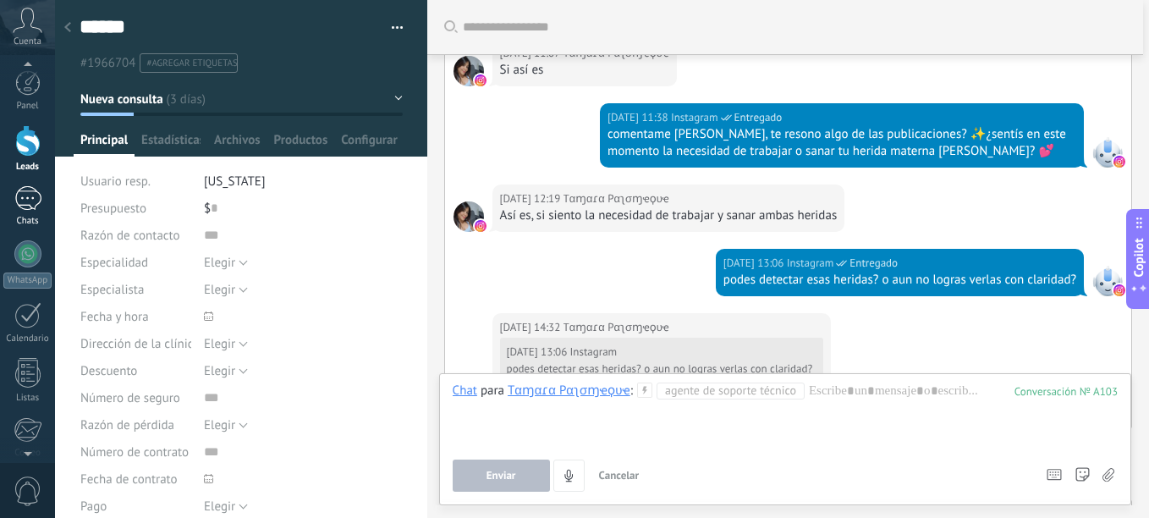
click at [35, 198] on div at bounding box center [27, 198] width 27 height 25
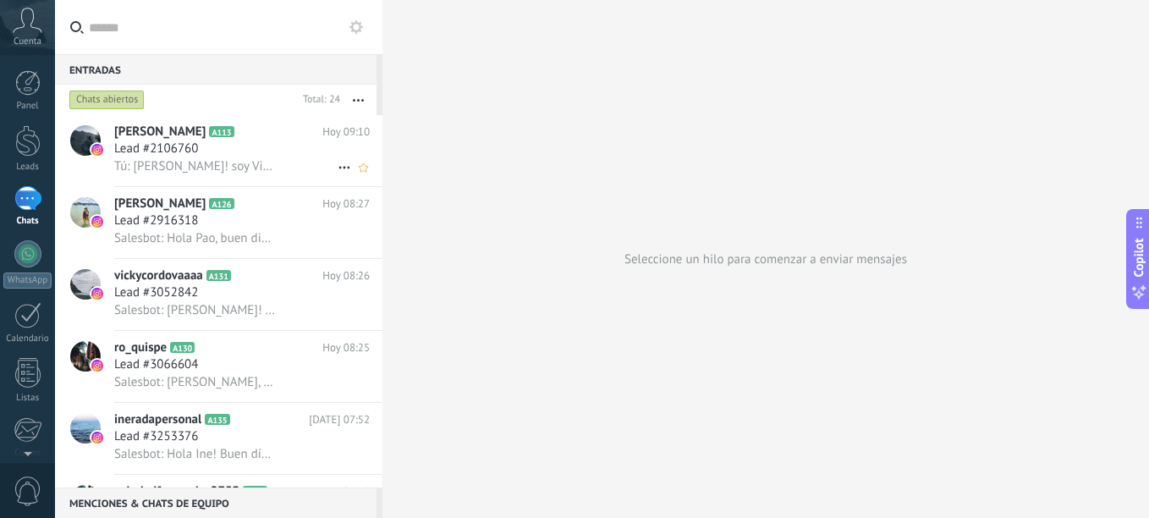
click at [223, 147] on div "Lead #2106760" at bounding box center [242, 148] width 256 height 17
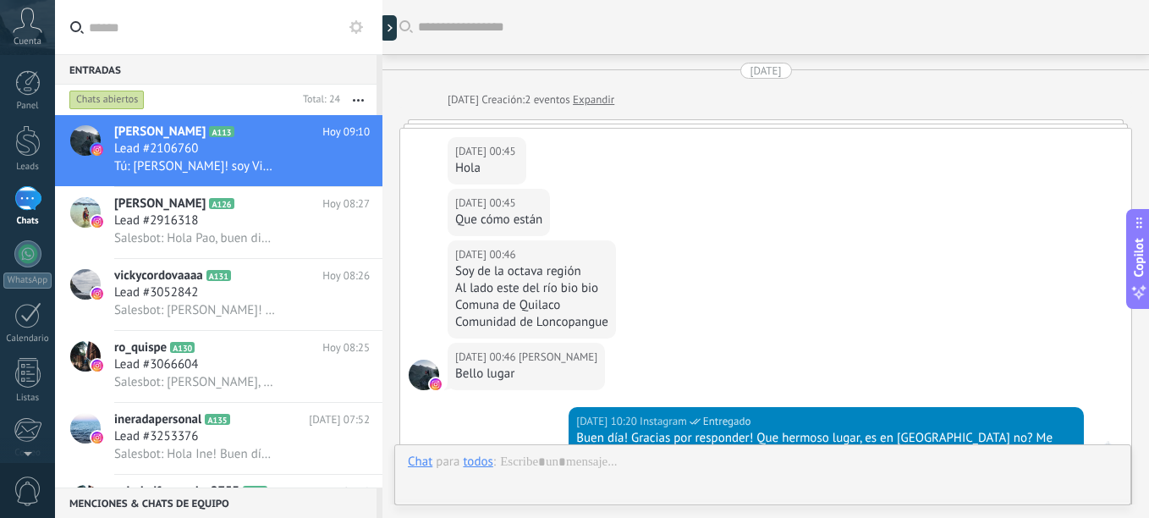
scroll to position [965, 0]
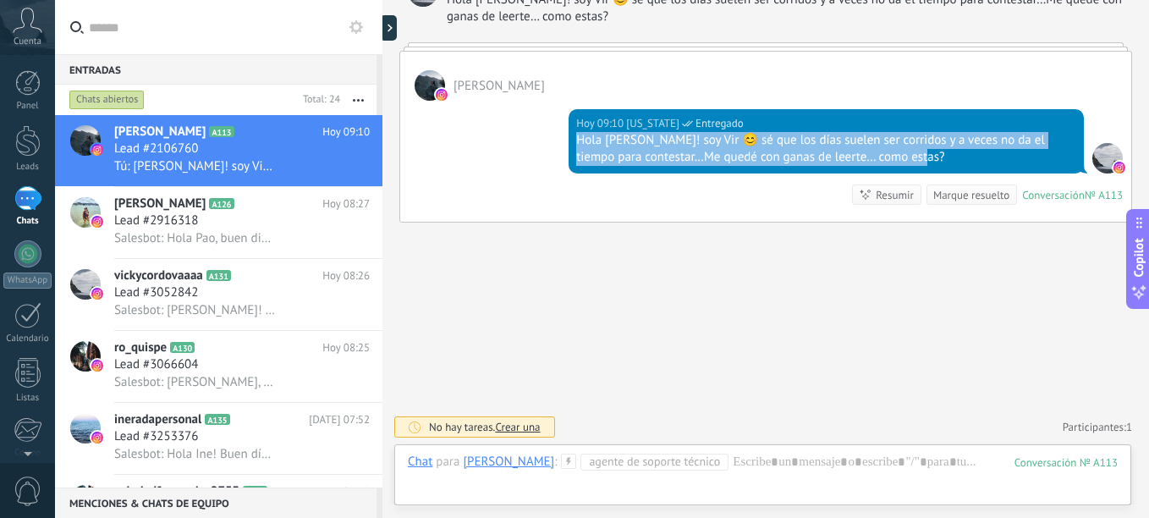
drag, startPoint x: 919, startPoint y: 151, endPoint x: 570, endPoint y: 138, distance: 348.8
click at [570, 138] on div "[DATE] 09:10 [US_STATE] Entregado [PERSON_NAME]! soy Vir 😊 sé que los días suel…" at bounding box center [826, 141] width 515 height 64
copy div "Hola [PERSON_NAME]! soy Vir 😊 sé que los días suelen ser corridos y a veces no …"
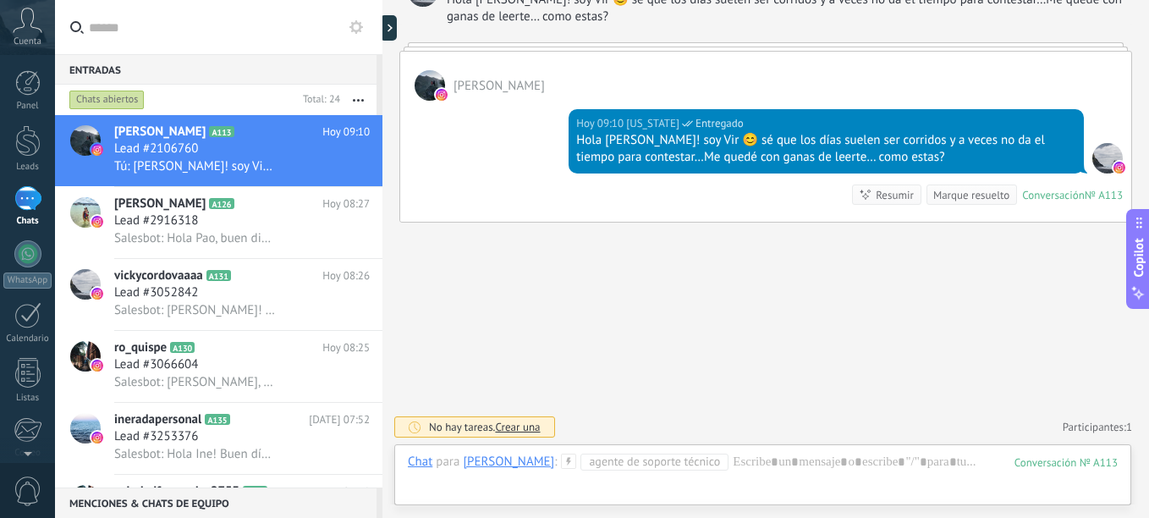
click at [25, 161] on link "Leads" at bounding box center [27, 148] width 55 height 47
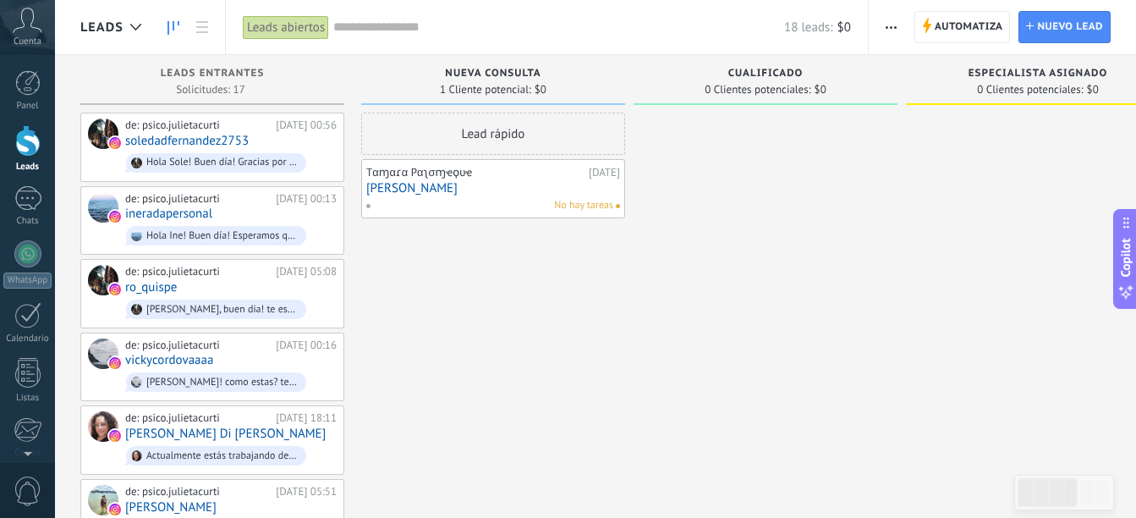
click at [433, 192] on link "[PERSON_NAME]" at bounding box center [493, 188] width 254 height 14
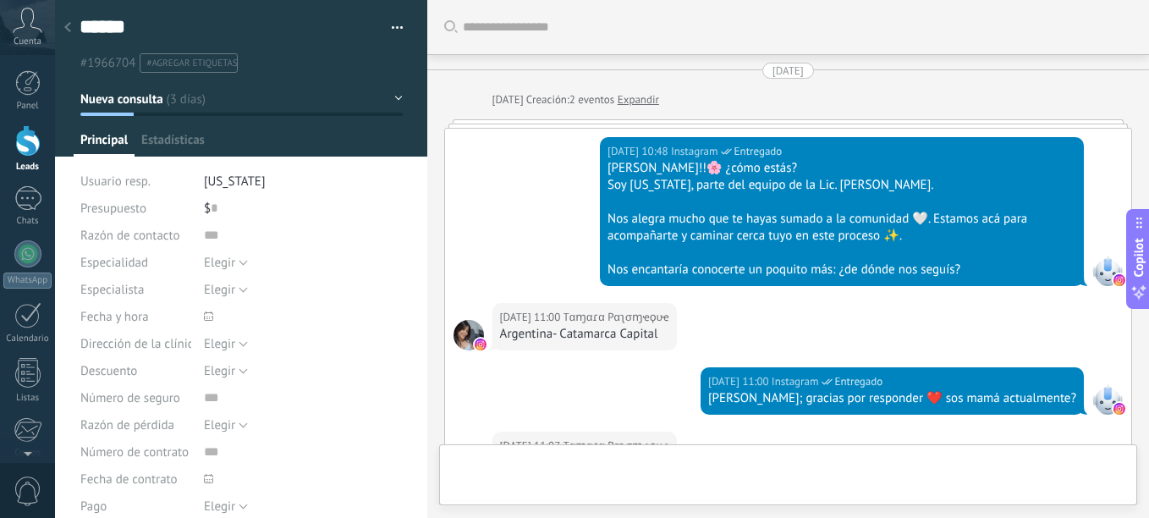
type textarea "******"
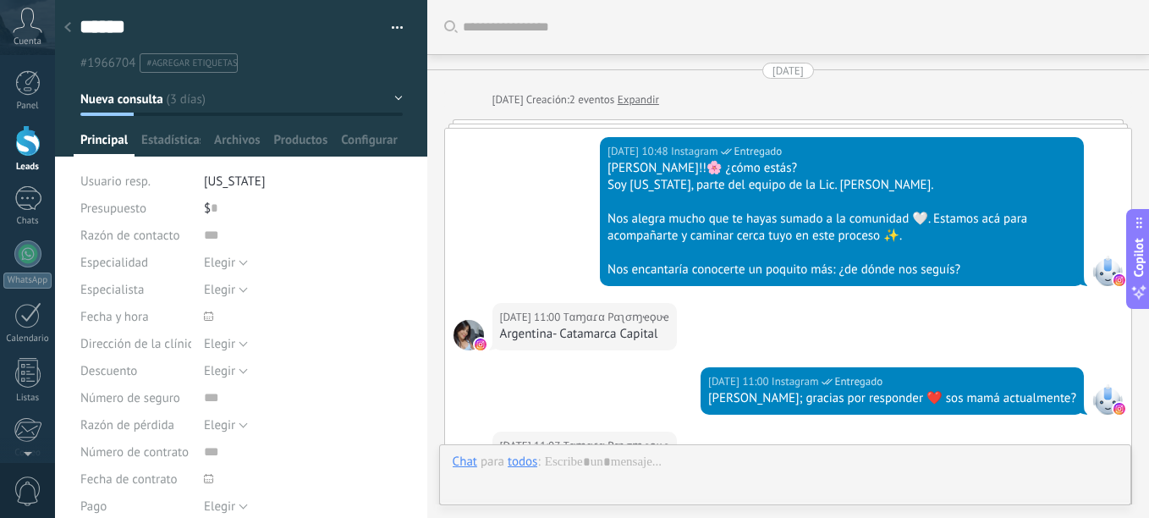
scroll to position [985, 0]
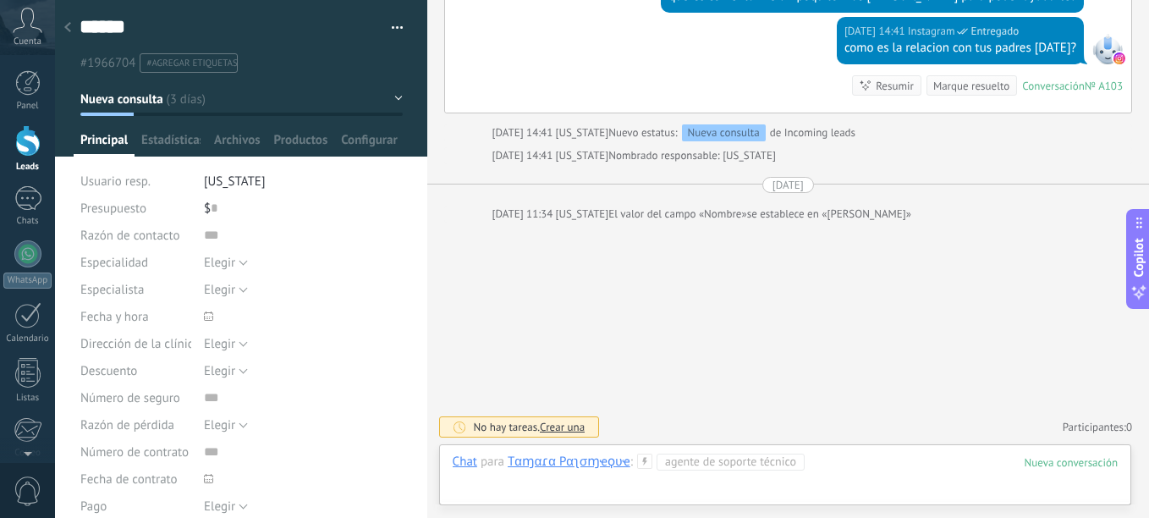
click at [811, 467] on div at bounding box center [785, 478] width 665 height 51
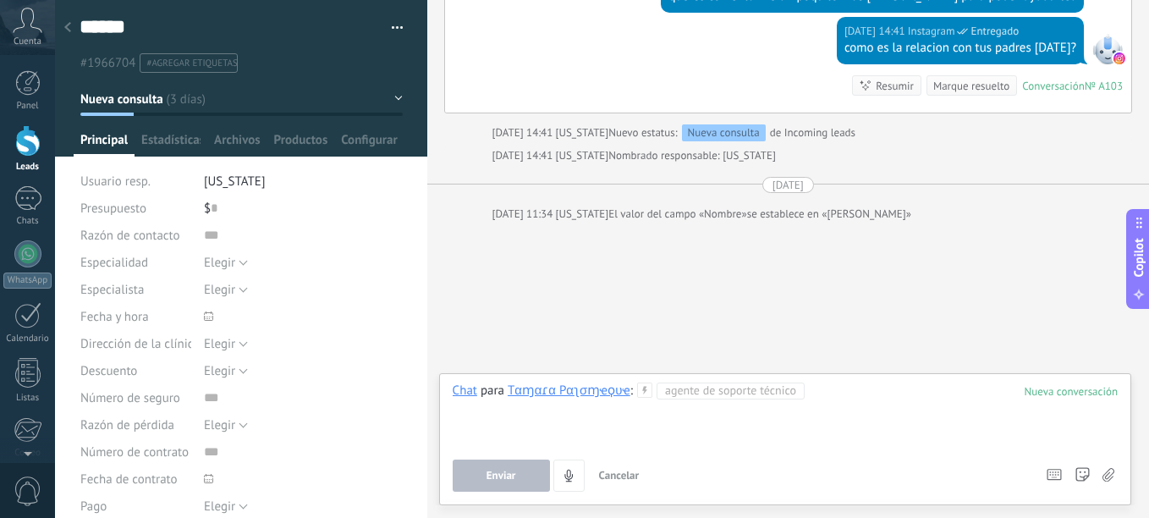
paste div
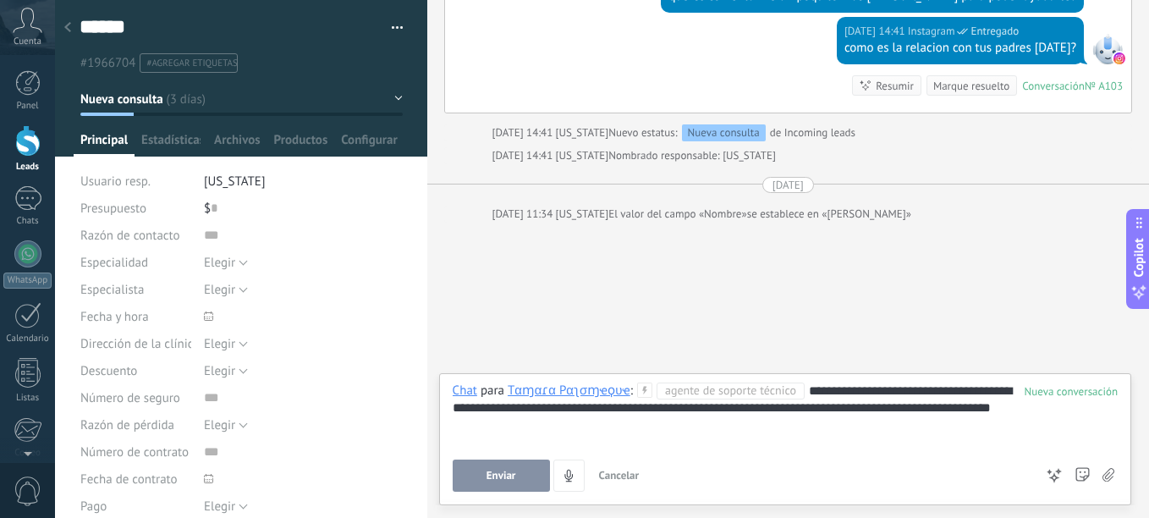
drag, startPoint x: 833, startPoint y: 442, endPoint x: 873, endPoint y: 416, distance: 48.3
click at [849, 437] on div "**********" at bounding box center [785, 414] width 665 height 64
click at [889, 388] on div "**********" at bounding box center [785, 414] width 665 height 64
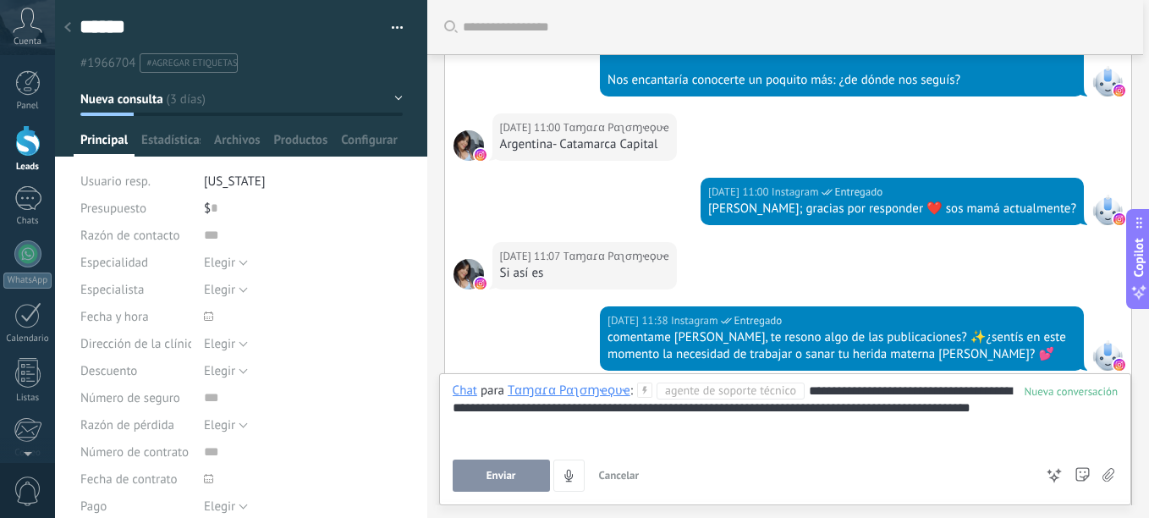
scroll to position [54, 0]
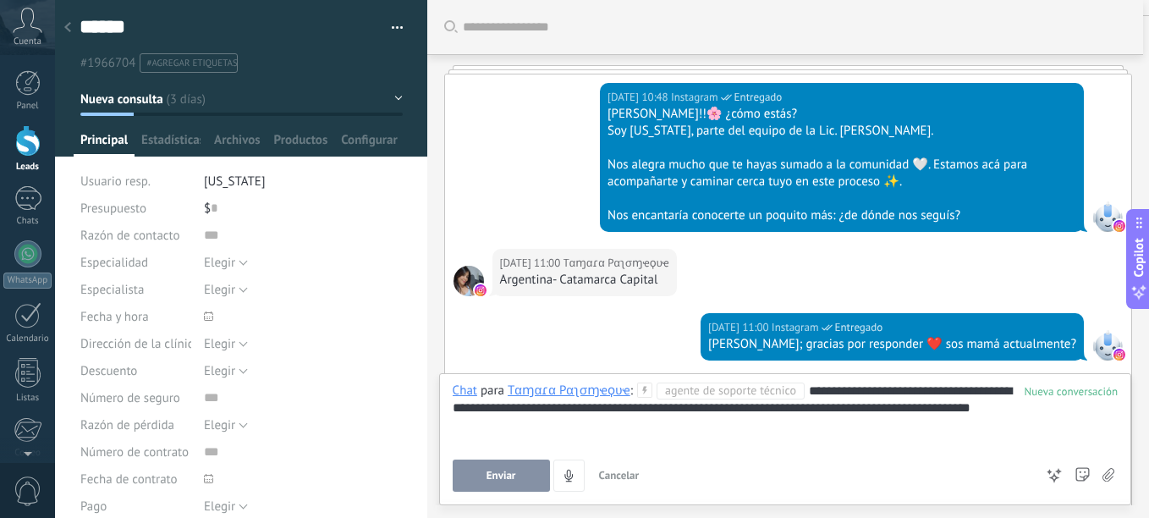
click at [502, 467] on button "Enviar" at bounding box center [501, 475] width 97 height 32
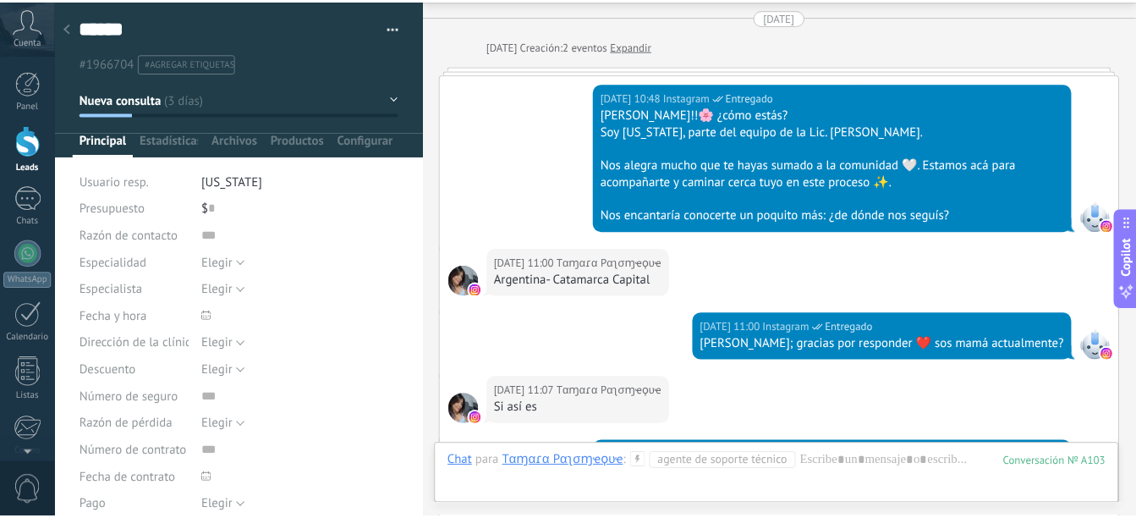
scroll to position [974, 0]
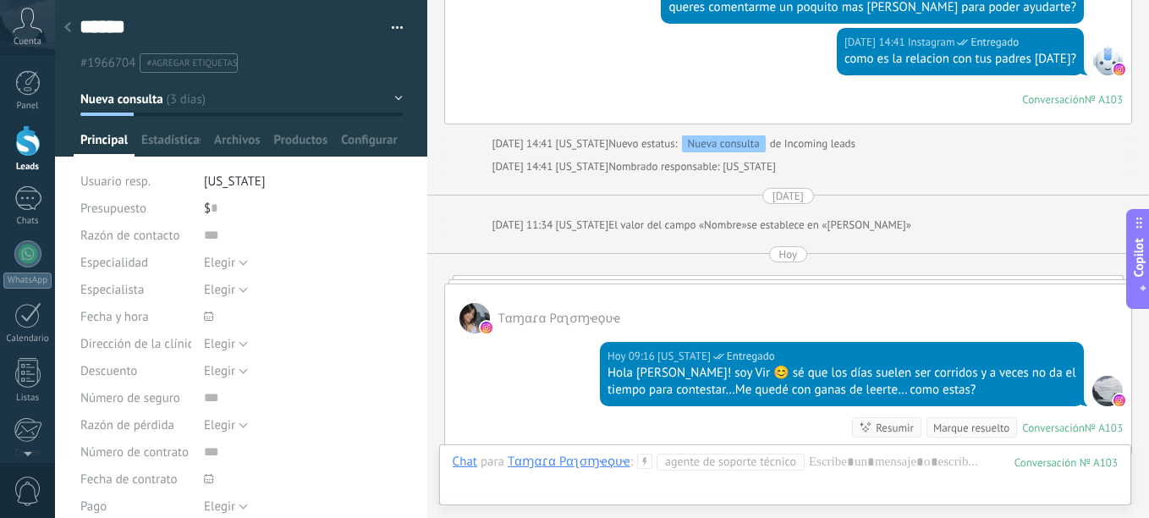
click at [36, 168] on div "Leads" at bounding box center [27, 167] width 49 height 11
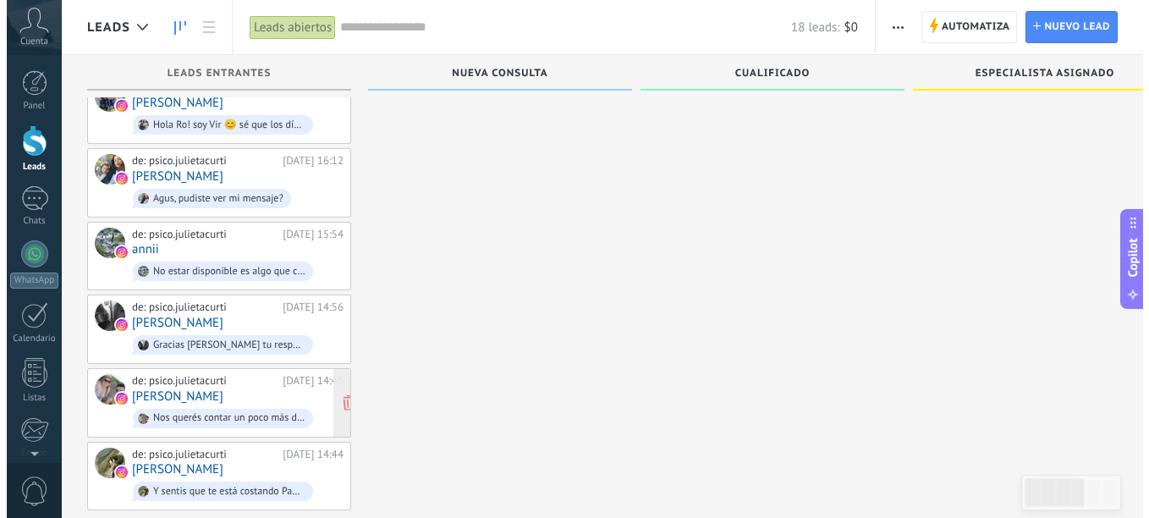
scroll to position [863, 0]
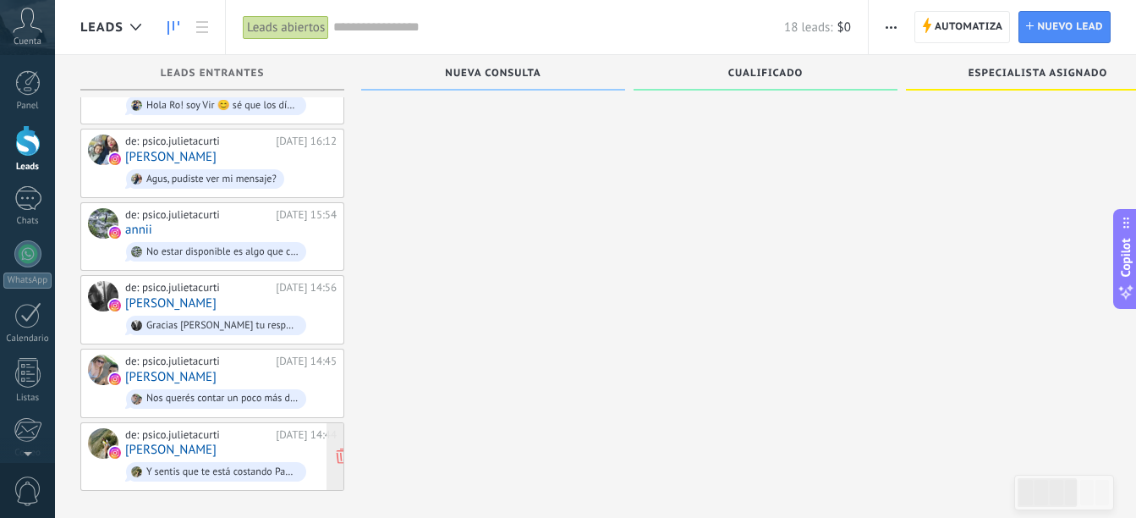
click at [217, 428] on div "de: psico.julietacurti" at bounding box center [197, 435] width 145 height 14
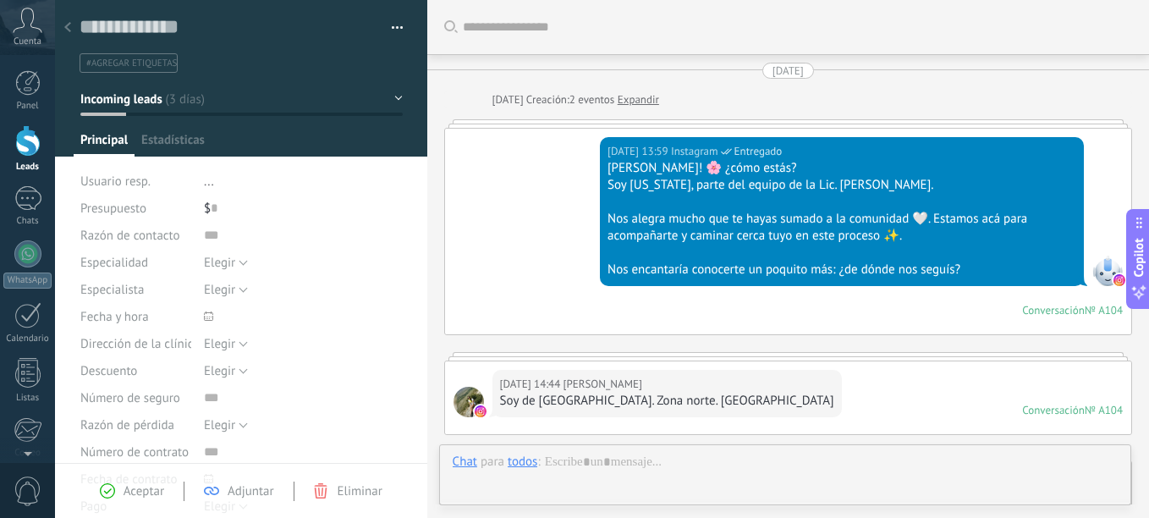
type textarea "**********"
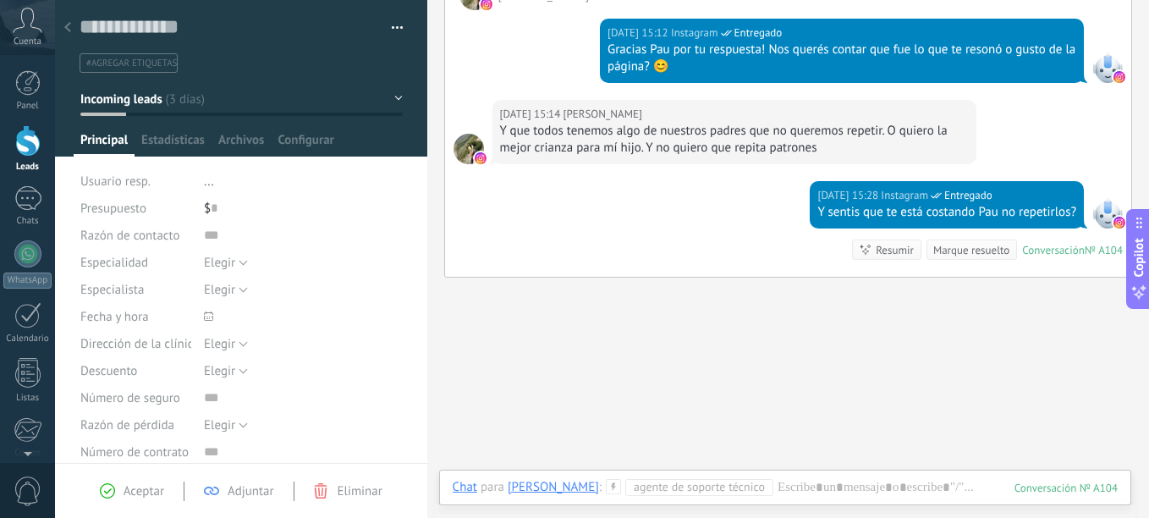
scroll to position [555, 0]
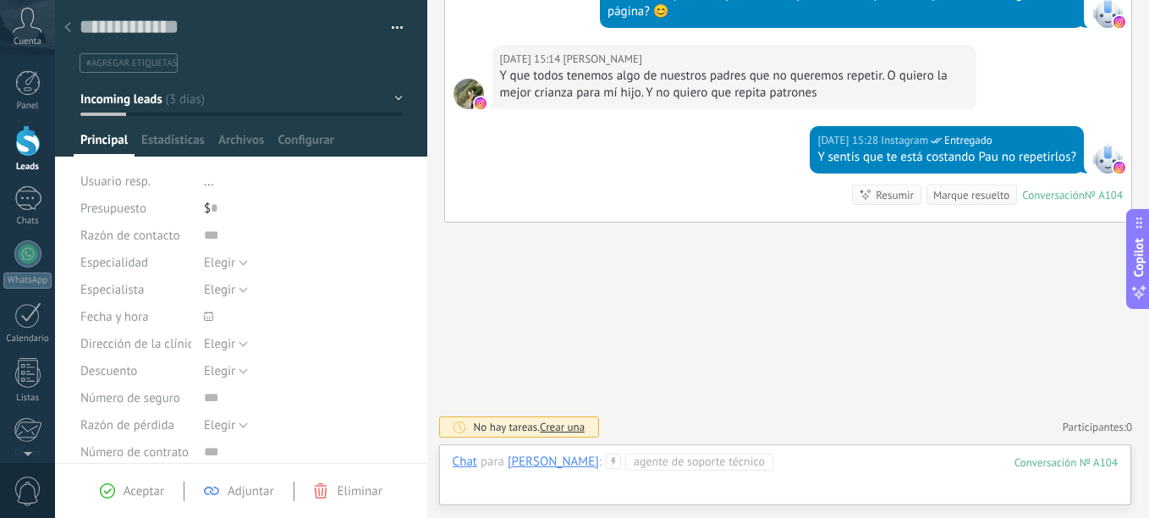
click at [840, 475] on div at bounding box center [785, 478] width 665 height 51
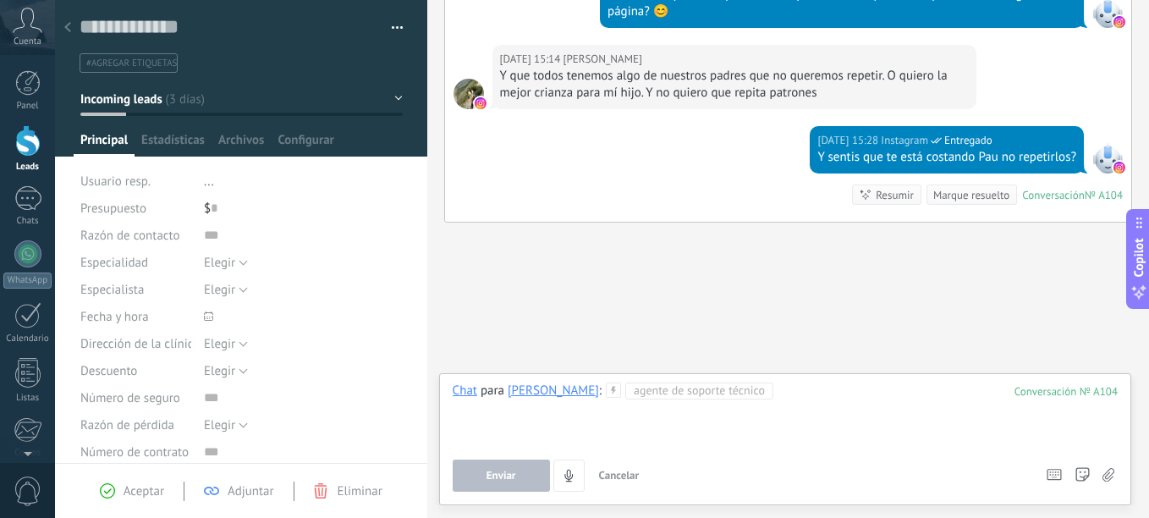
paste div
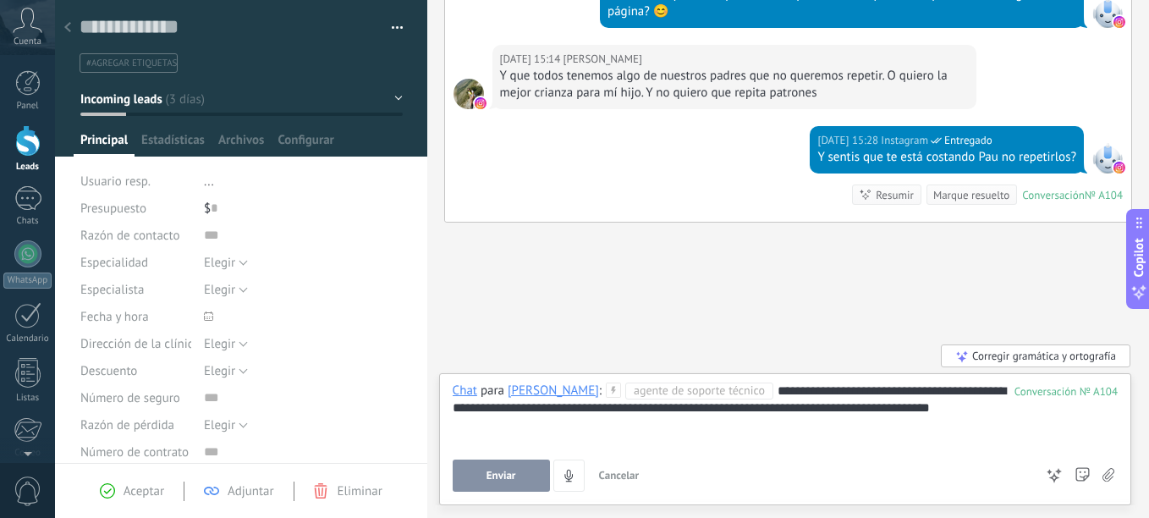
click at [489, 478] on span "Enviar" at bounding box center [501, 476] width 30 height 12
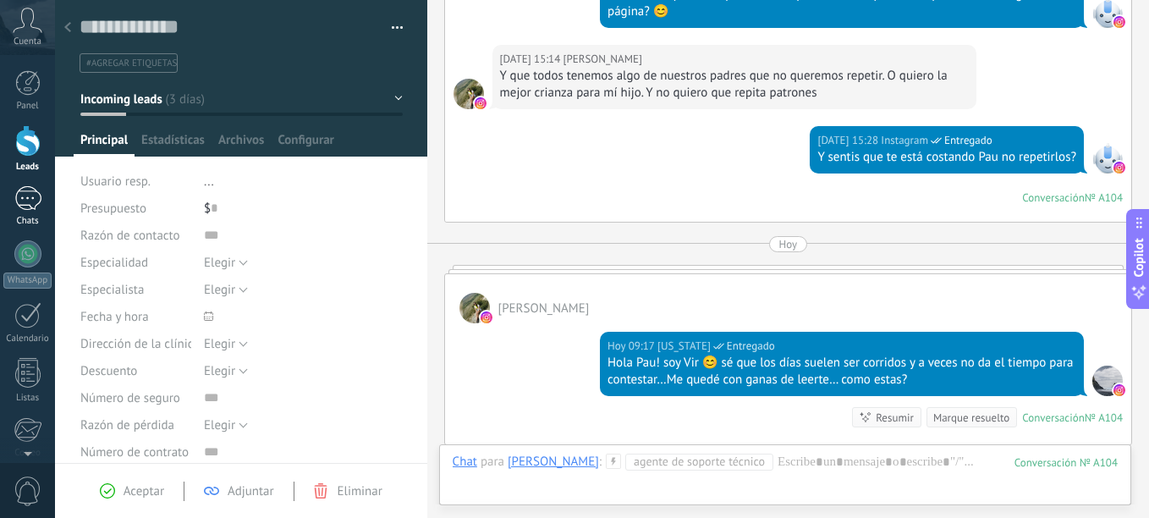
click at [26, 207] on div at bounding box center [27, 198] width 27 height 25
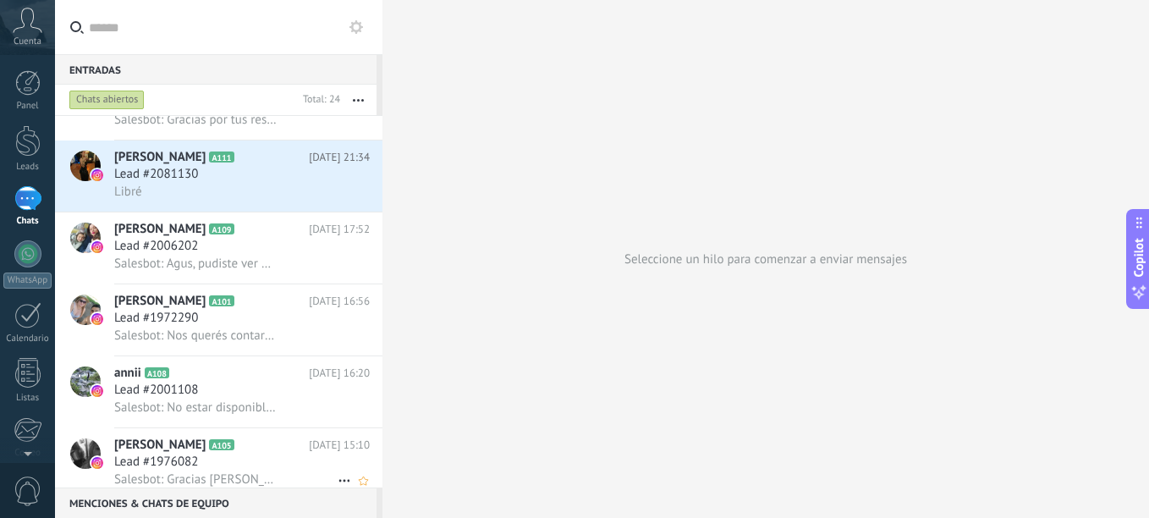
scroll to position [1124, 0]
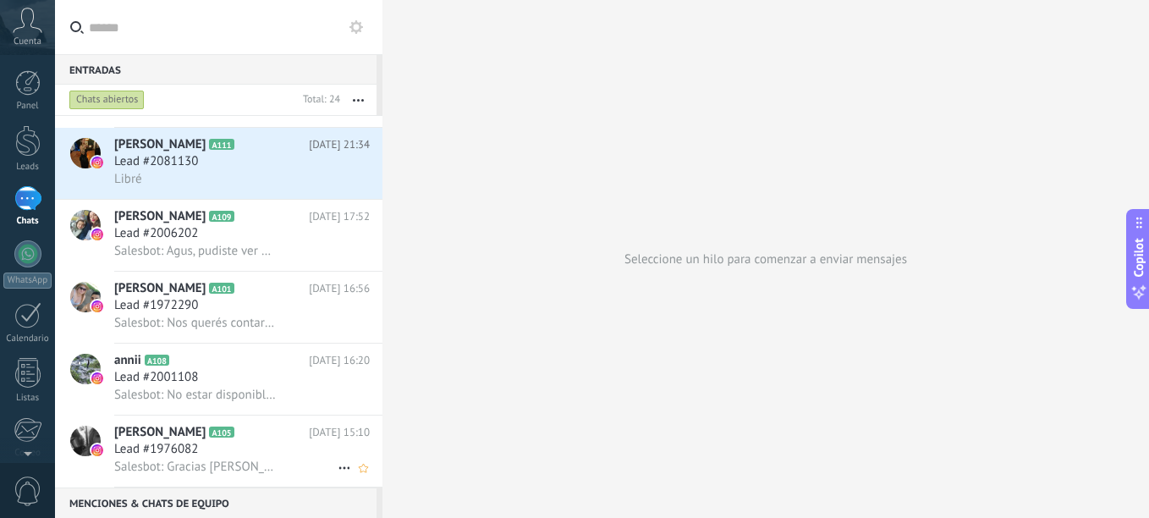
click at [164, 445] on span "Lead #1976082" at bounding box center [156, 449] width 84 height 17
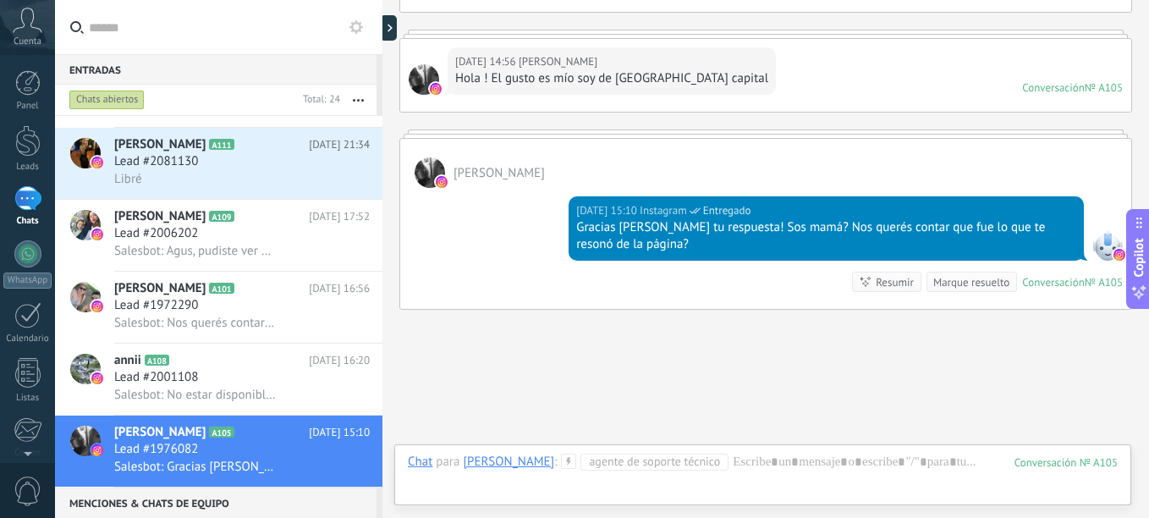
scroll to position [409, 0]
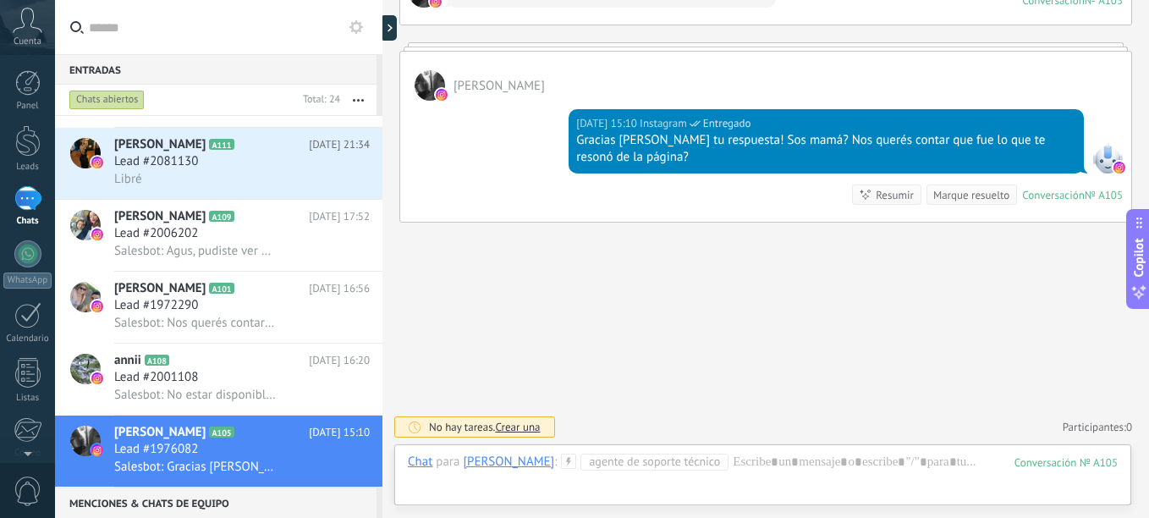
click at [607, 464] on span "Agente de soporte técnico" at bounding box center [654, 461] width 148 height 17
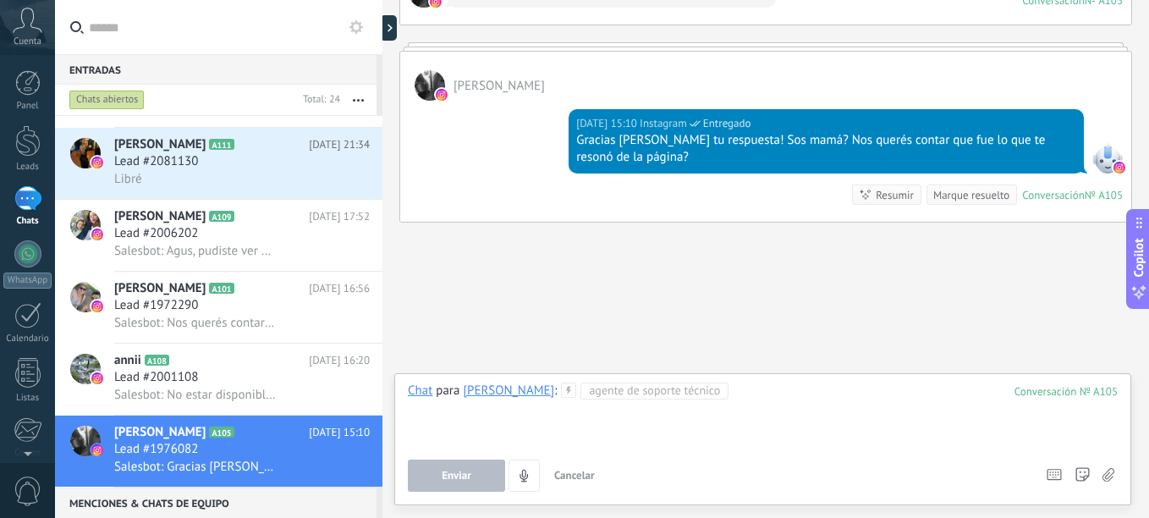
click at [754, 390] on div at bounding box center [763, 414] width 710 height 64
paste div
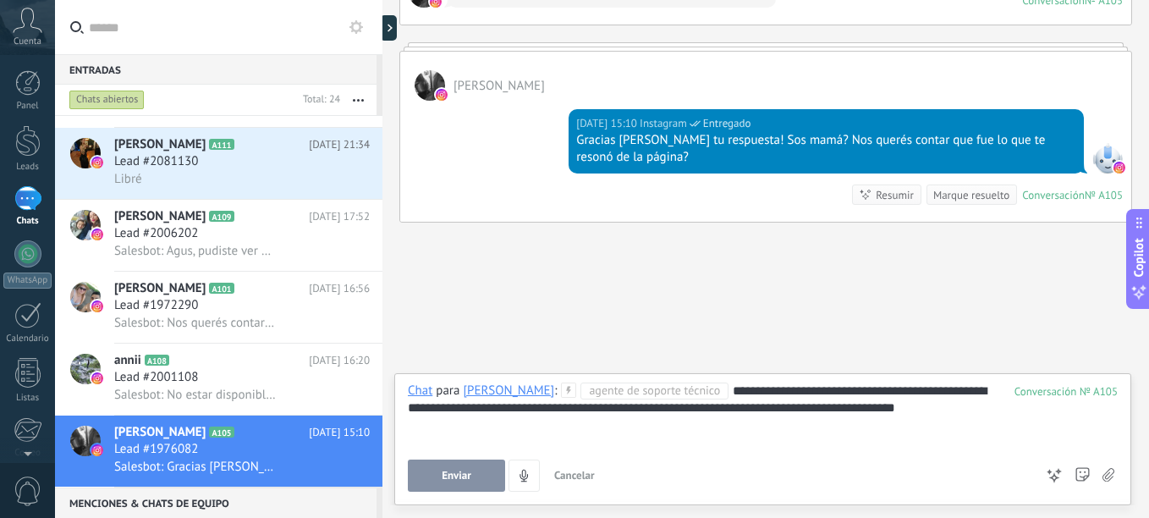
click at [816, 382] on div "**********" at bounding box center [763, 414] width 710 height 64
click at [461, 470] on span "Enviar" at bounding box center [457, 476] width 30 height 12
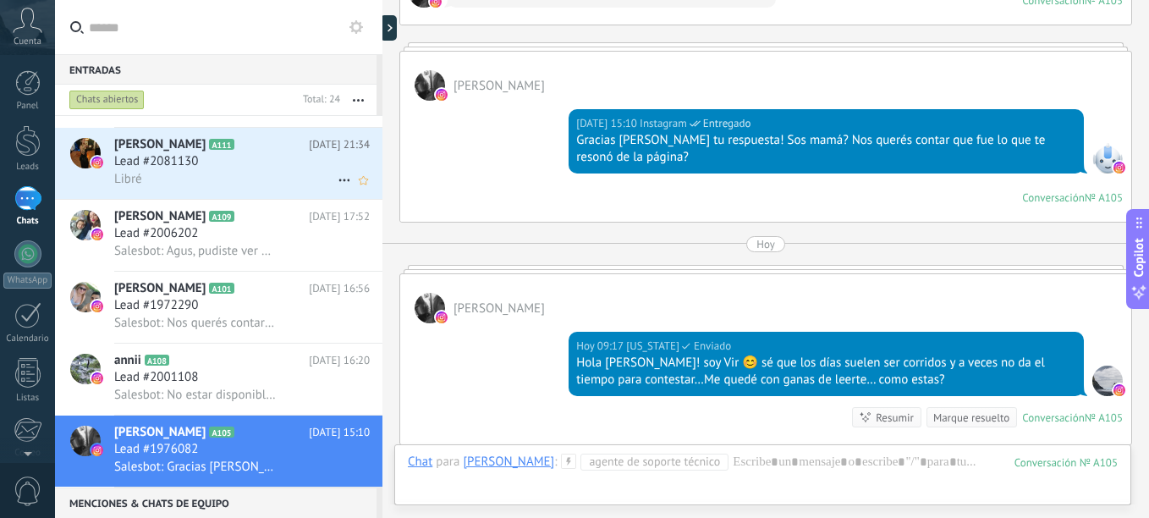
scroll to position [632, 0]
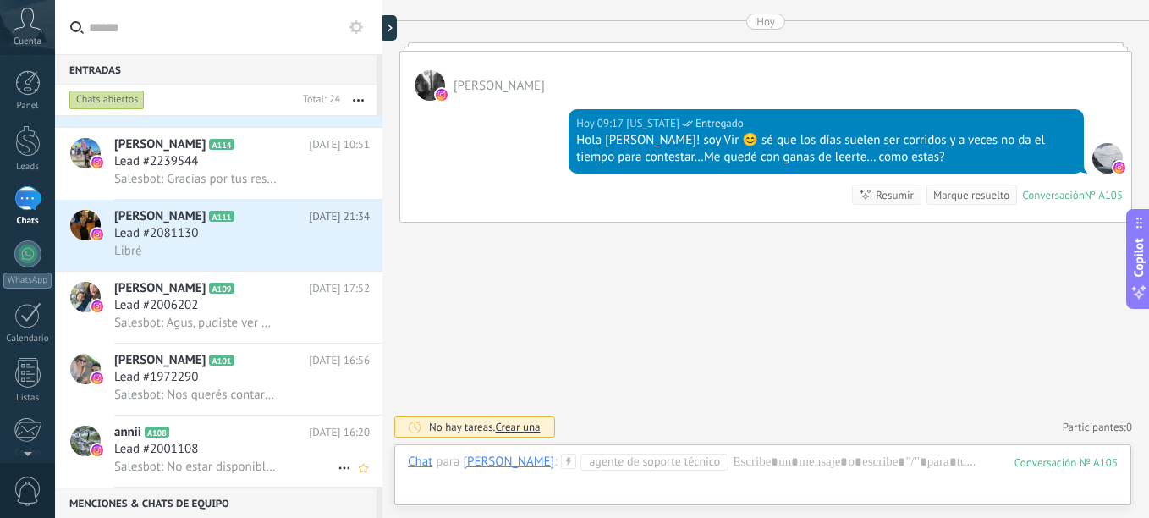
click at [296, 454] on div "Lead #2001108" at bounding box center [242, 449] width 256 height 17
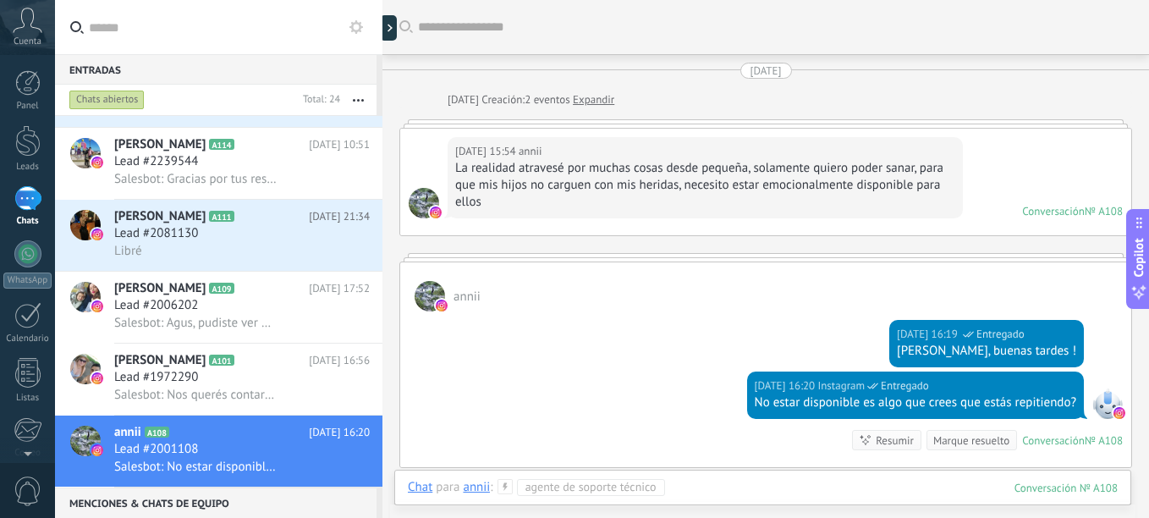
click at [717, 481] on div at bounding box center [763, 504] width 710 height 51
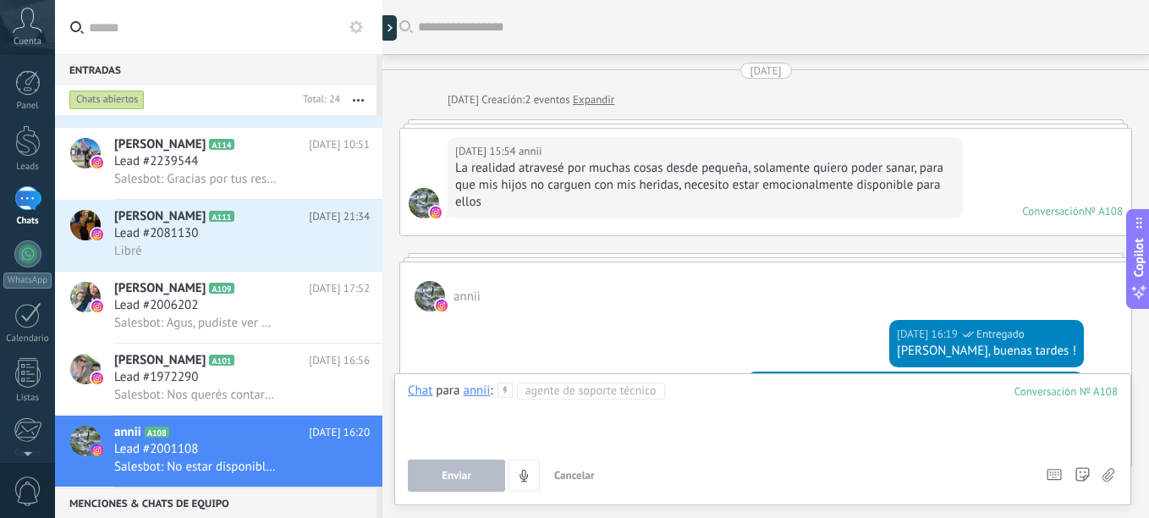
paste div
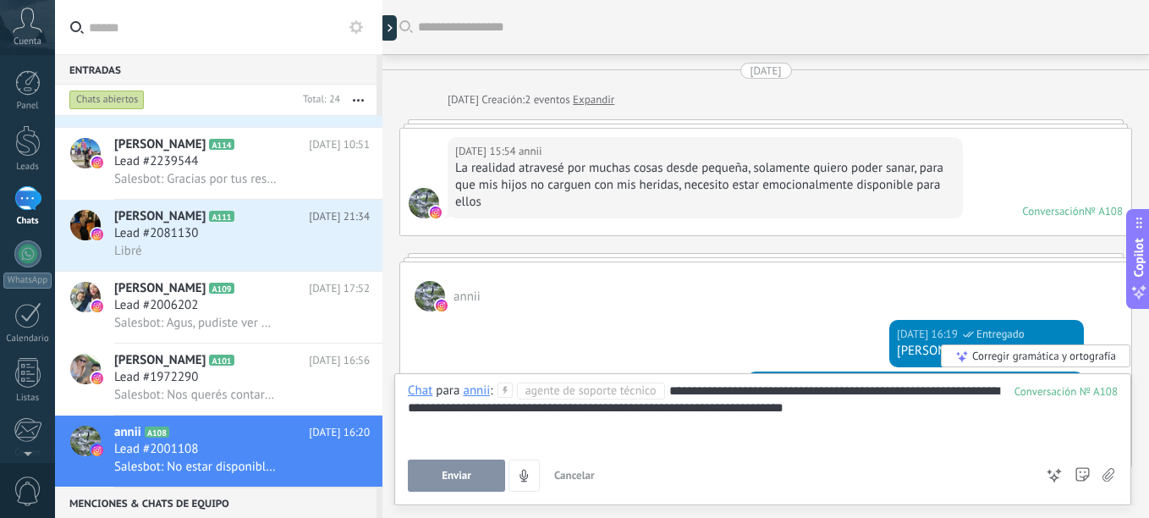
click at [614, 97] on link "Expandir" at bounding box center [593, 99] width 41 height 17
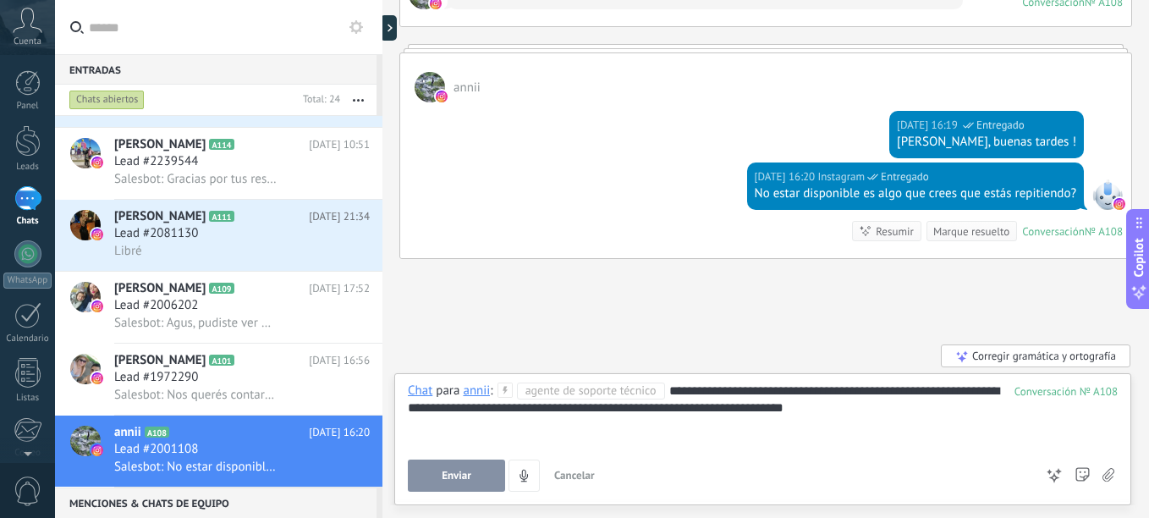
scroll to position [254, 0]
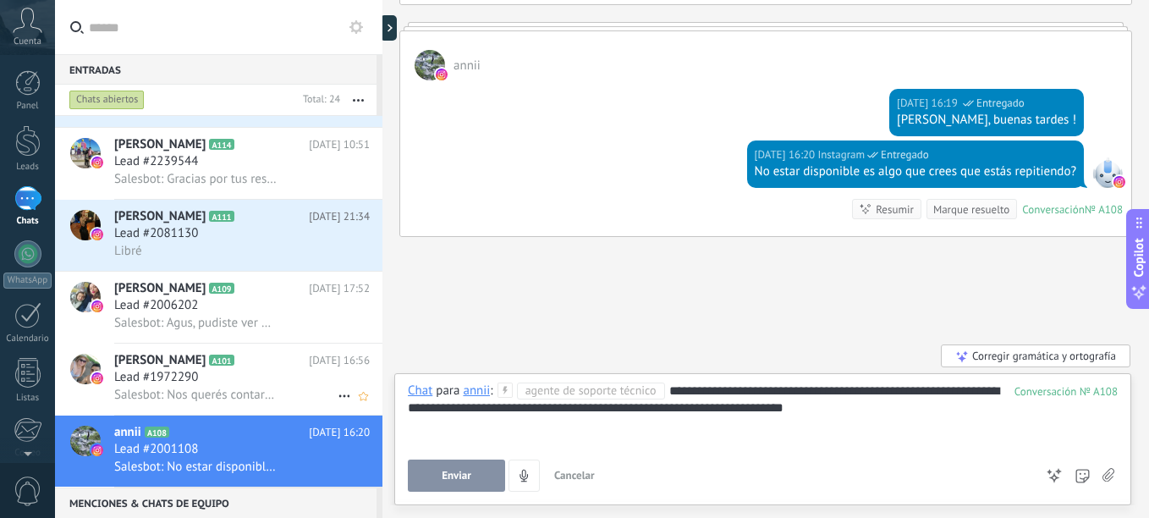
click at [442, 475] on span "Enviar" at bounding box center [457, 476] width 30 height 12
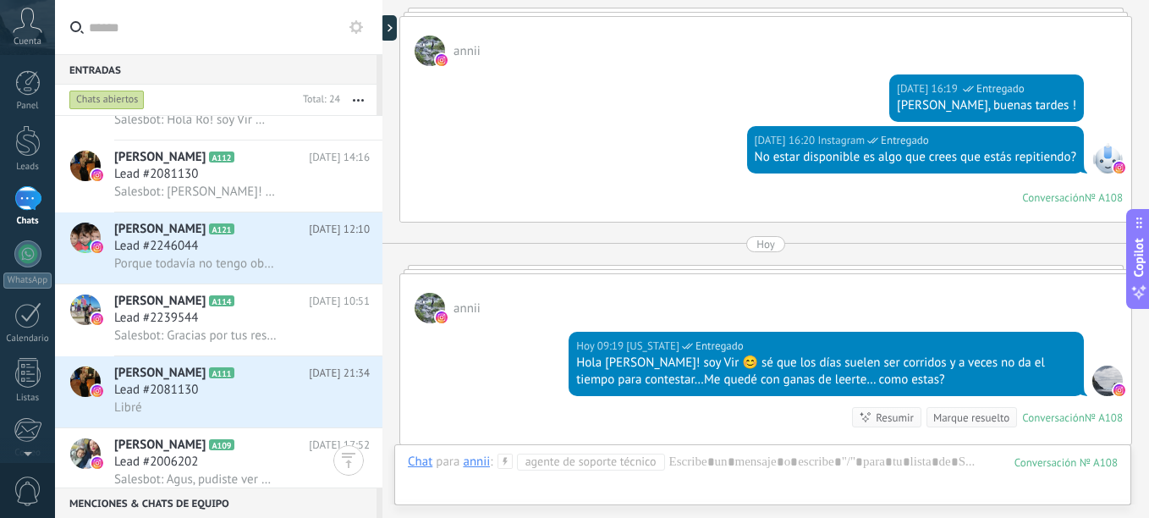
scroll to position [1124, 0]
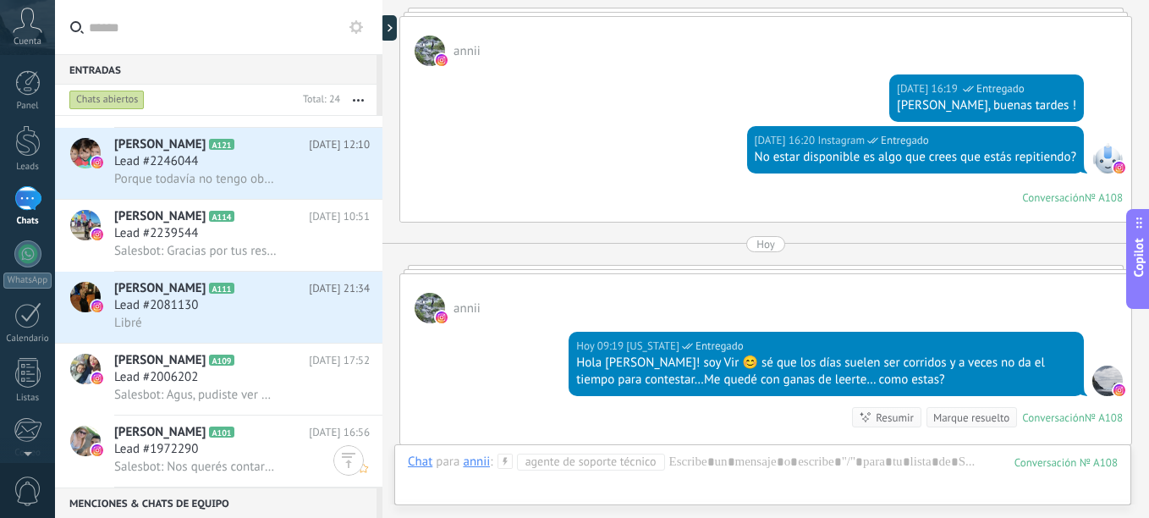
click at [157, 431] on span "[PERSON_NAME]" at bounding box center [159, 432] width 91 height 17
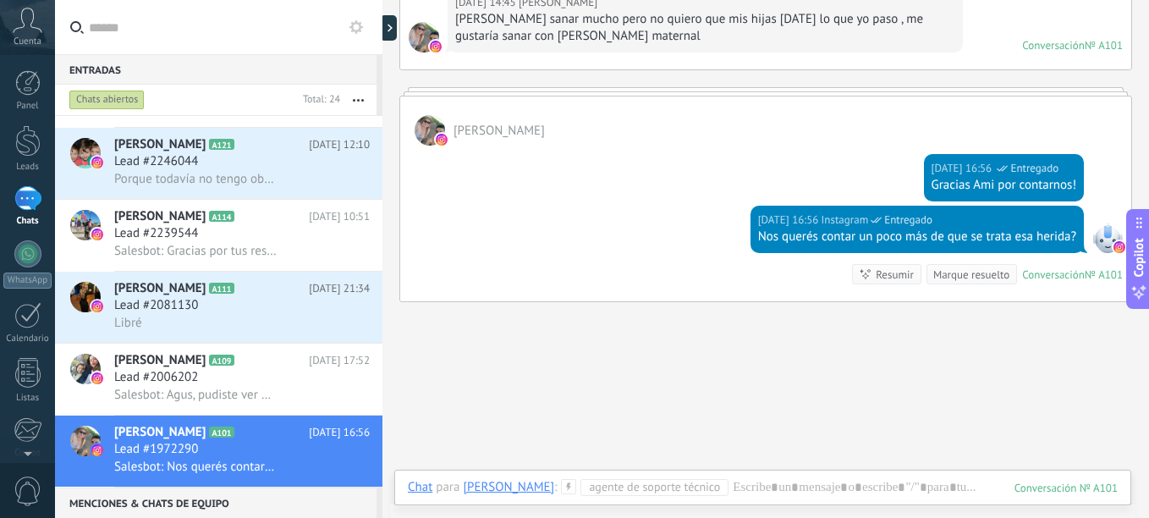
scroll to position [688, 0]
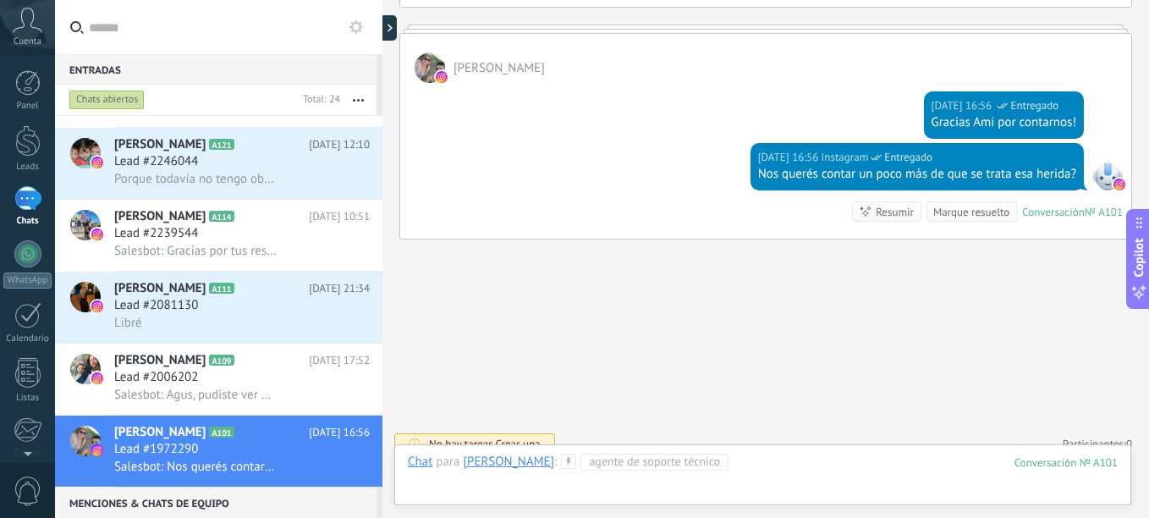
click at [749, 461] on div at bounding box center [763, 478] width 710 height 51
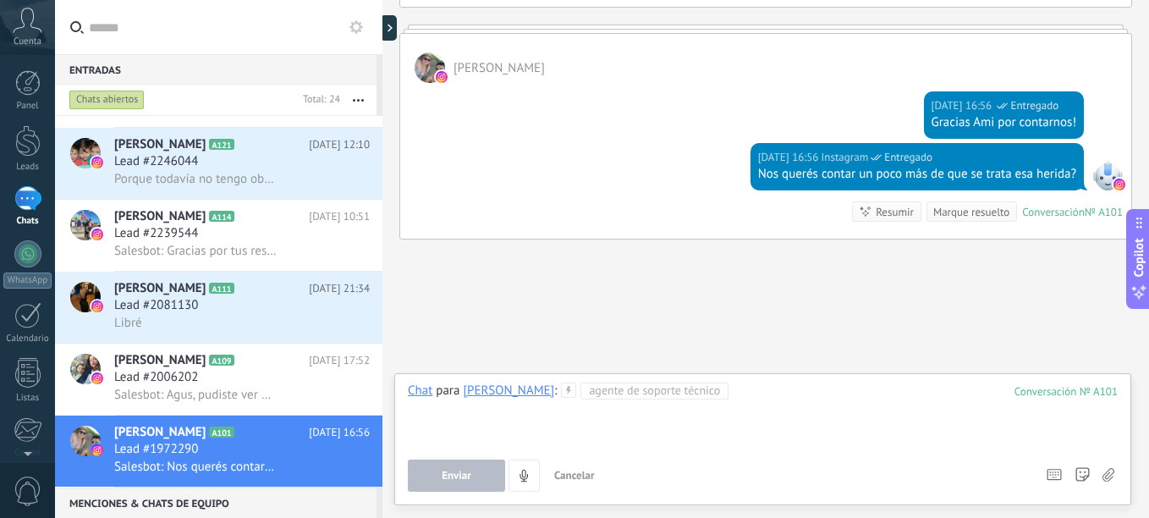
paste div
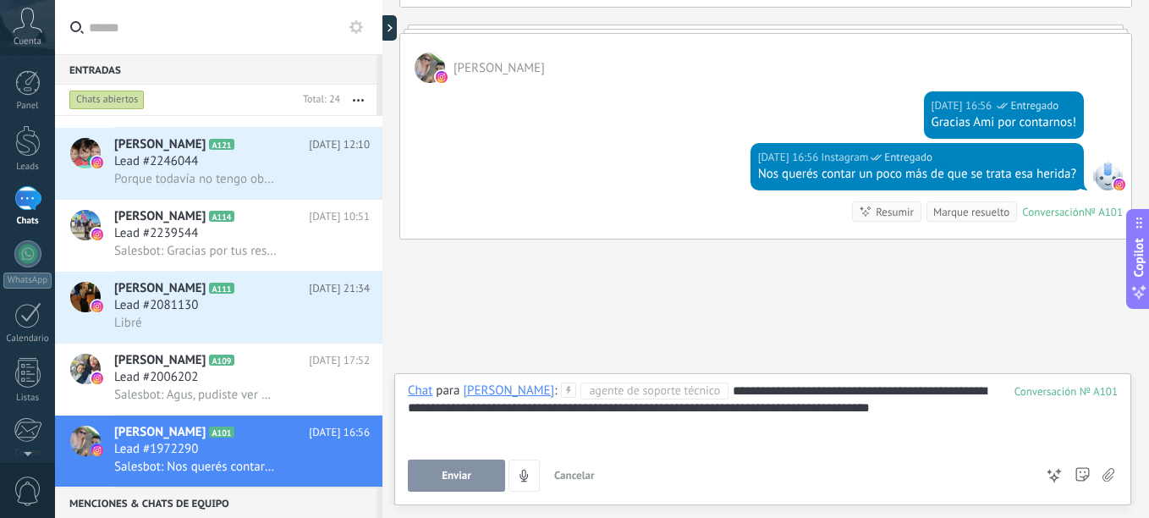
click at [451, 478] on span "Enviar" at bounding box center [457, 476] width 30 height 12
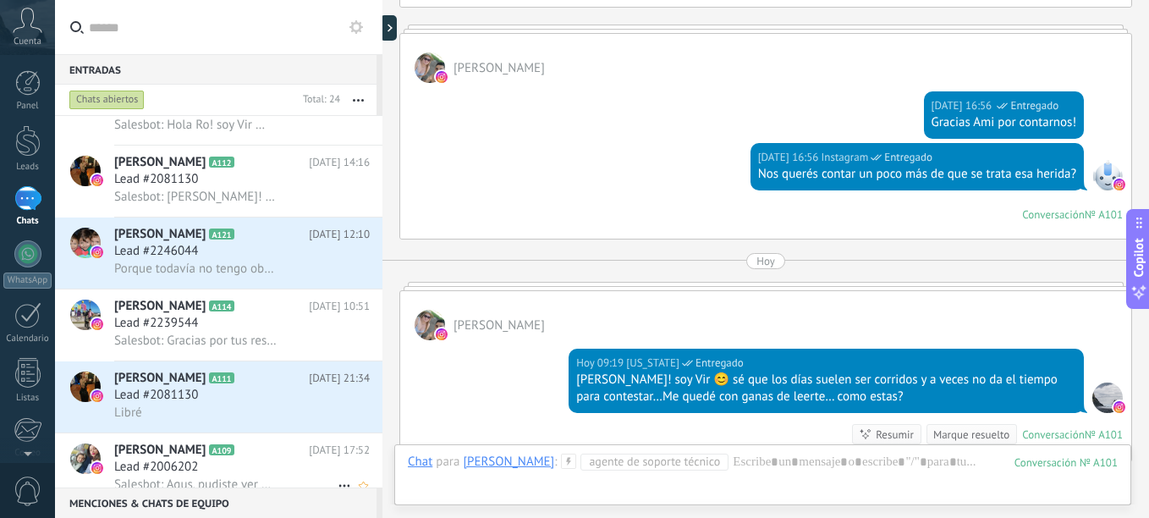
click at [211, 465] on div "Lead #2006202" at bounding box center [242, 467] width 256 height 17
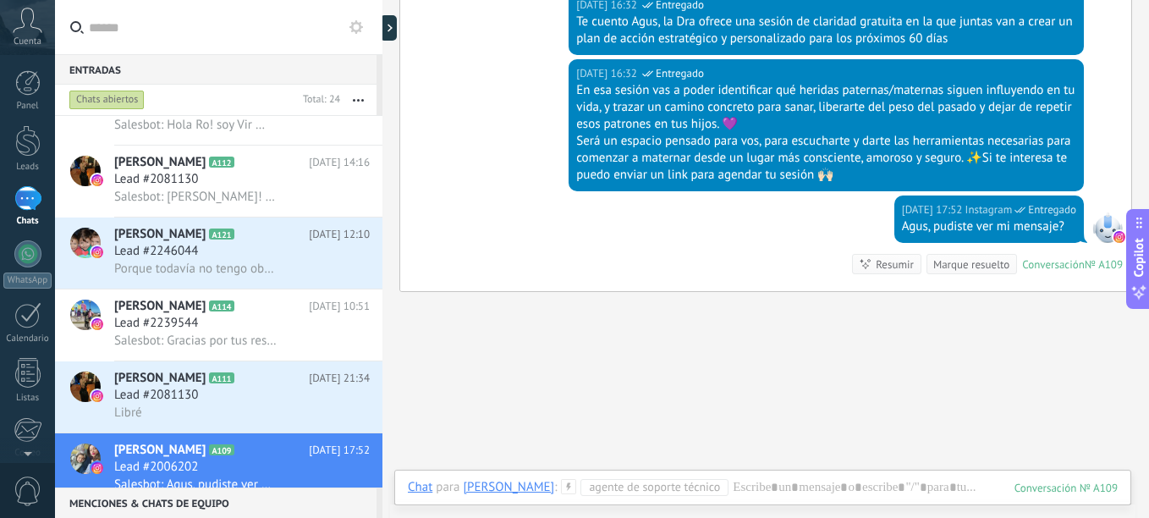
scroll to position [849, 0]
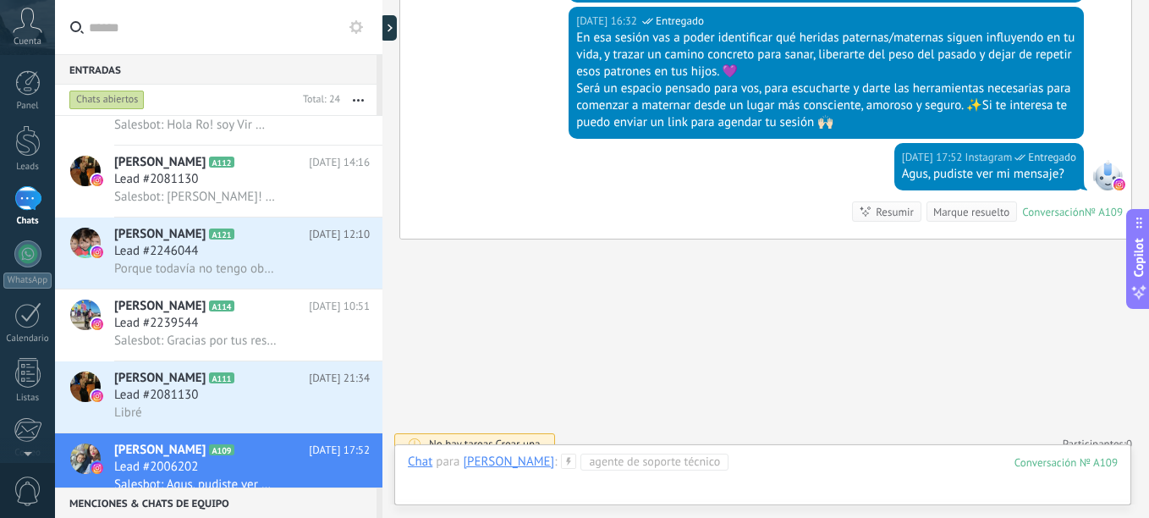
click at [845, 464] on div at bounding box center [763, 478] width 710 height 51
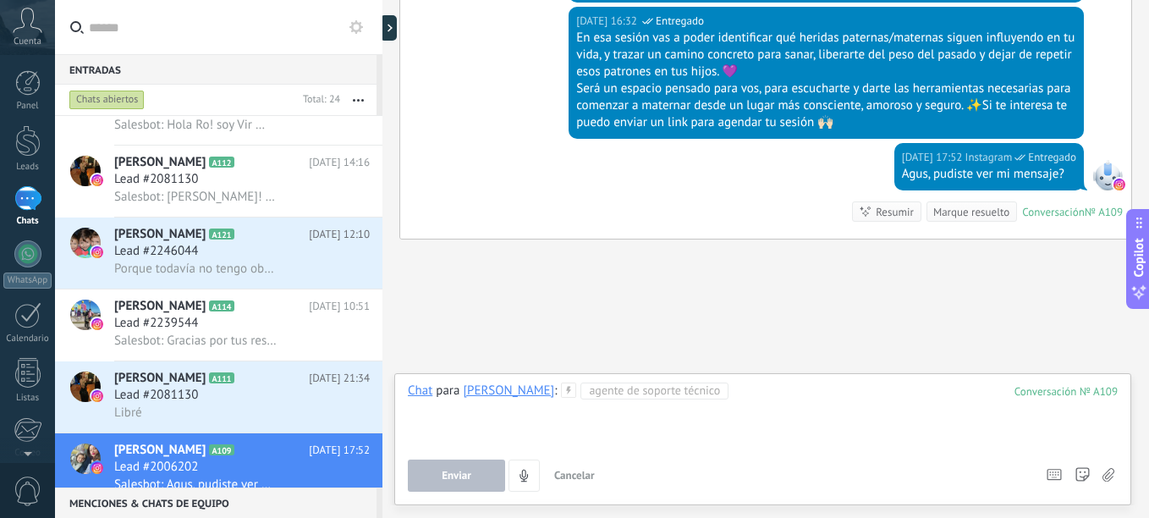
paste div
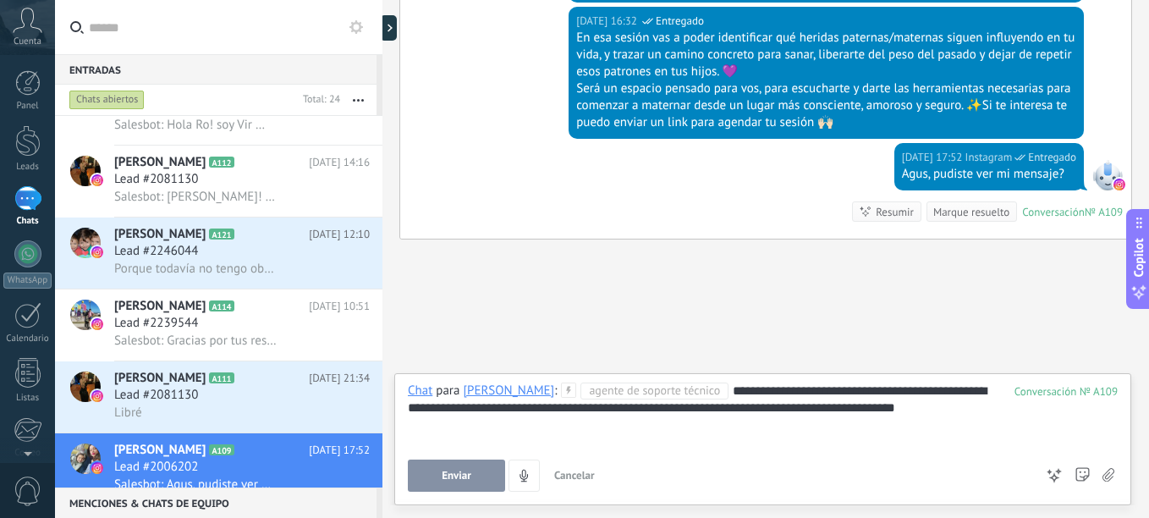
click at [828, 387] on div "**********" at bounding box center [763, 414] width 710 height 64
click at [827, 387] on div "**********" at bounding box center [763, 414] width 710 height 64
drag, startPoint x: 766, startPoint y: 407, endPoint x: 1014, endPoint y: 419, distance: 248.2
click at [1012, 417] on div "**********" at bounding box center [763, 414] width 710 height 64
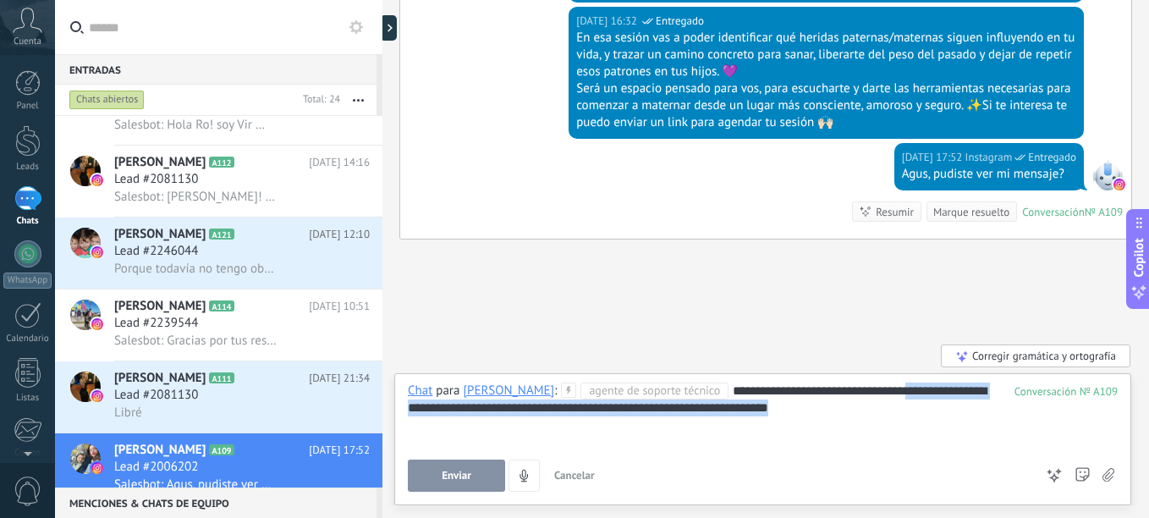
drag, startPoint x: 960, startPoint y: 412, endPoint x: 983, endPoint y: 427, distance: 27.5
click at [983, 427] on div "**********" at bounding box center [763, 414] width 710 height 64
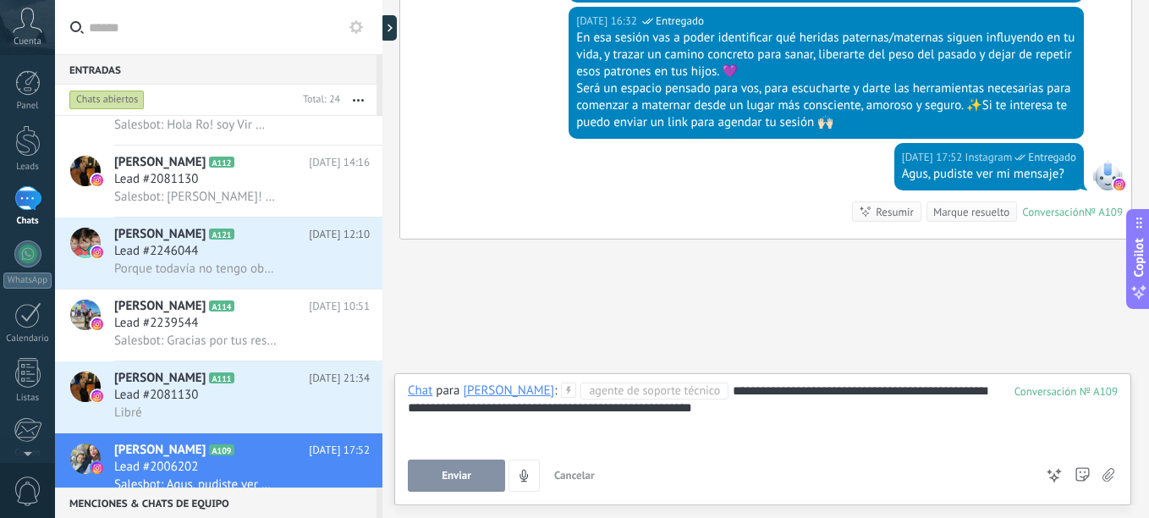
click at [898, 460] on div "Enviar Cancelar Rastrear clics en links ? Reducir links largos y rastrear clics…" at bounding box center [721, 475] width 626 height 32
click at [923, 395] on div "**********" at bounding box center [763, 414] width 710 height 64
drag, startPoint x: 495, startPoint y: 409, endPoint x: 525, endPoint y: 415, distance: 30.2
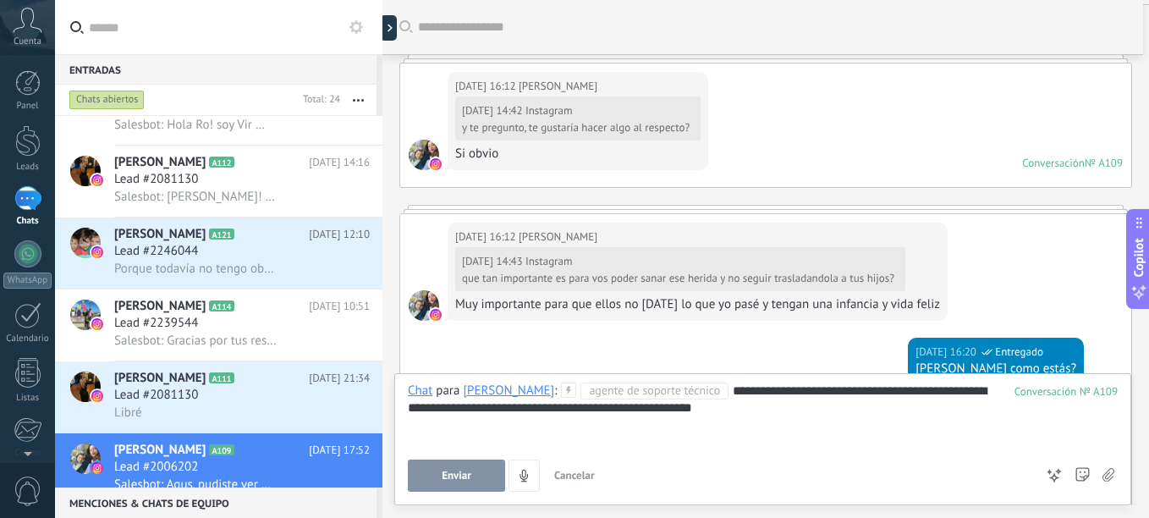
scroll to position [88, 0]
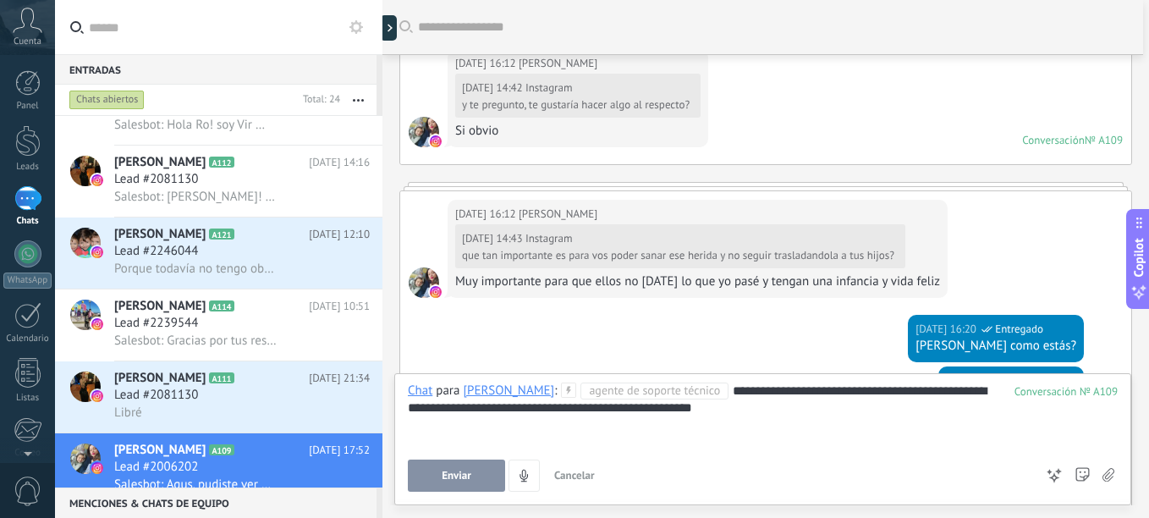
click at [812, 419] on div "**********" at bounding box center [763, 414] width 710 height 64
click at [438, 483] on button "Enviar" at bounding box center [456, 475] width 97 height 32
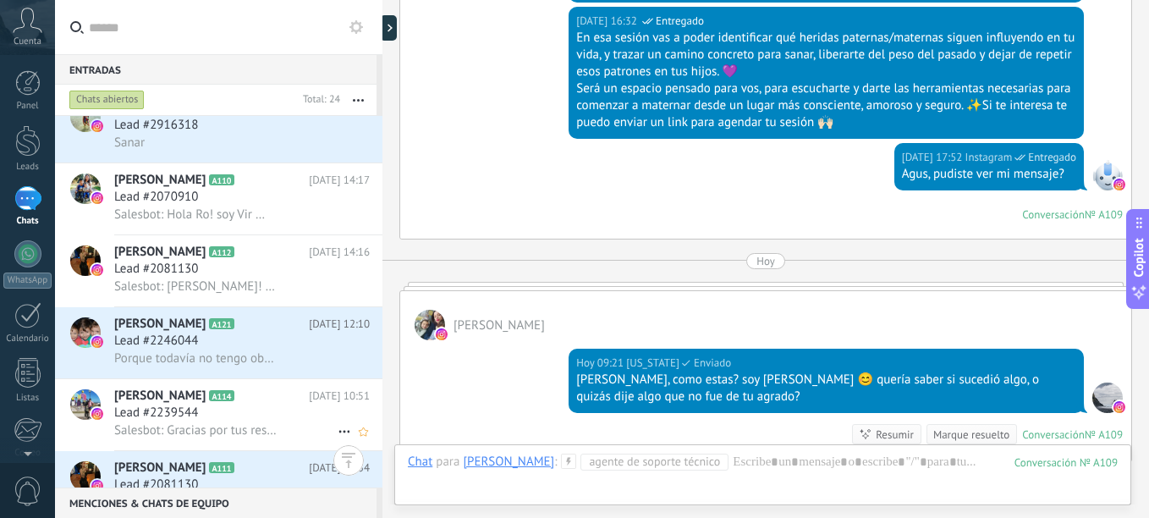
scroll to position [1141, 0]
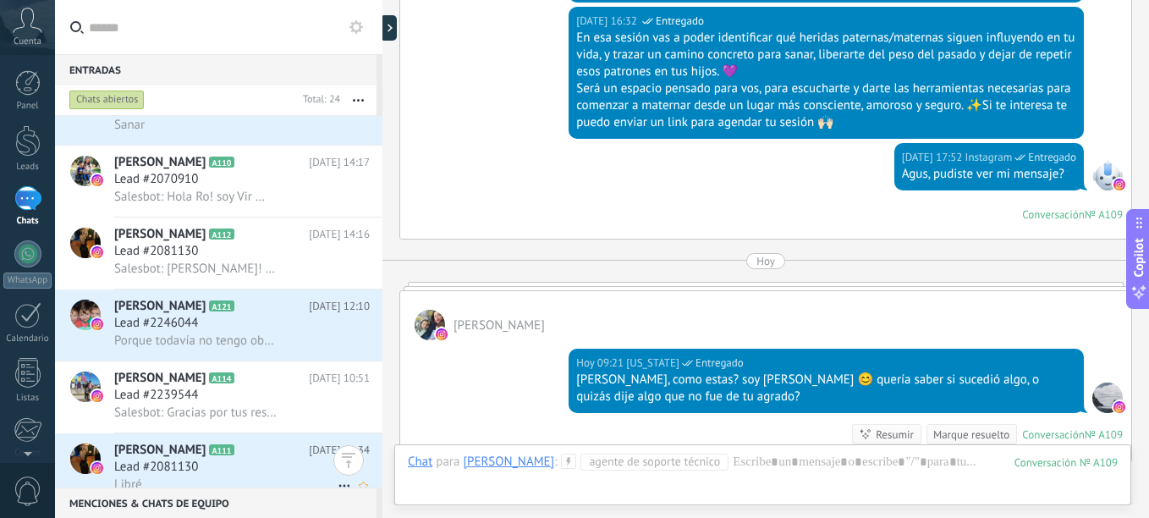
click at [173, 468] on span "Lead #2081130" at bounding box center [156, 467] width 84 height 17
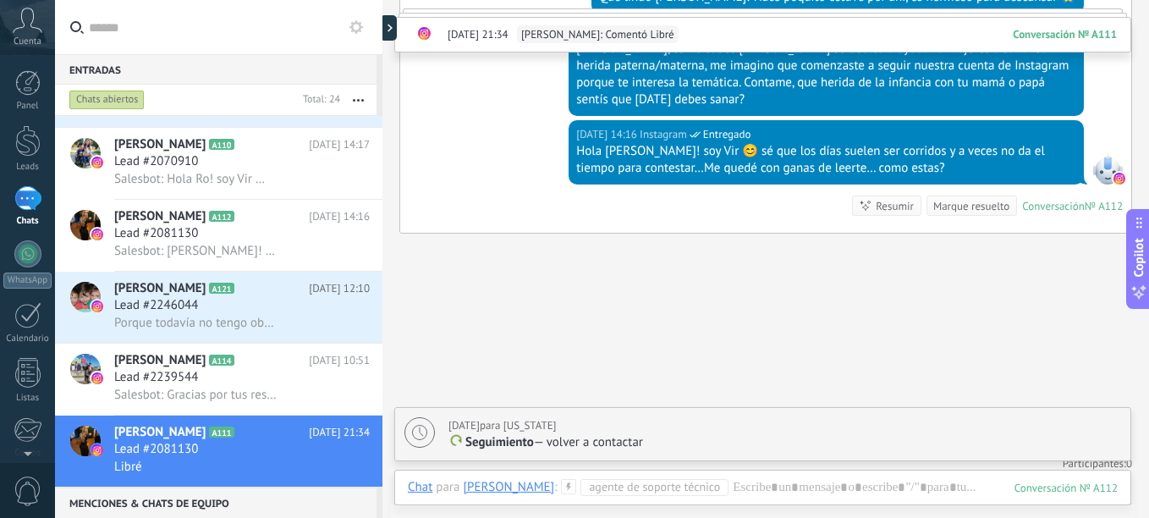
scroll to position [1195, 0]
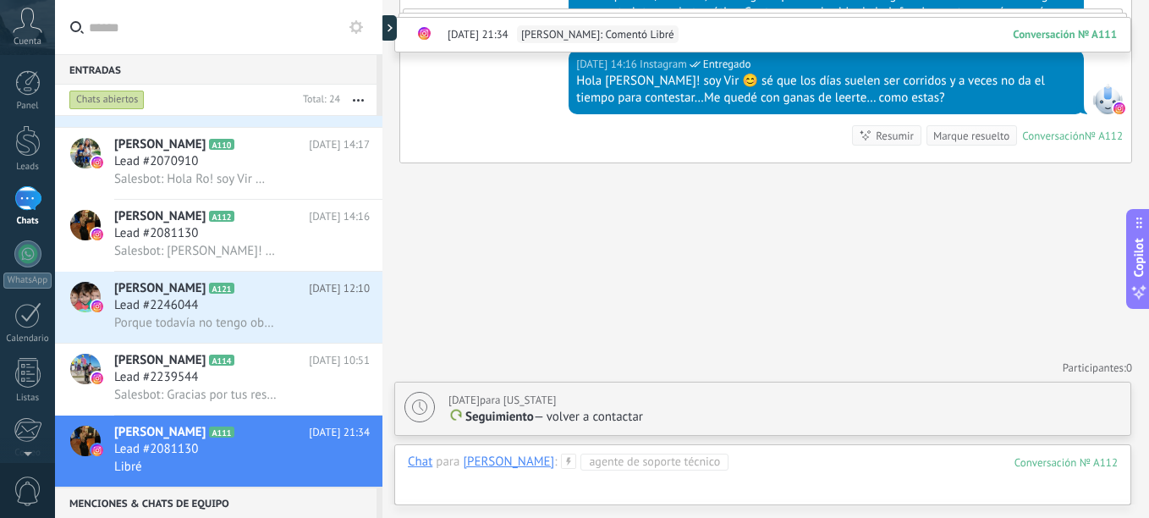
click at [789, 466] on div at bounding box center [763, 478] width 710 height 51
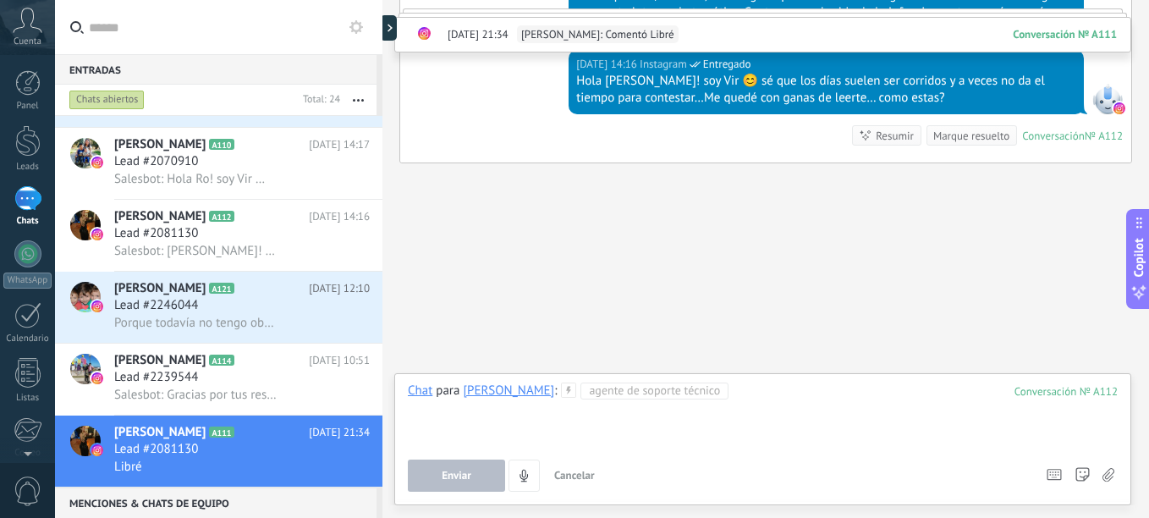
paste div
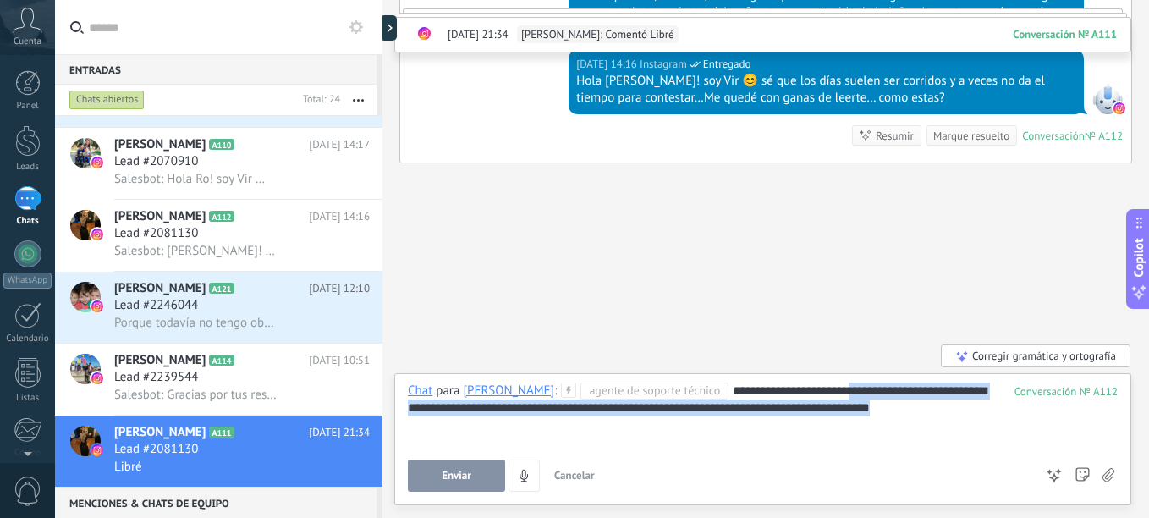
drag, startPoint x: 846, startPoint y: 388, endPoint x: 993, endPoint y: 437, distance: 155.2
click at [985, 431] on div "**********" at bounding box center [763, 414] width 710 height 64
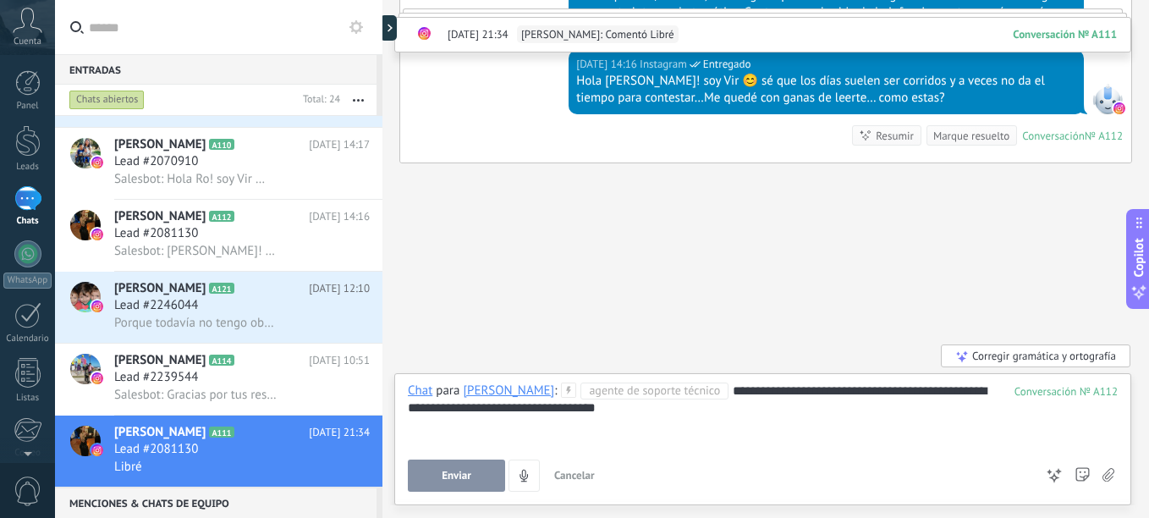
click at [932, 419] on div "**********" at bounding box center [763, 414] width 710 height 64
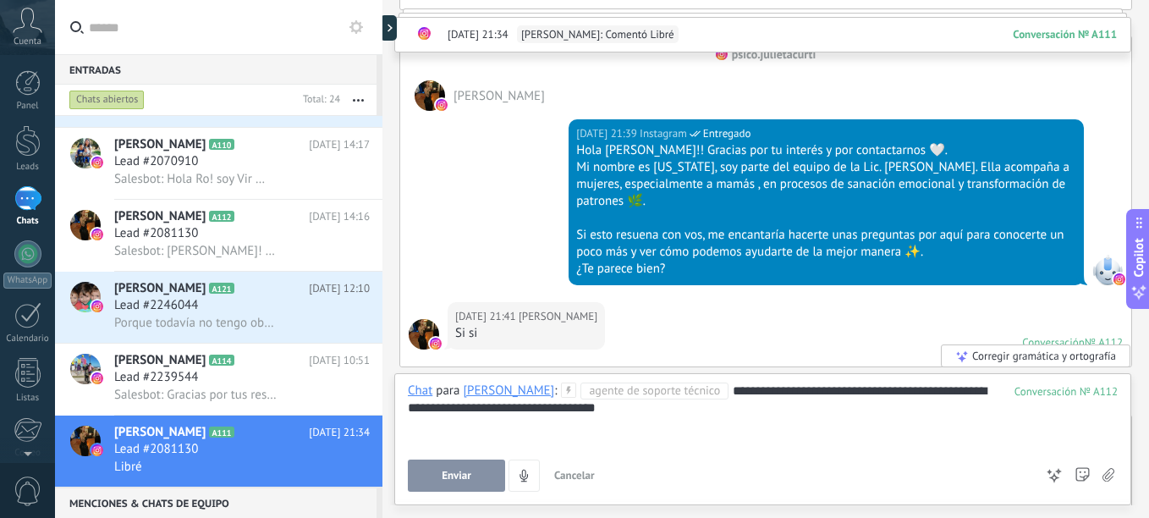
scroll to position [433, 0]
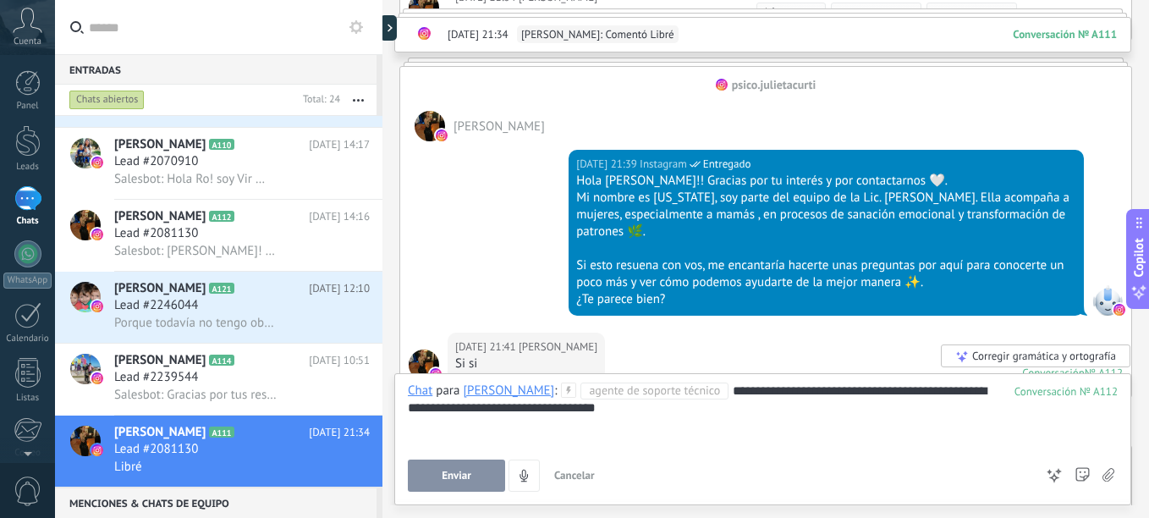
click at [488, 484] on button "Enviar" at bounding box center [456, 475] width 97 height 32
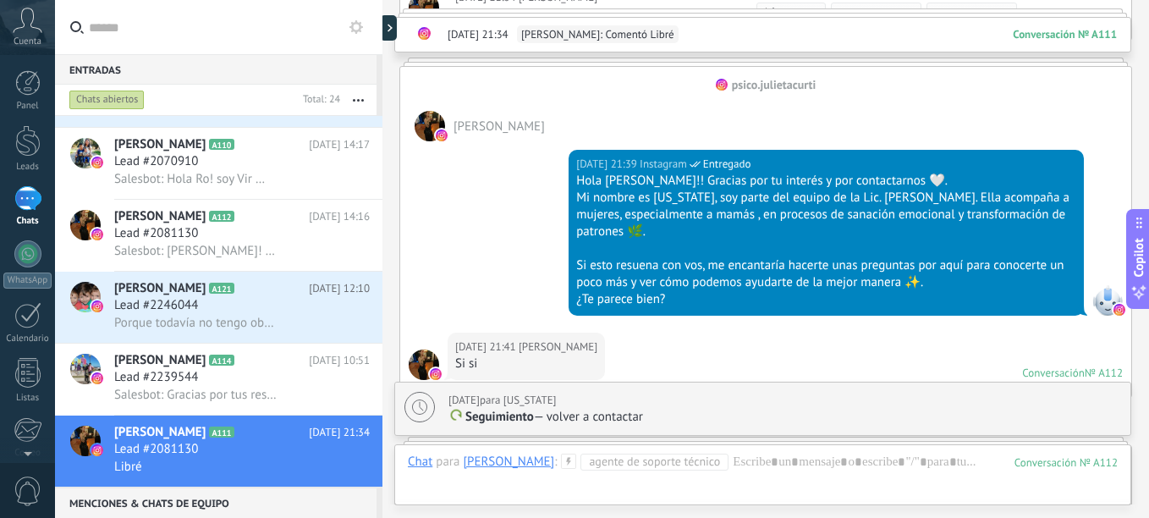
type textarea "**********"
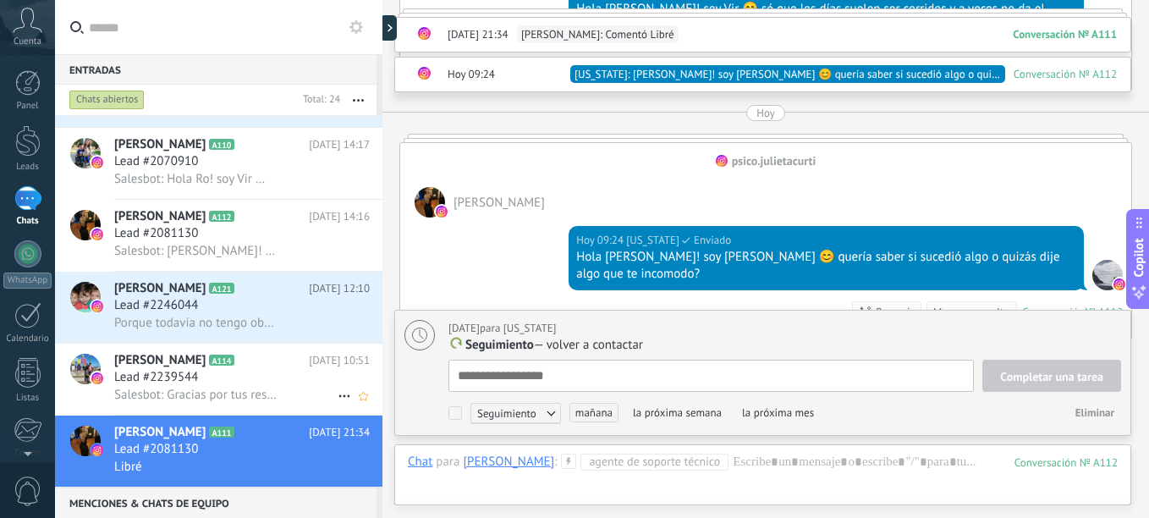
scroll to position [17, 0]
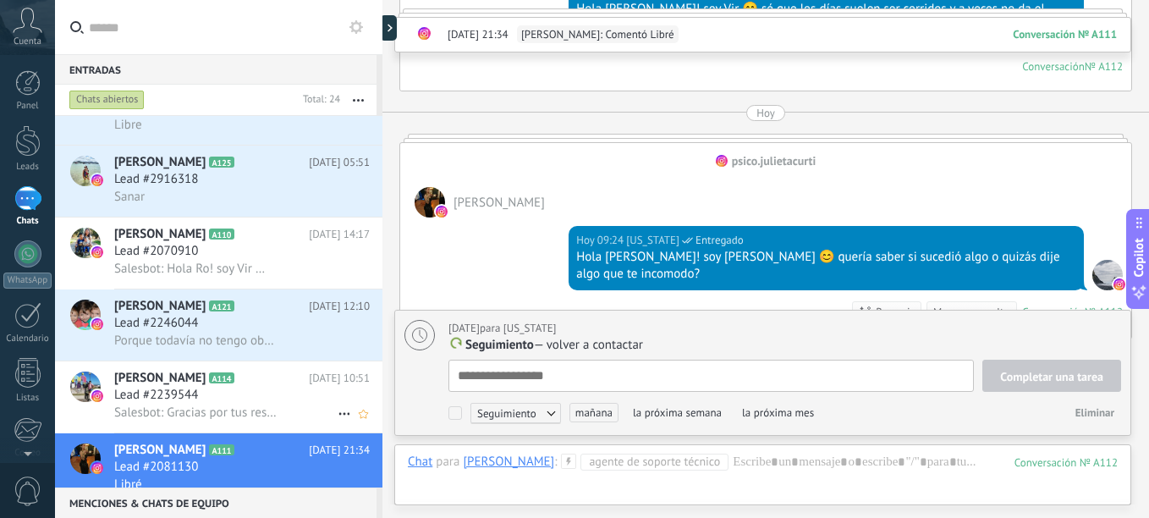
click at [157, 382] on span "[PERSON_NAME]" at bounding box center [159, 378] width 91 height 17
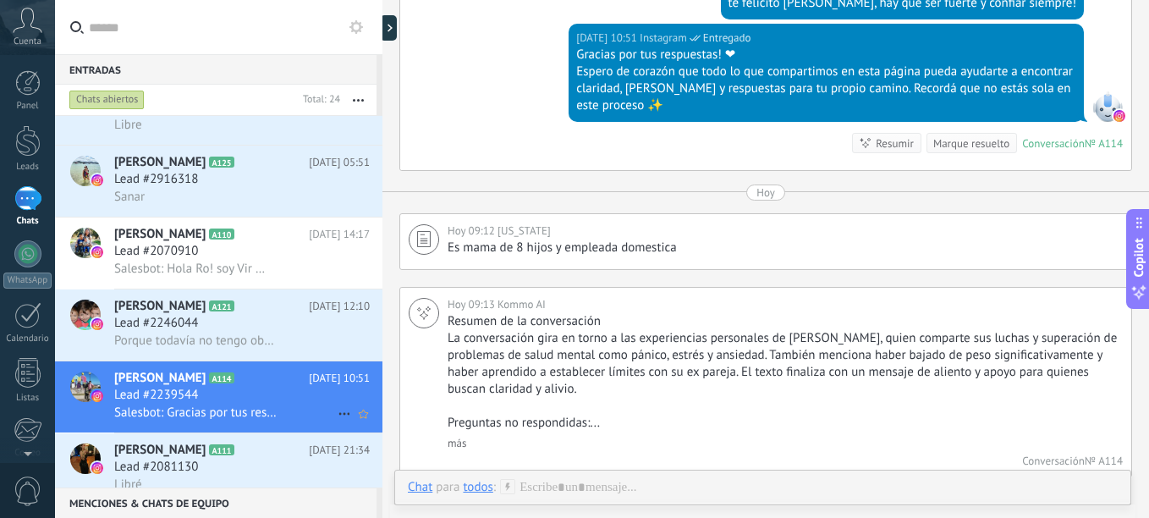
scroll to position [1177, 0]
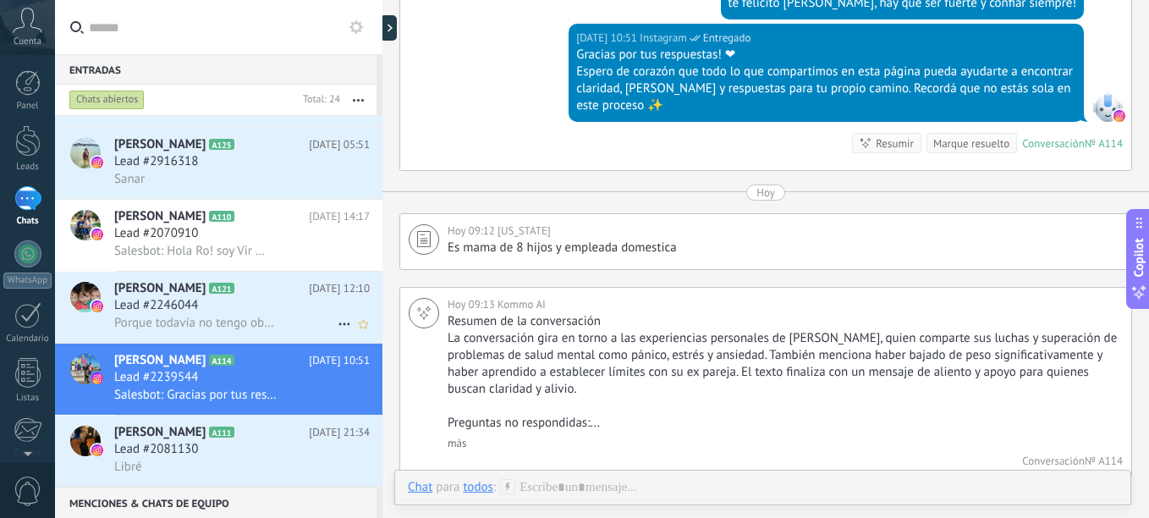
click at [139, 311] on span "Lead #2246044" at bounding box center [156, 305] width 84 height 17
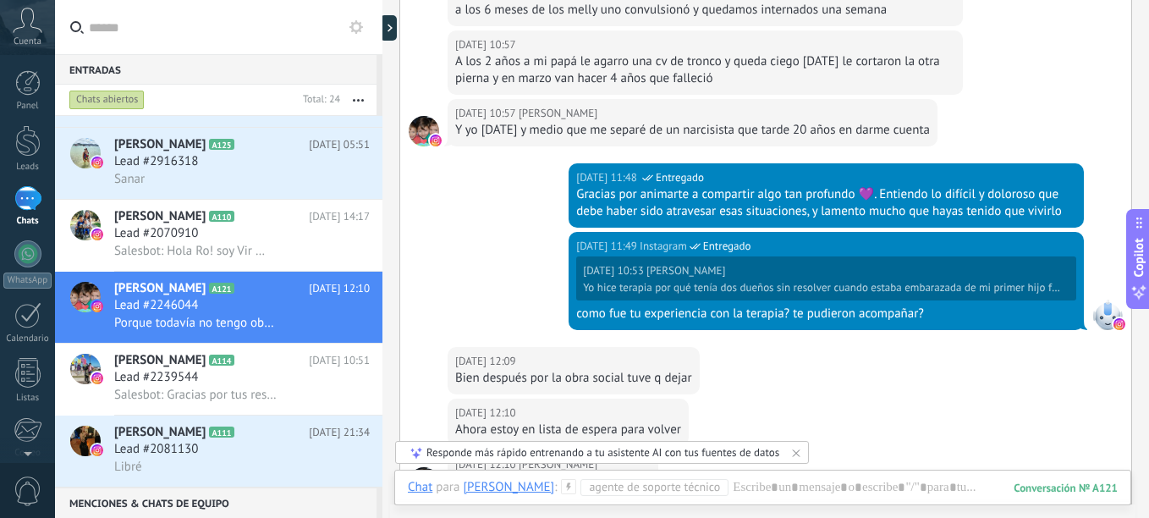
scroll to position [508, 0]
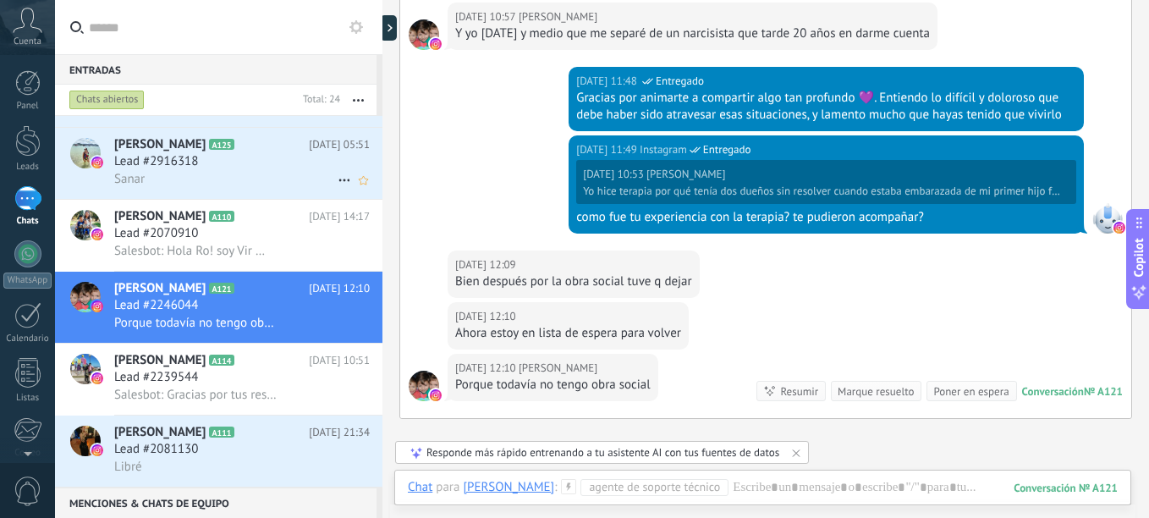
click at [92, 150] on div at bounding box center [85, 153] width 30 height 30
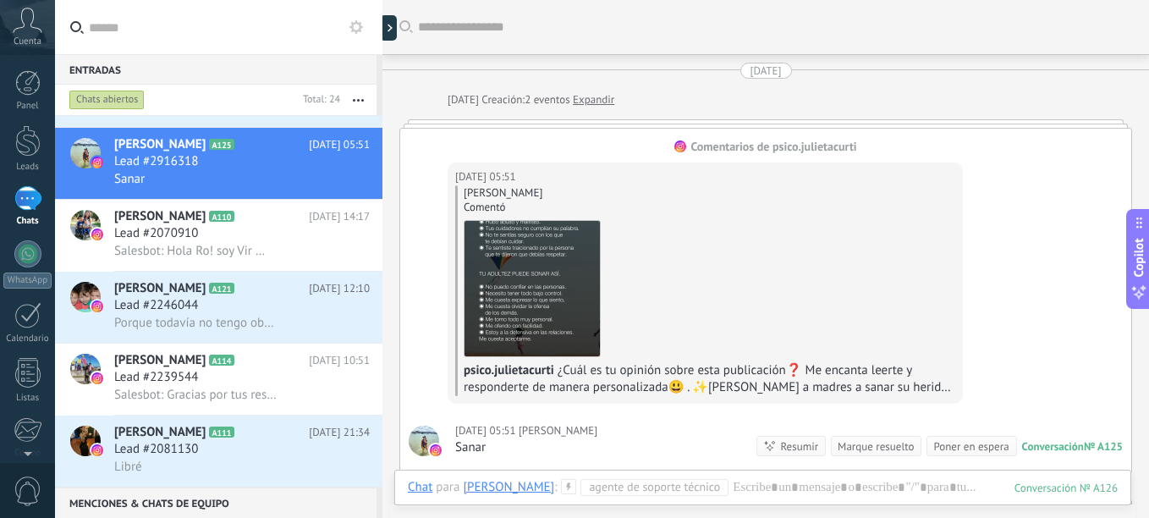
click at [1000, 289] on div "[DATE] 05:51 [PERSON_NAME] [PERSON_NAME] Comentó psico.[PERSON_NAME] ¿Cuál es t…" at bounding box center [765, 281] width 731 height 254
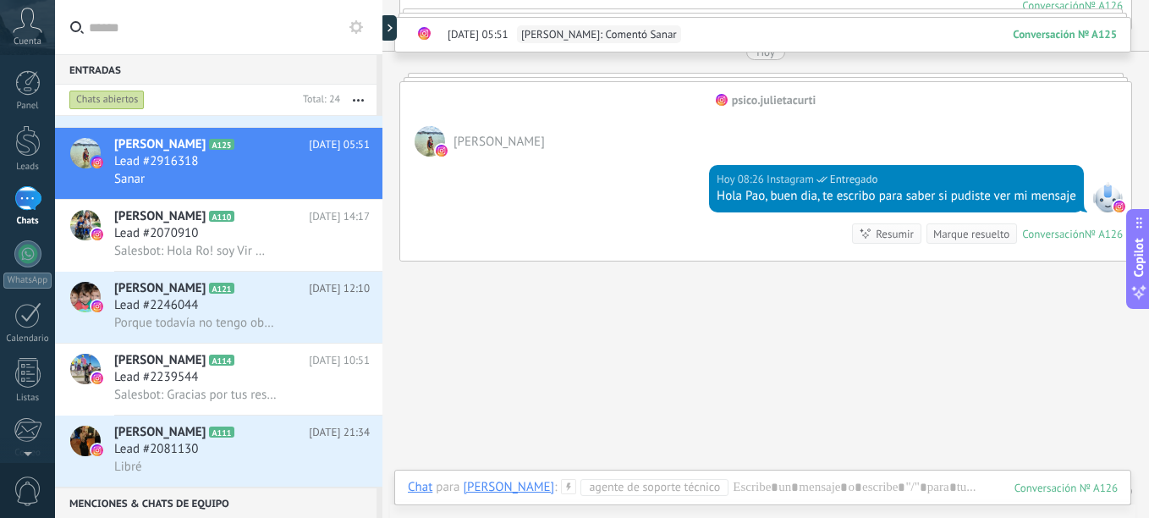
scroll to position [1094, 0]
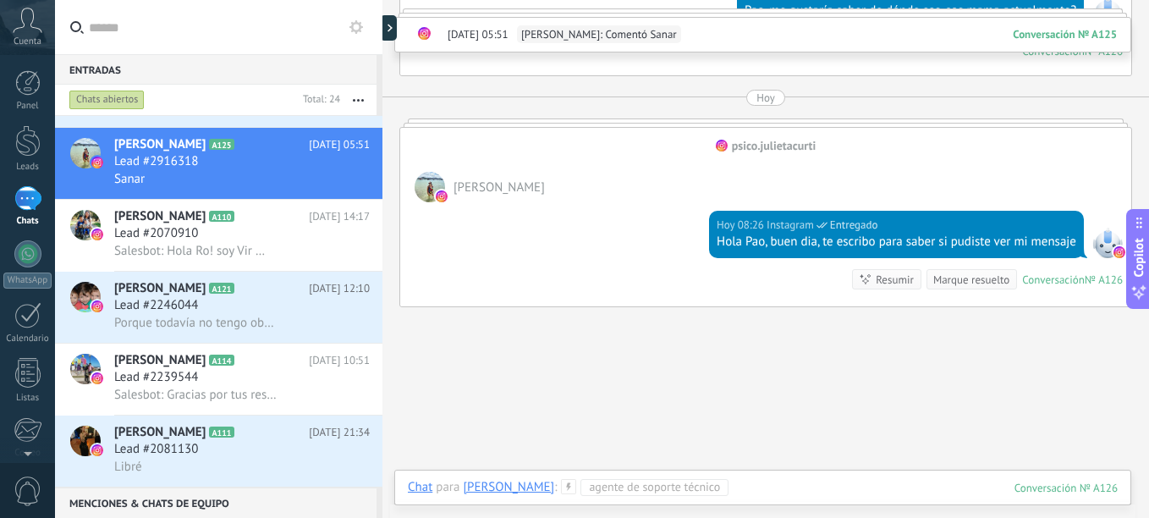
click at [681, 497] on div at bounding box center [763, 504] width 710 height 51
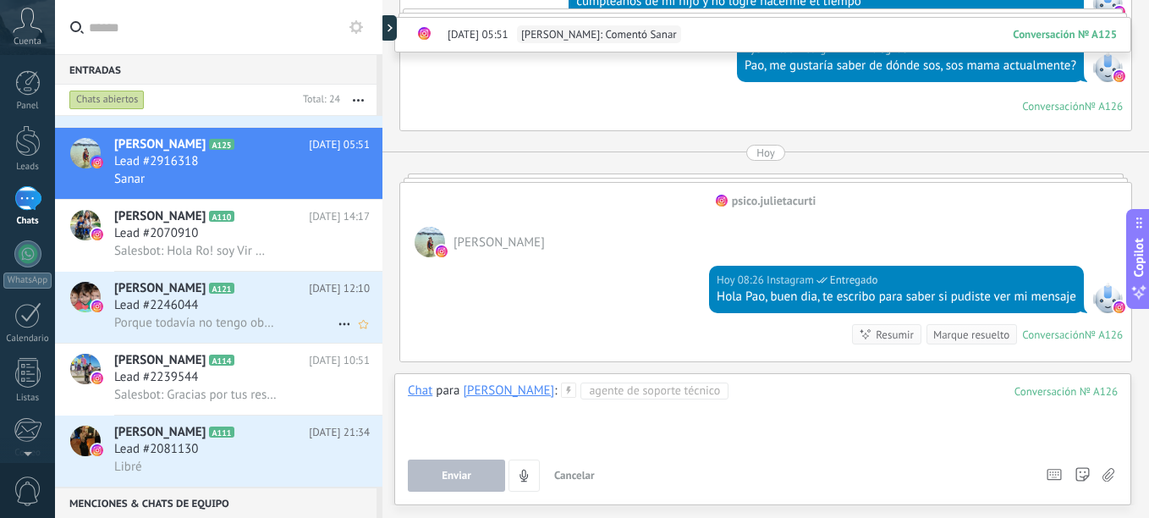
scroll to position [1179, 0]
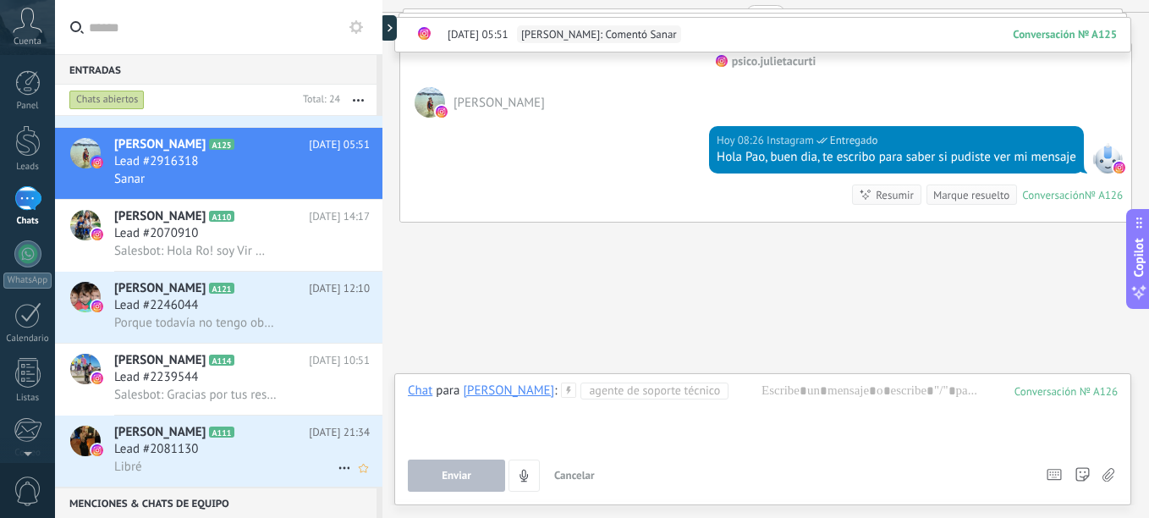
click at [284, 457] on div "Lead #2081130" at bounding box center [242, 449] width 256 height 17
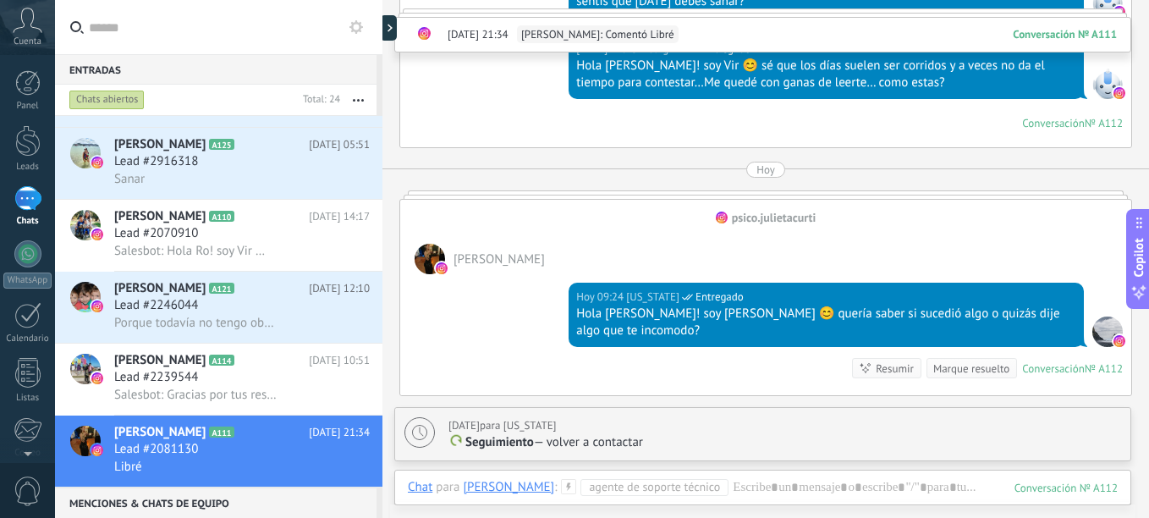
scroll to position [1438, 0]
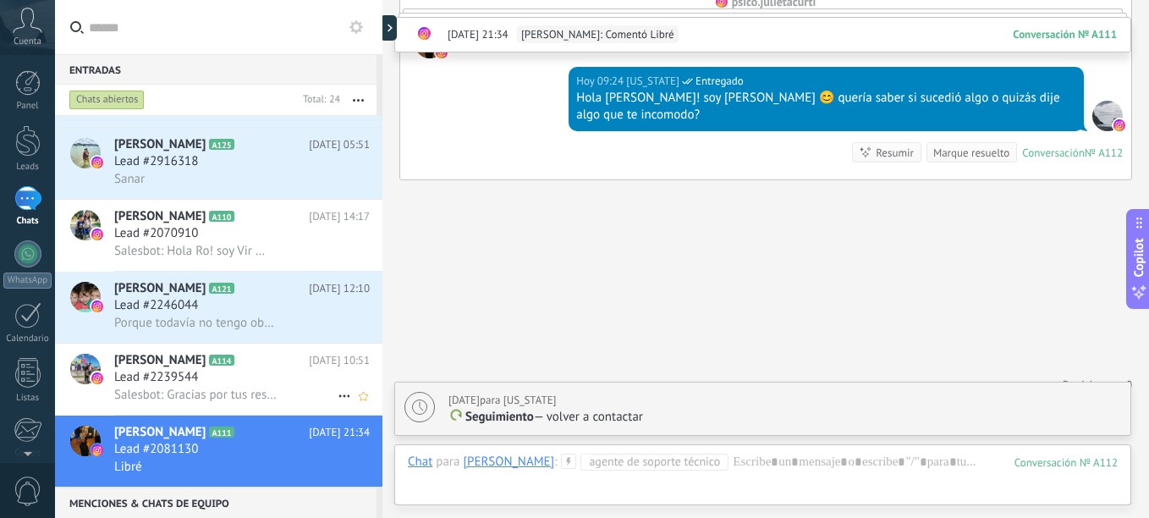
click at [153, 363] on span "[PERSON_NAME]" at bounding box center [159, 360] width 91 height 17
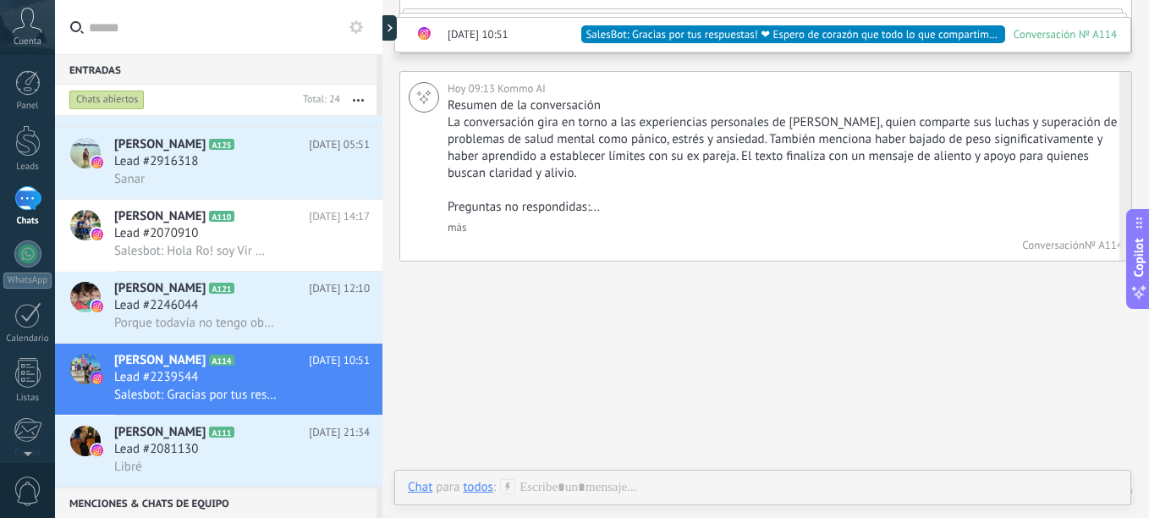
scroll to position [1404, 0]
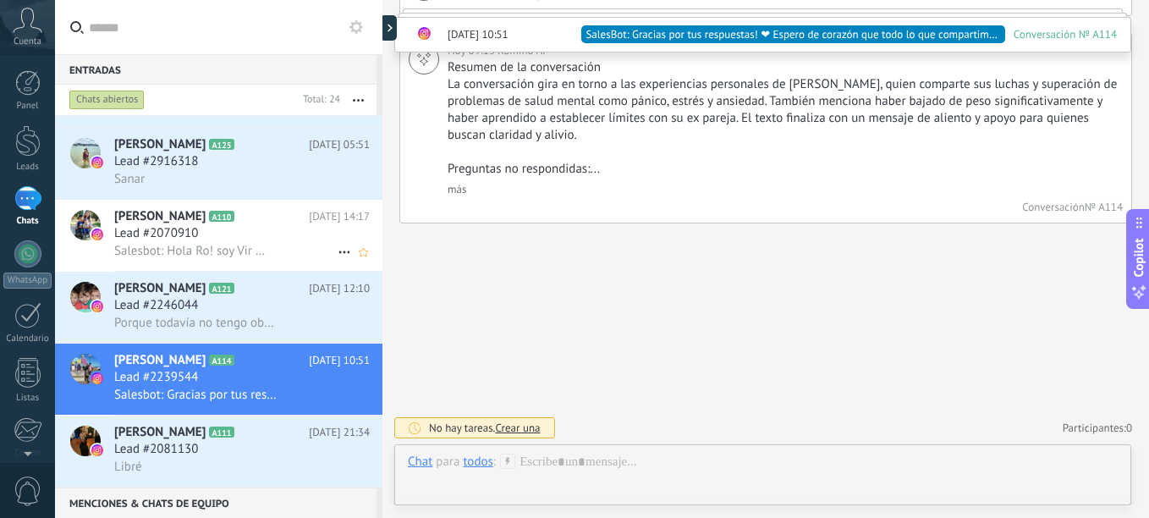
click at [124, 269] on div "[PERSON_NAME] A110 [DATE] 14:17 Lead #2070910 Salesbot: Hola Ro! soy Vir 😊 sé q…" at bounding box center [248, 235] width 268 height 71
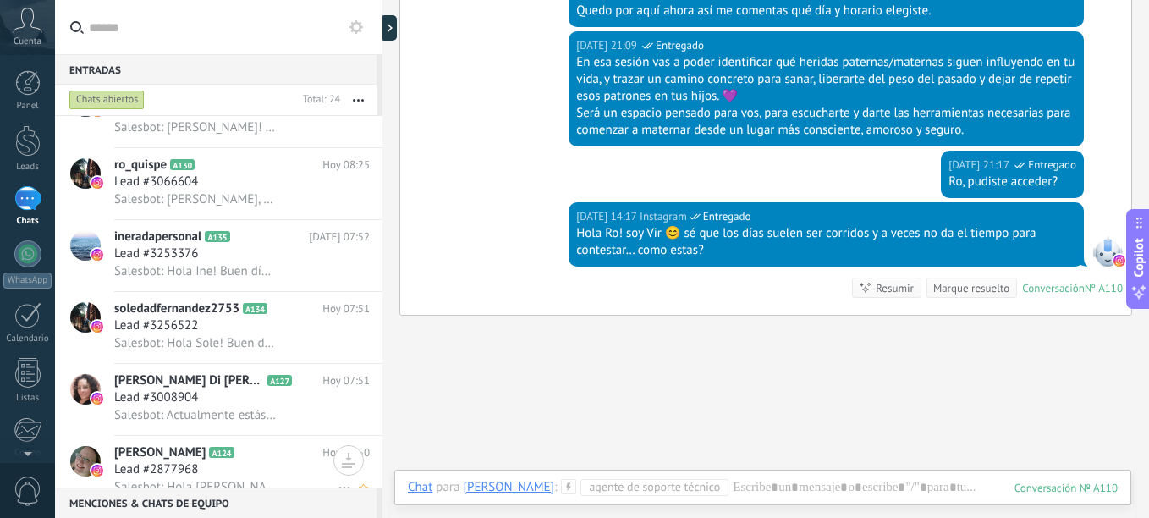
scroll to position [754, 0]
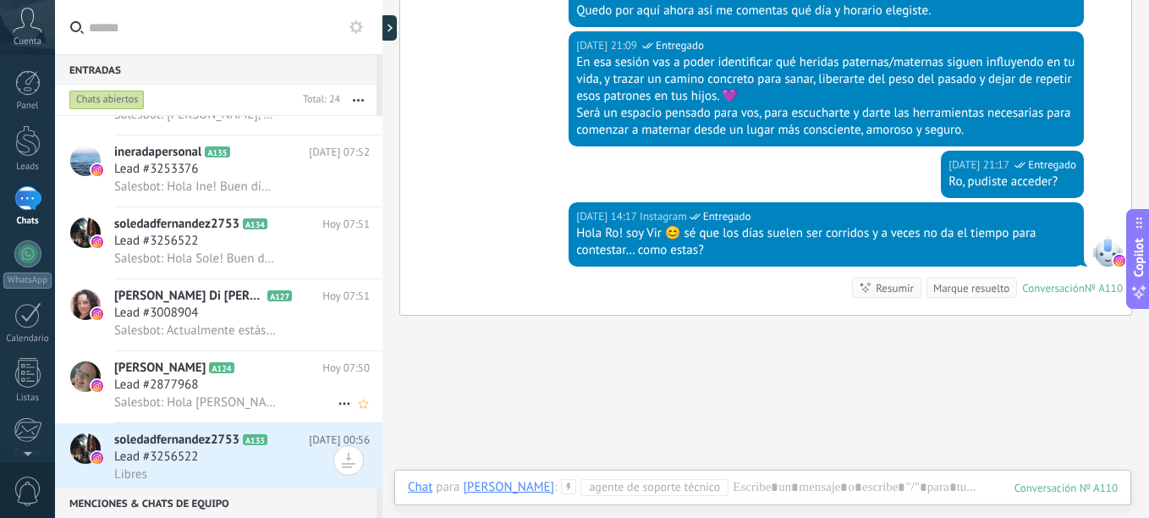
click at [173, 388] on span "Lead #2877968" at bounding box center [156, 384] width 84 height 17
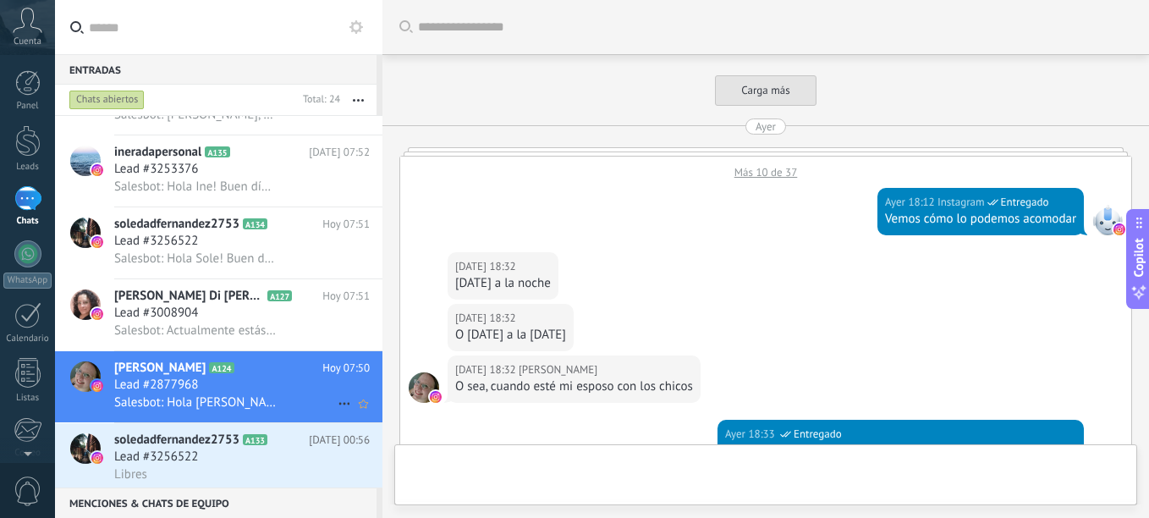
scroll to position [858, 0]
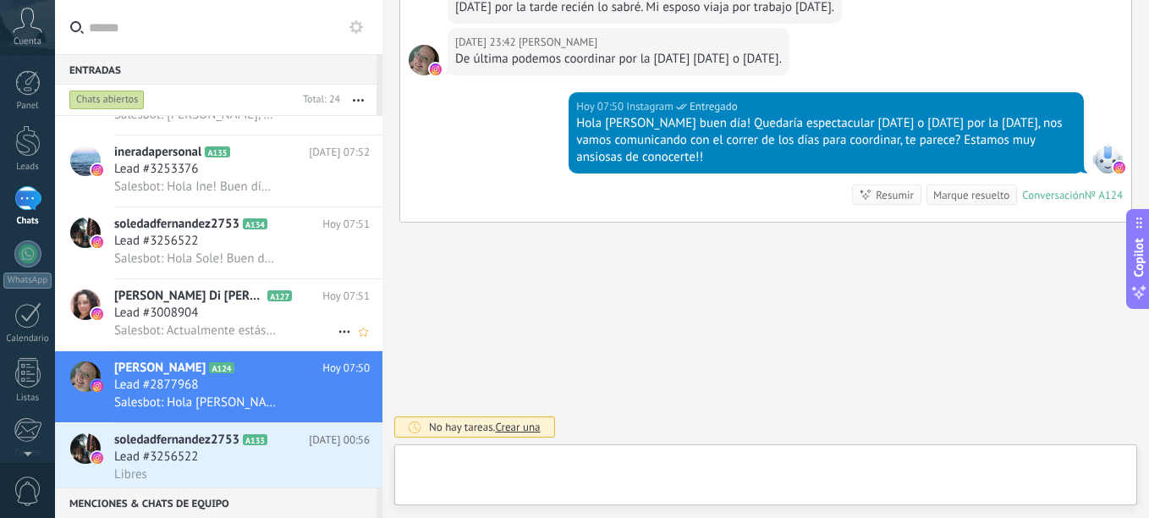
click at [170, 314] on span "Lead #3008904" at bounding box center [156, 313] width 84 height 17
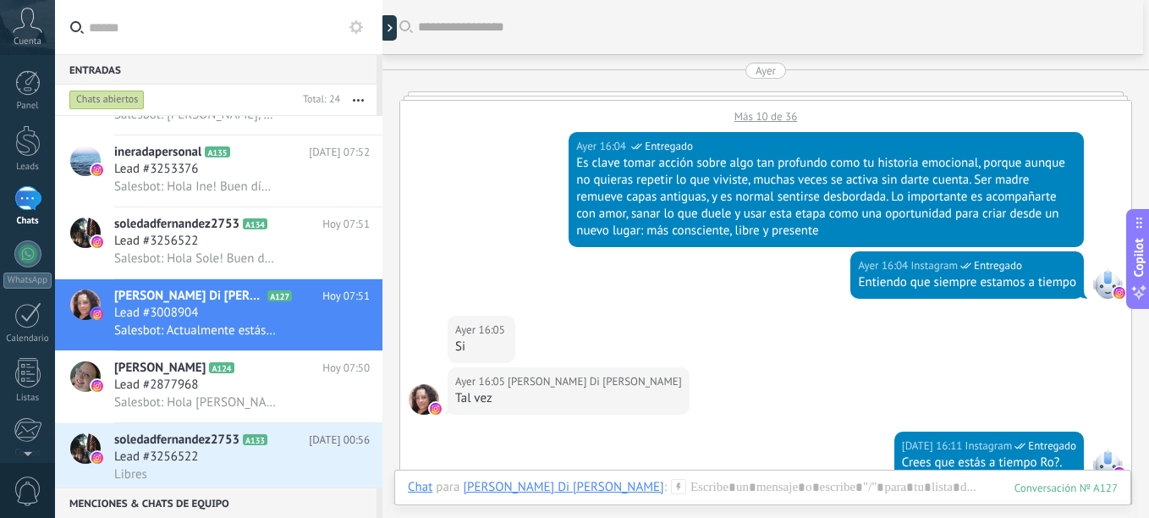
scroll to position [169, 0]
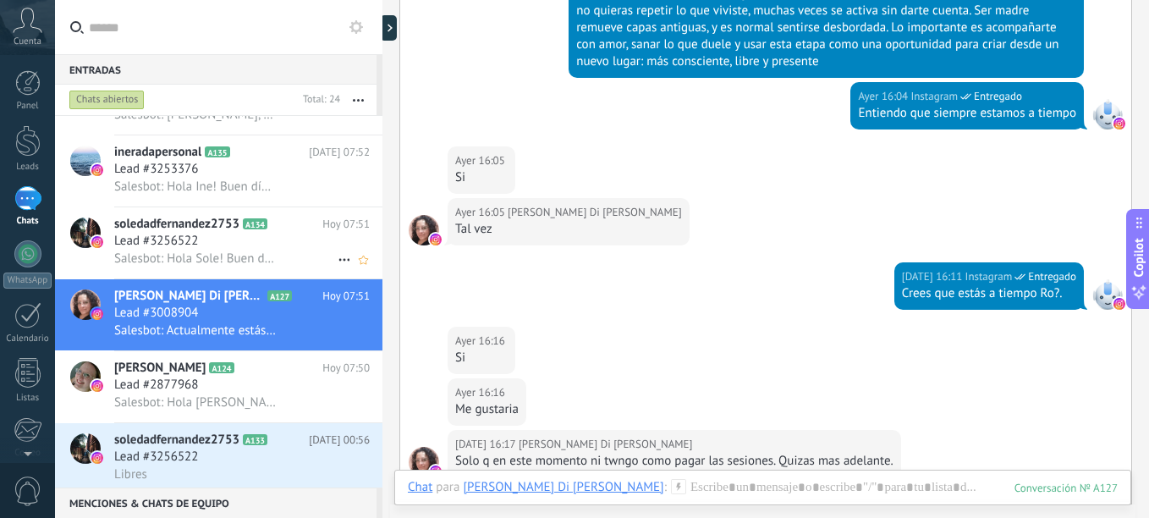
click at [225, 246] on div "Lead #3256522" at bounding box center [242, 241] width 256 height 17
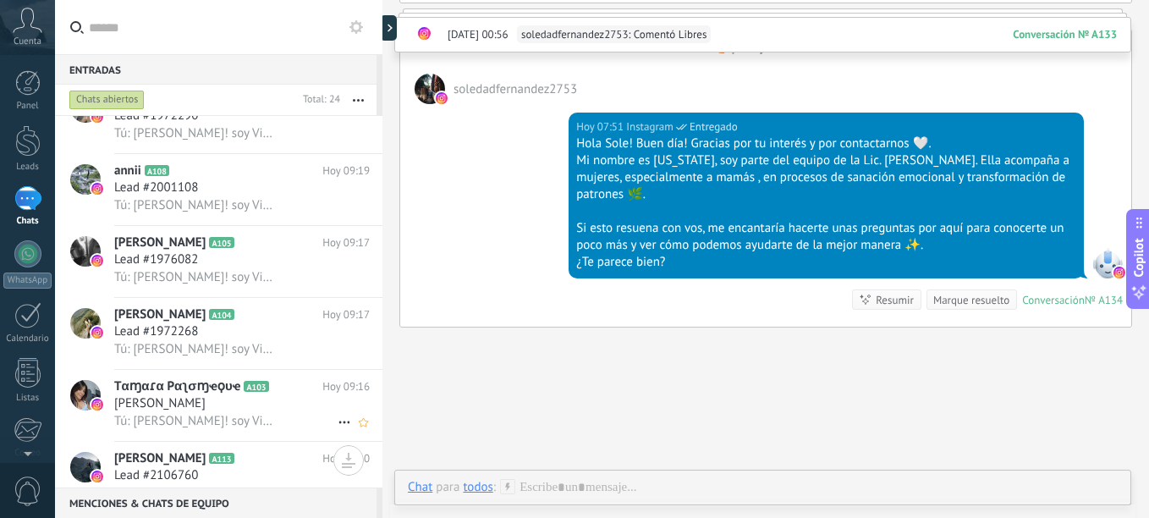
scroll to position [162, 0]
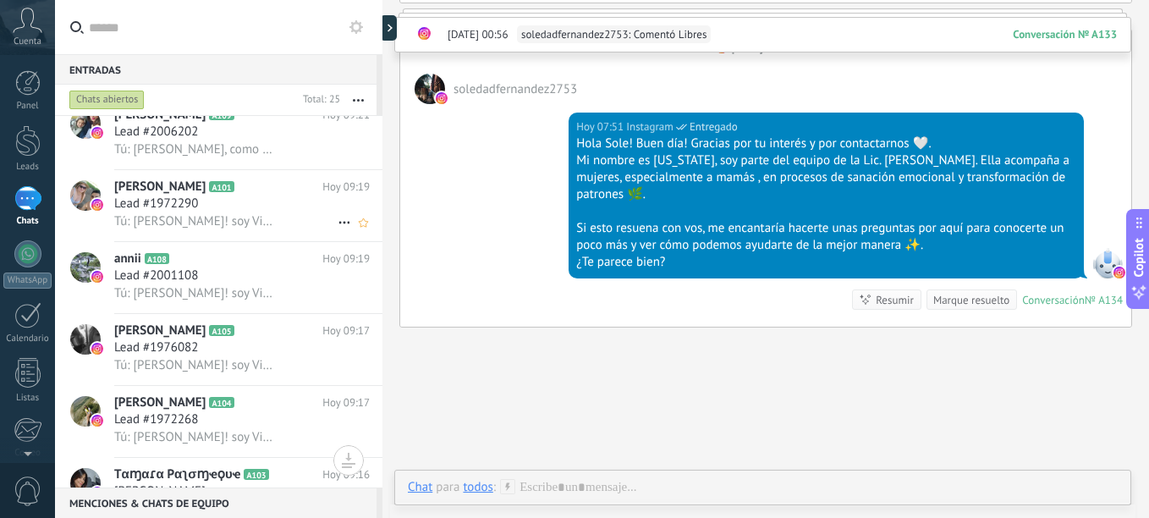
click at [55, 314] on link "[PERSON_NAME] A105 [DATE] 09:17 Lead #1976082 Tú: [PERSON_NAME]! soy Vir 😊 sé q…" at bounding box center [218, 349] width 327 height 71
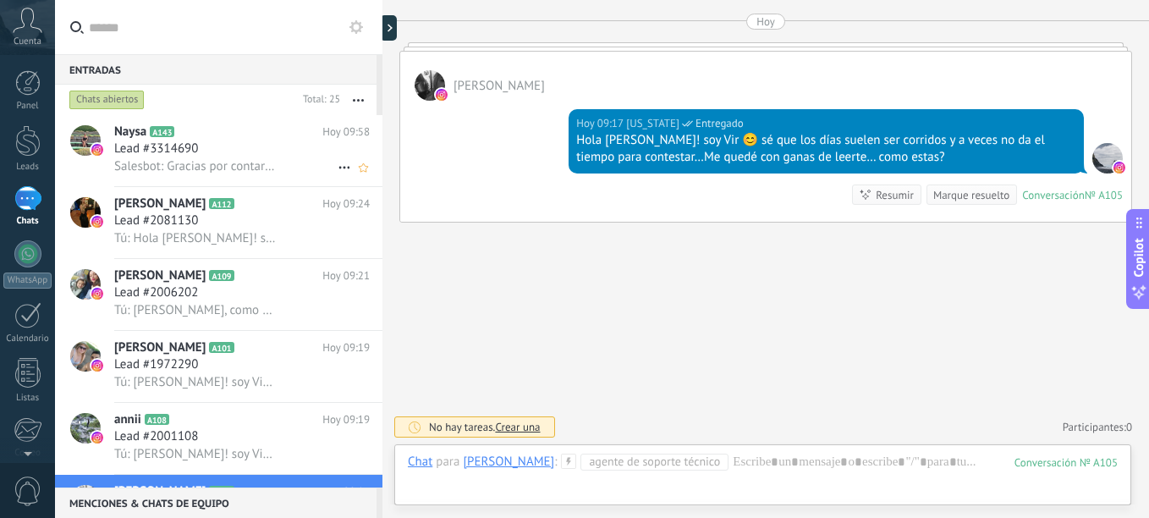
click at [245, 156] on div "Lead #3314690" at bounding box center [242, 148] width 256 height 17
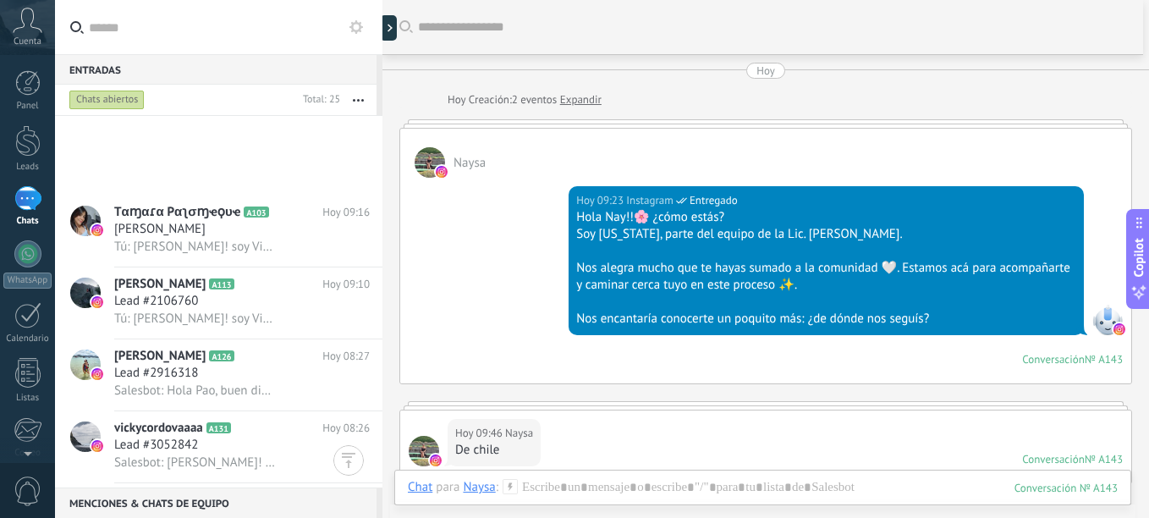
scroll to position [847, 0]
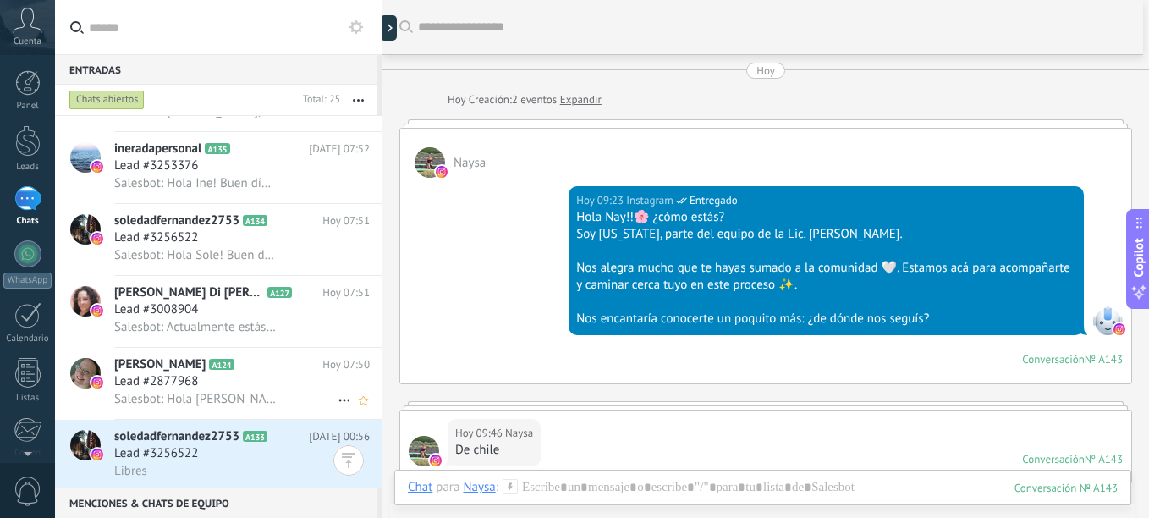
click at [167, 374] on span "Lead #2877968" at bounding box center [156, 381] width 84 height 17
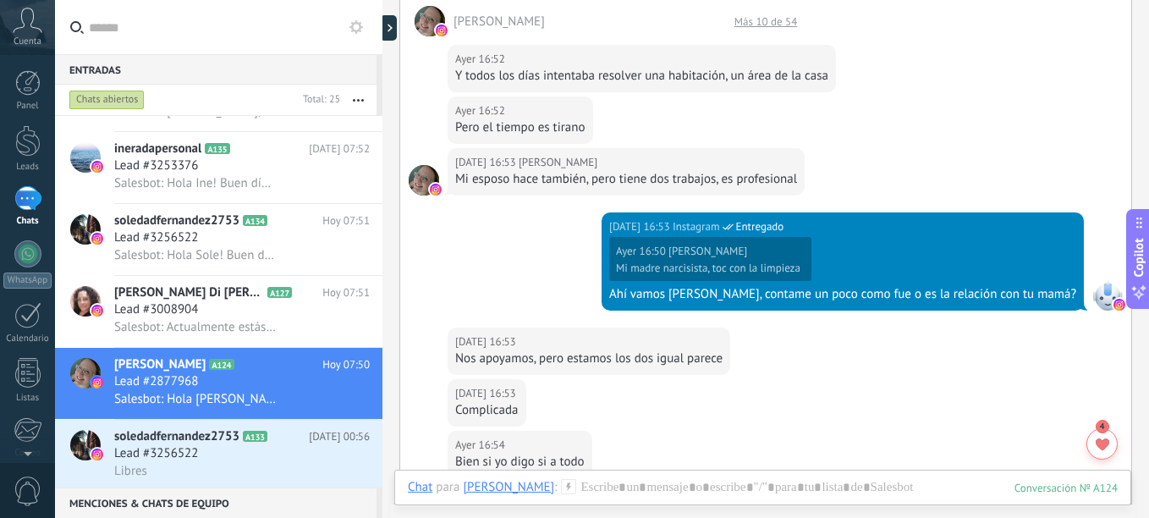
scroll to position [592, 0]
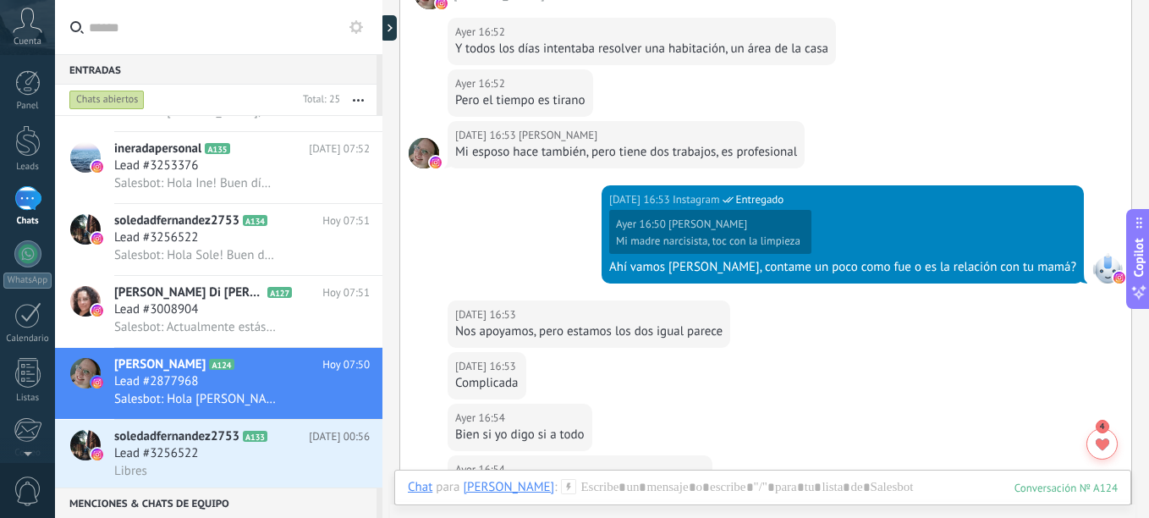
click at [976, 328] on div "Ayer 16:53 Natalia Janette Bys Nos apoyamos, pero estamos los dos igual parece" at bounding box center [765, 326] width 731 height 52
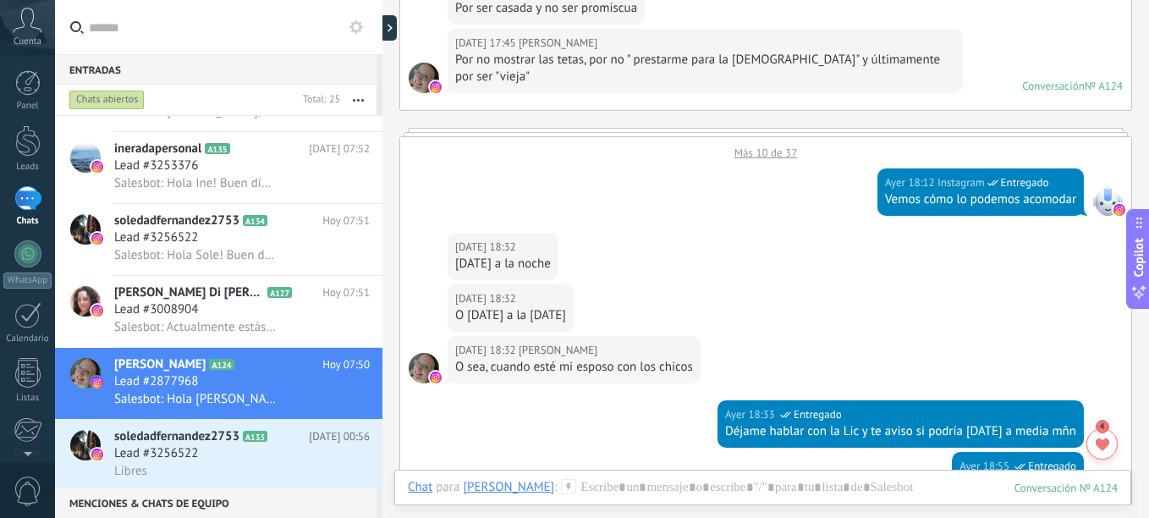
scroll to position [1777, 0]
